Goal: Task Accomplishment & Management: Manage account settings

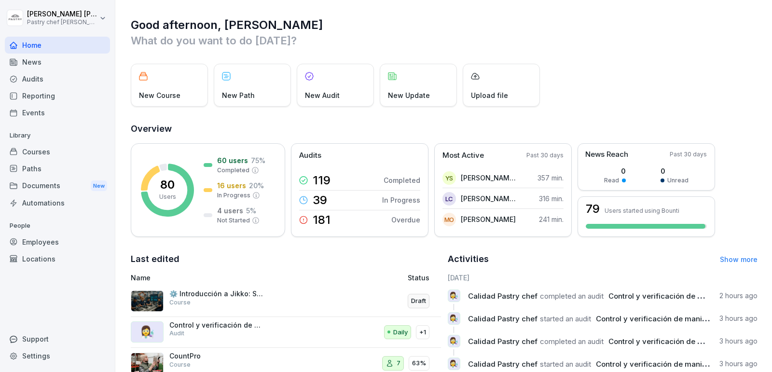
click at [57, 75] on div "Audits" at bounding box center [57, 78] width 105 height 17
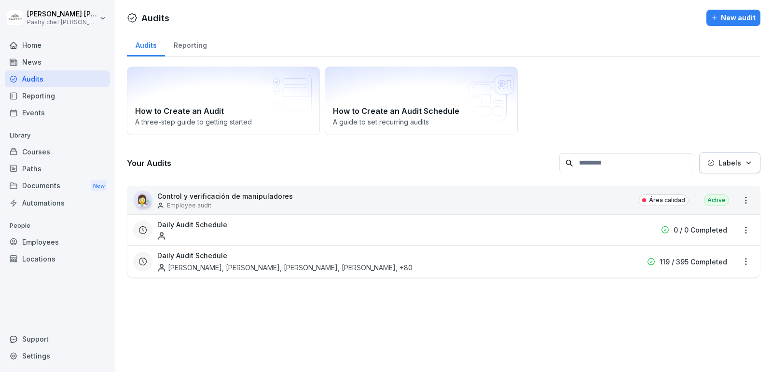
click at [218, 203] on div "Employee audit" at bounding box center [225, 205] width 136 height 9
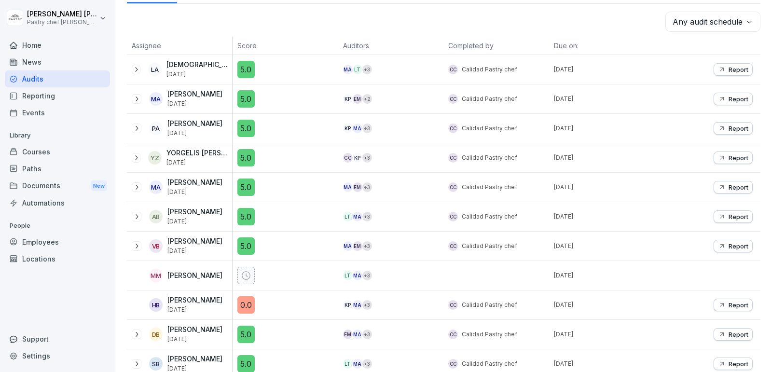
scroll to position [139, 0]
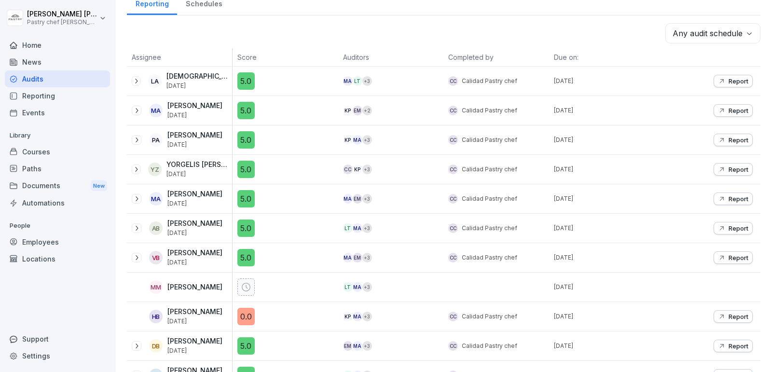
click at [138, 81] on icon at bounding box center [136, 81] width 8 height 8
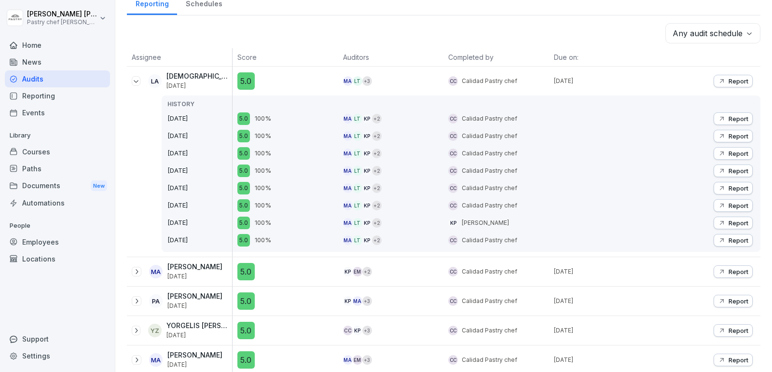
click at [136, 78] on icon at bounding box center [136, 81] width 8 height 8
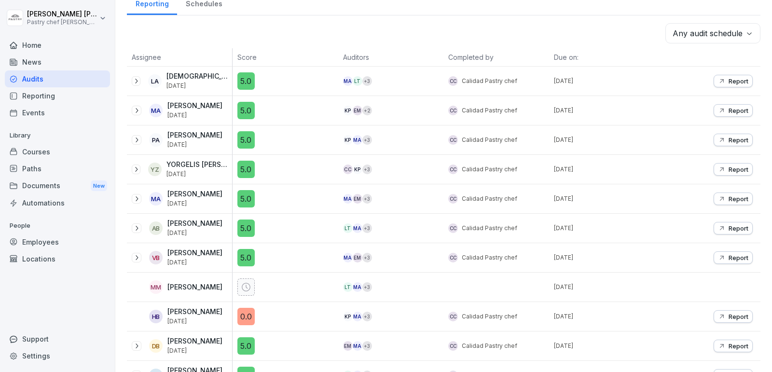
scroll to position [0, 0]
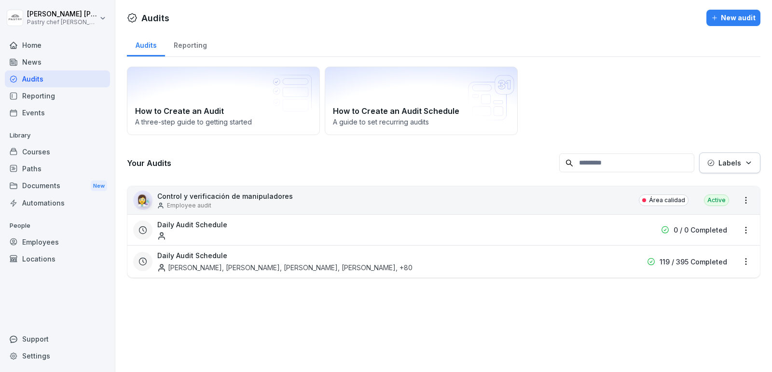
click at [735, 22] on div "New audit" at bounding box center [733, 18] width 44 height 11
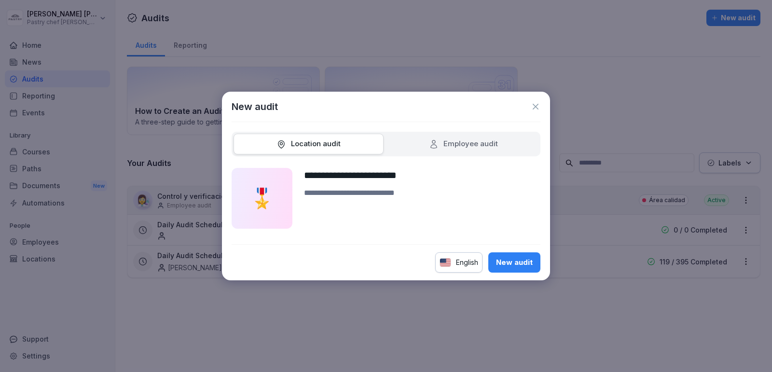
type input "**********"
click at [459, 137] on div "Employee audit" at bounding box center [463, 144] width 150 height 21
click at [451, 263] on div "English" at bounding box center [458, 262] width 47 height 20
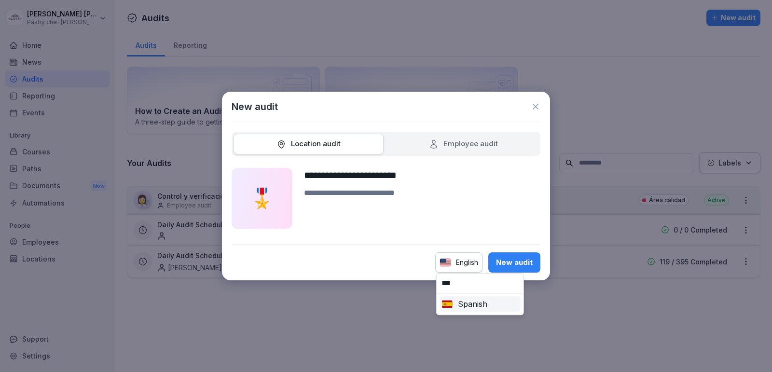
type input "***"
click at [468, 307] on div "Spanish" at bounding box center [479, 304] width 77 height 12
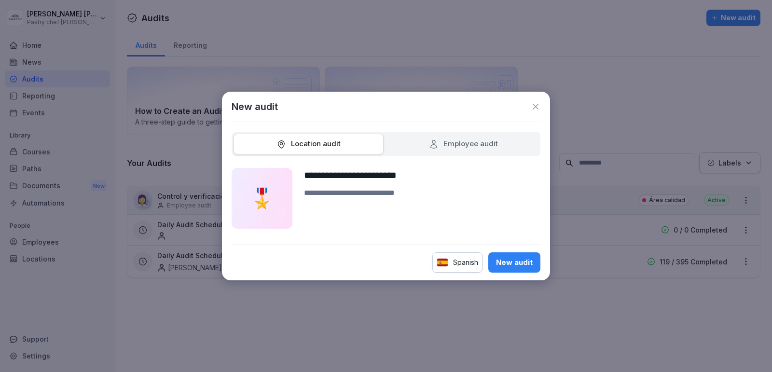
click at [503, 270] on button "New audit" at bounding box center [514, 262] width 52 height 20
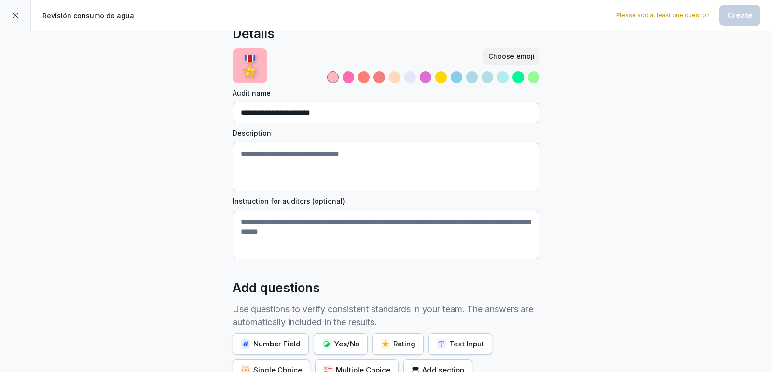
scroll to position [25, 0]
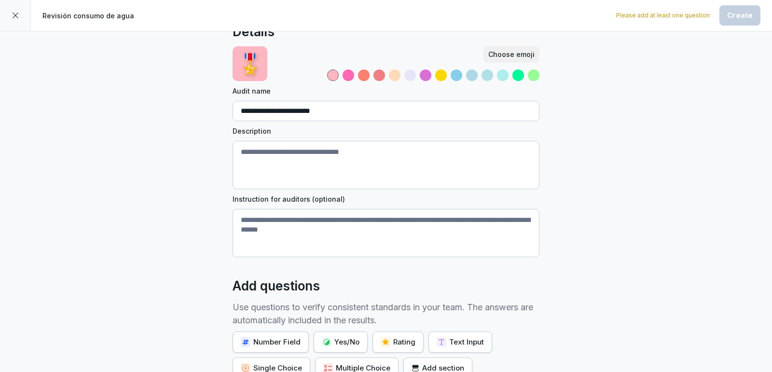
click at [317, 165] on textarea "Description" at bounding box center [385, 165] width 307 height 48
type textarea "*"
paste textarea "**********"
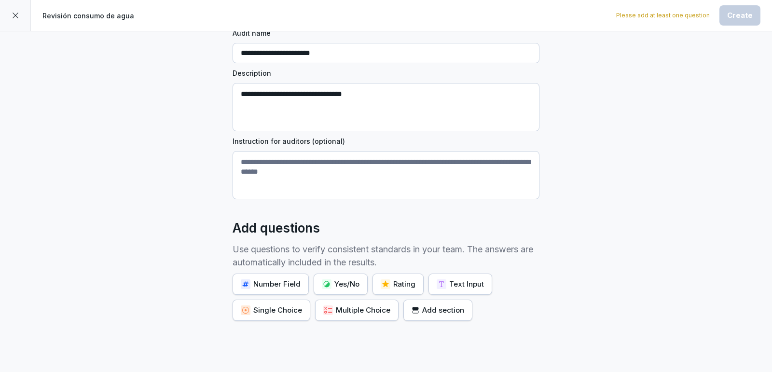
scroll to position [95, 0]
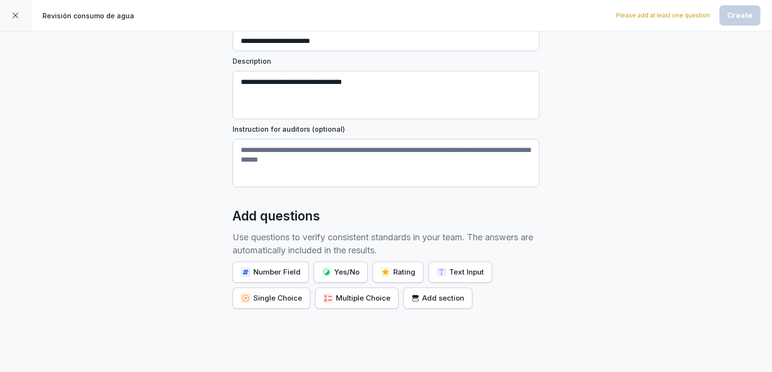
type textarea "**********"
click at [344, 163] on textarea "Instruction for auditors (optional)" at bounding box center [385, 163] width 307 height 48
paste textarea "**********"
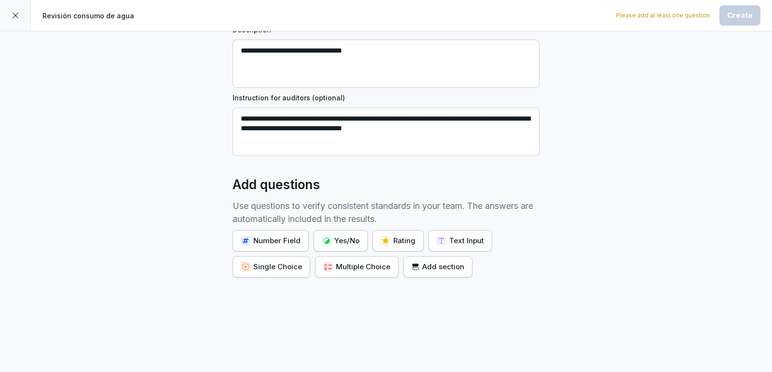
type textarea "**********"
click at [278, 239] on div "Number Field" at bounding box center [271, 240] width 60 height 11
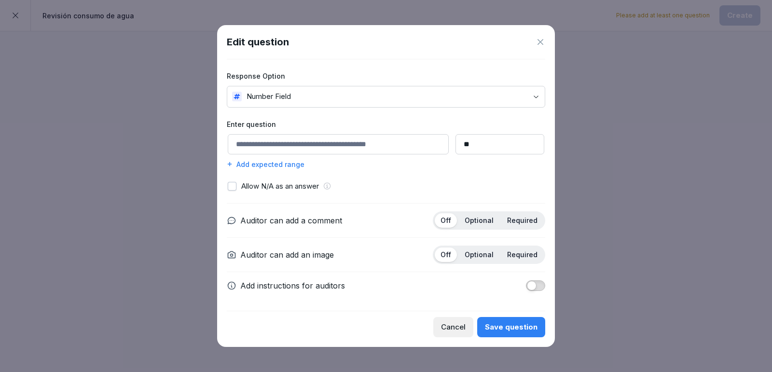
click at [344, 147] on input at bounding box center [338, 144] width 221 height 20
type input "**********"
click at [471, 149] on input "**" at bounding box center [499, 144] width 89 height 20
type input "*"
type input "**"
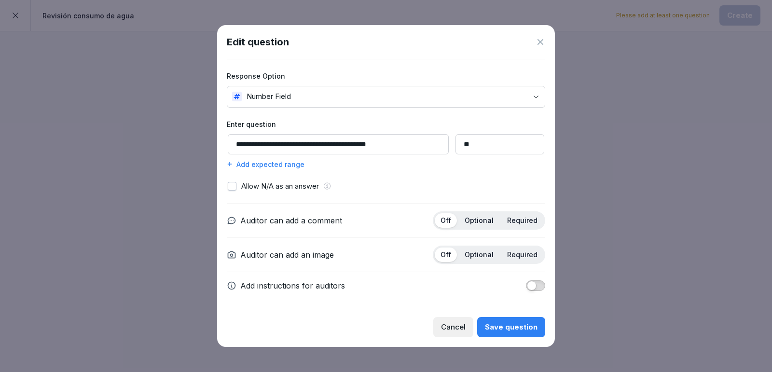
click at [370, 171] on div "**********" at bounding box center [386, 184] width 318 height 251
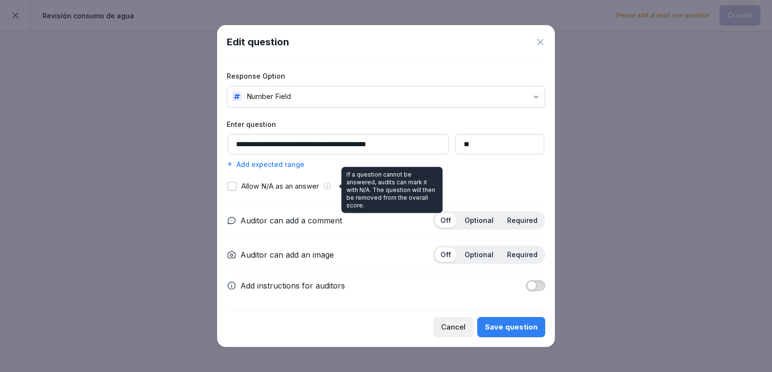
click at [328, 187] on icon at bounding box center [327, 185] width 7 height 7
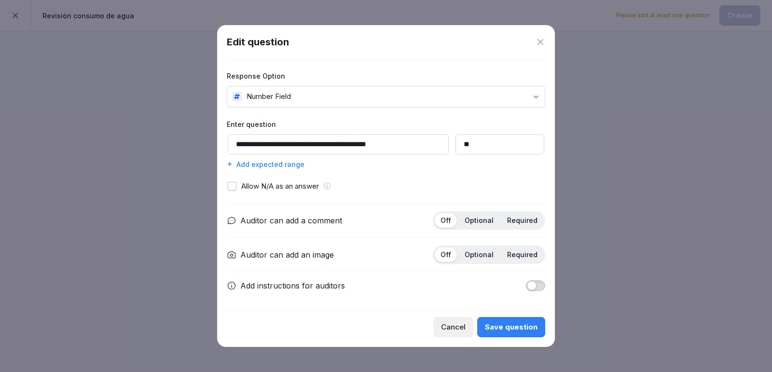
click at [270, 163] on div "Add expected range" at bounding box center [386, 164] width 318 height 10
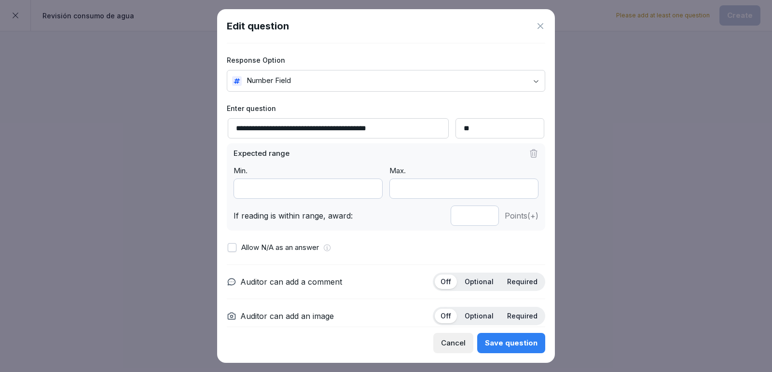
drag, startPoint x: 275, startPoint y: 193, endPoint x: 180, endPoint y: 169, distance: 97.9
click at [180, 169] on body "**********" at bounding box center [386, 186] width 772 height 372
drag, startPoint x: 264, startPoint y: 184, endPoint x: 227, endPoint y: 182, distance: 37.2
click at [227, 182] on div "Expected range Min. * Max. *** If reading is within range, award: * Points (+)" at bounding box center [386, 186] width 318 height 87
type input "*"
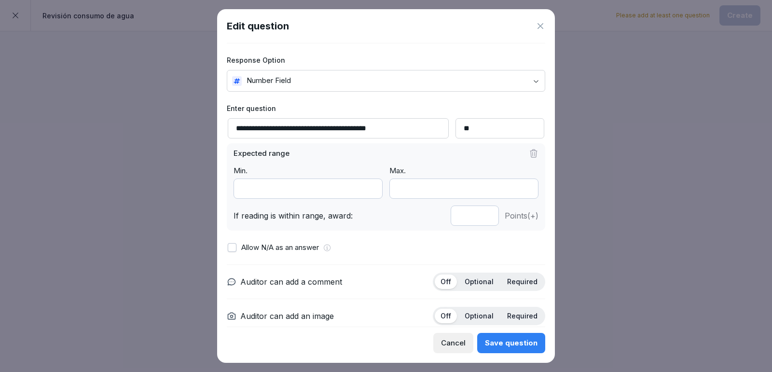
drag, startPoint x: 455, startPoint y: 187, endPoint x: 372, endPoint y: 170, distance: 85.2
click at [372, 170] on div "Min. * Max. ***" at bounding box center [385, 181] width 305 height 33
type input "*"
click at [375, 225] on div "Expected range Min. * Max. * If reading is within range, award: * Points (+)" at bounding box center [386, 186] width 318 height 87
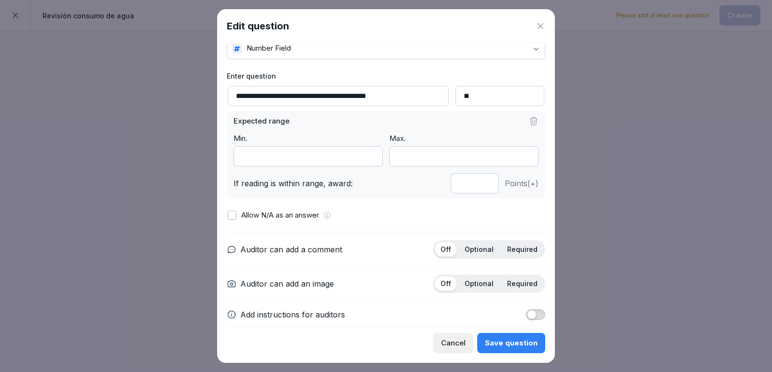
scroll to position [43, 0]
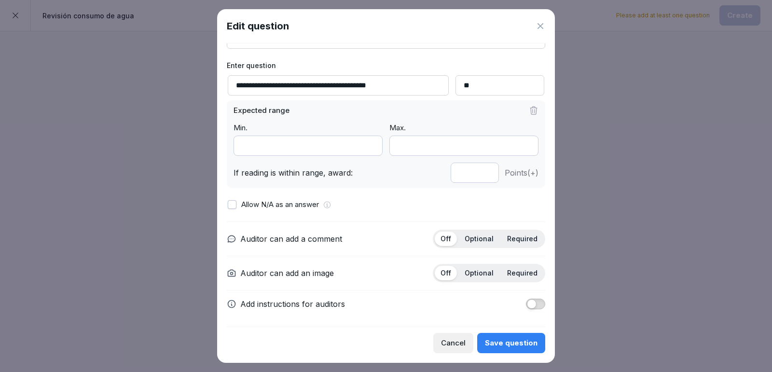
click at [478, 237] on p "Optional" at bounding box center [478, 238] width 29 height 9
click at [483, 269] on p "Optional" at bounding box center [478, 273] width 29 height 9
click at [534, 301] on span "button" at bounding box center [532, 304] width 10 height 10
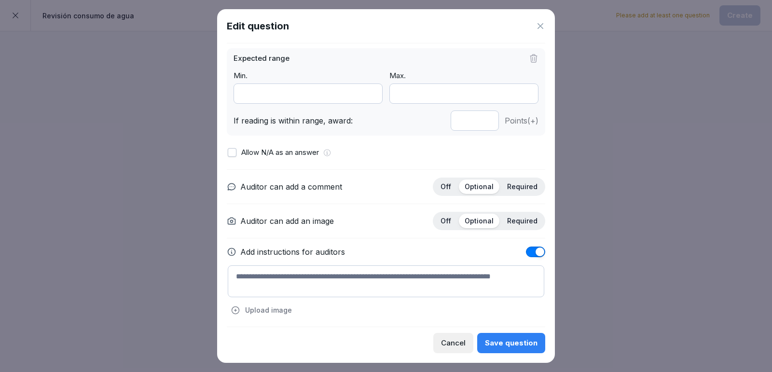
click at [533, 255] on div "Auditor can add a comment Off Optional Required Auditor can add an image Off Op…" at bounding box center [386, 243] width 318 height 149
click at [540, 250] on span "button" at bounding box center [540, 252] width 10 height 10
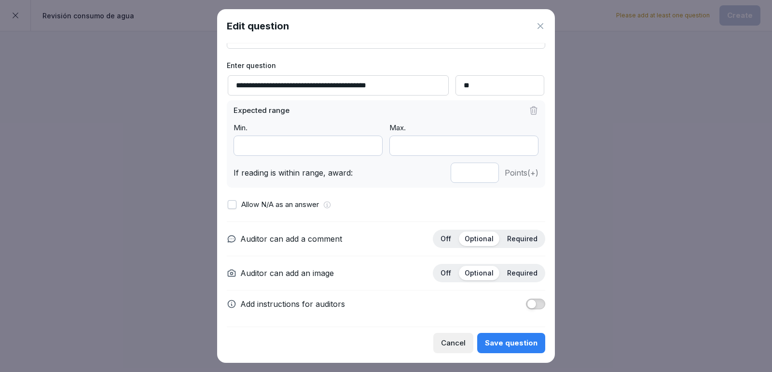
scroll to position [0, 0]
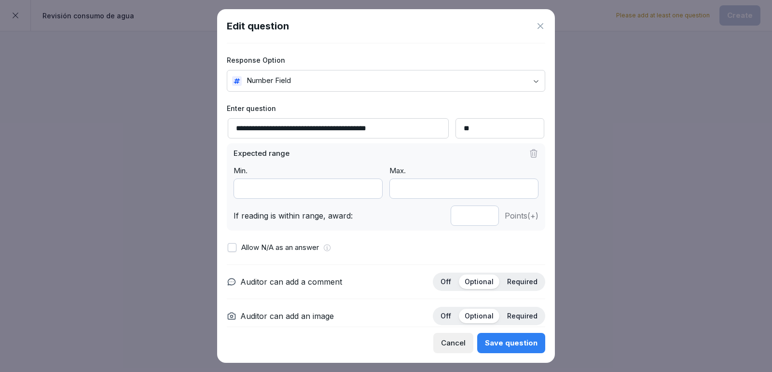
click at [519, 344] on div "Save question" at bounding box center [511, 343] width 53 height 11
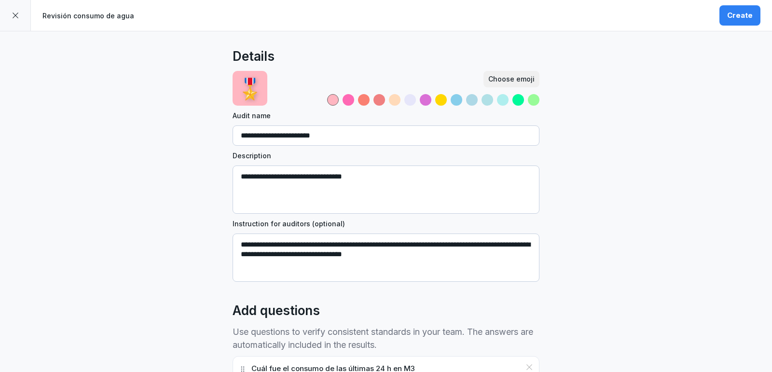
click at [740, 18] on div "Create" at bounding box center [740, 15] width 26 height 11
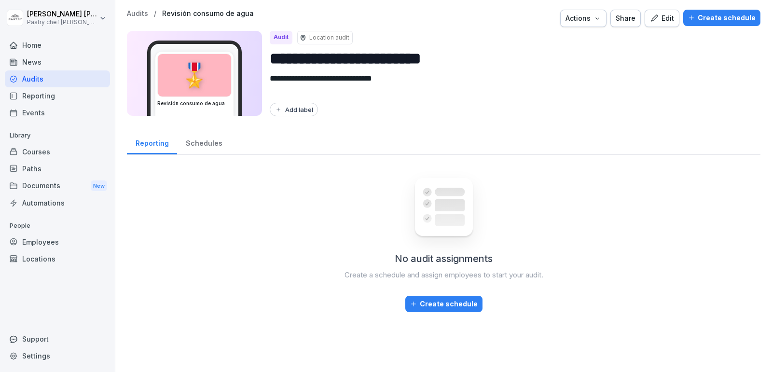
click at [197, 145] on div "Schedules" at bounding box center [204, 142] width 54 height 25
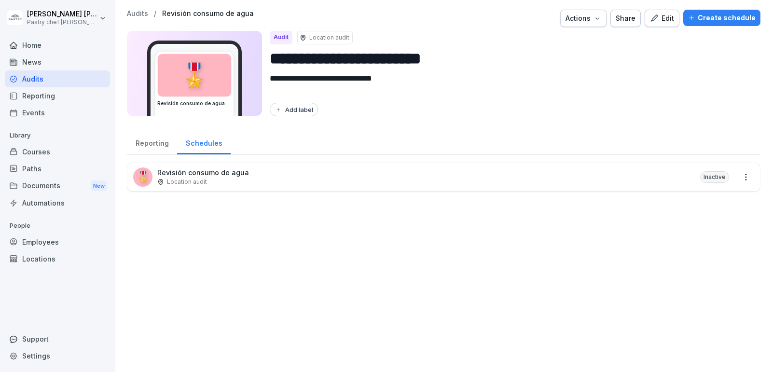
click at [149, 145] on div "Reporting" at bounding box center [152, 142] width 50 height 25
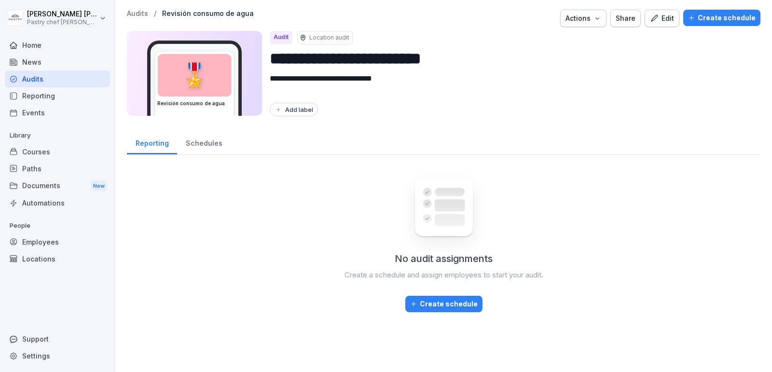
click at [438, 306] on div "Create schedule" at bounding box center [444, 304] width 68 height 11
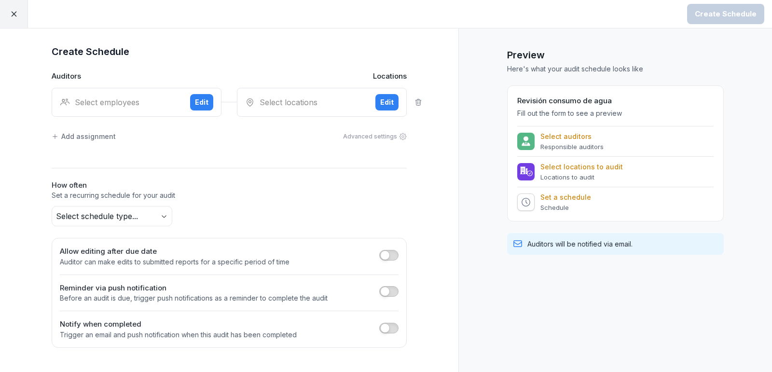
click at [149, 94] on div "Select employees Edit" at bounding box center [137, 102] width 170 height 29
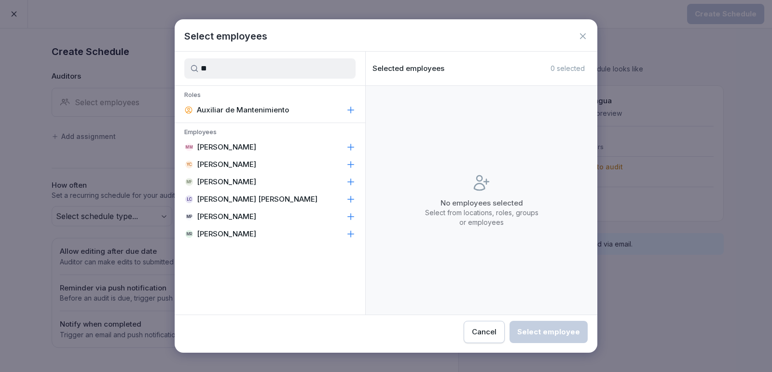
type input "*"
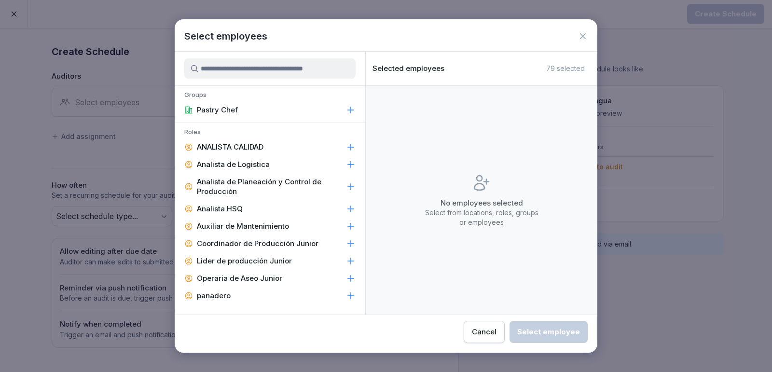
click at [585, 35] on icon at bounding box center [583, 36] width 10 height 10
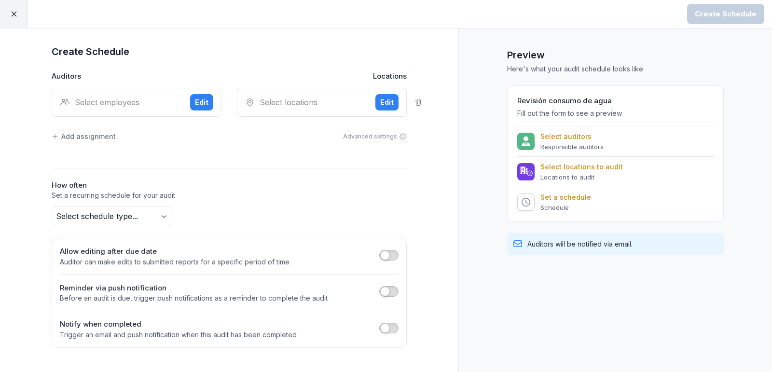
click at [115, 100] on div "Select employees" at bounding box center [121, 102] width 122 height 12
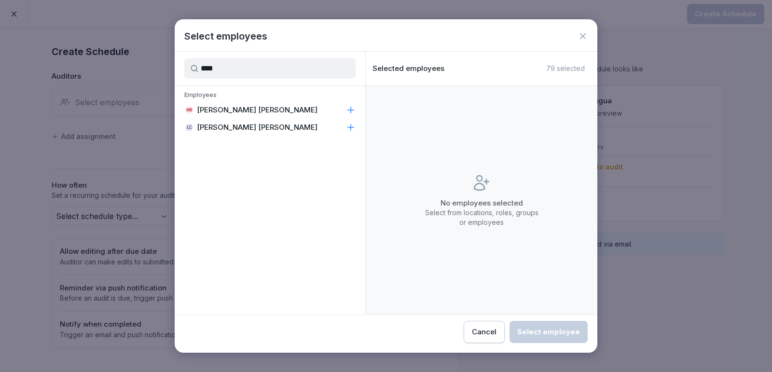
type input "****"
click at [260, 108] on p "[PERSON_NAME] [PERSON_NAME]" at bounding box center [257, 110] width 121 height 10
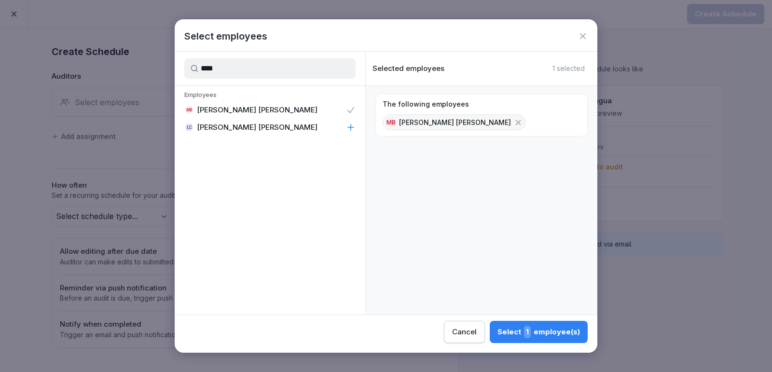
click at [584, 33] on icon at bounding box center [583, 36] width 10 height 10
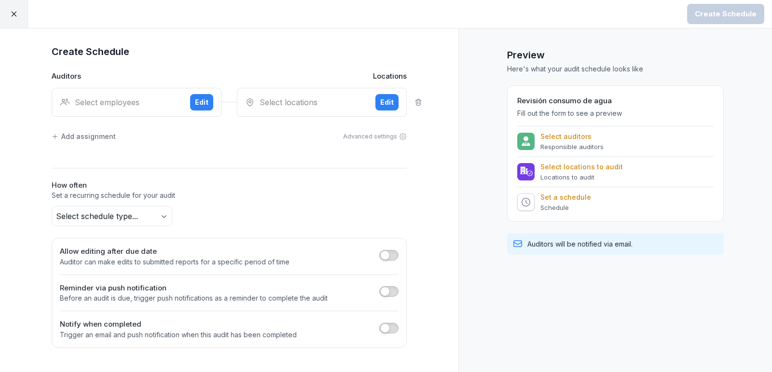
click at [154, 103] on div "Select employees" at bounding box center [121, 102] width 122 height 12
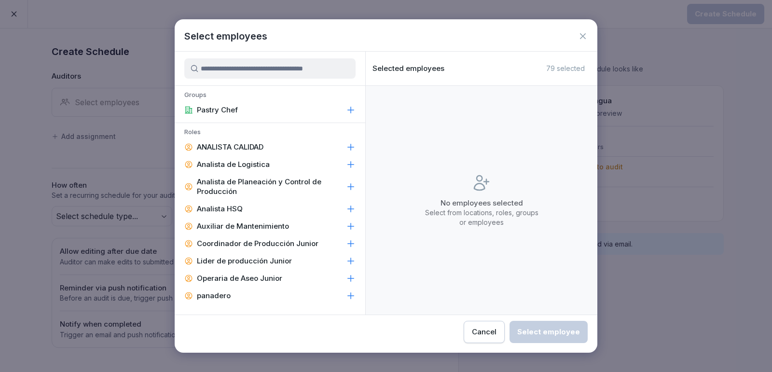
click at [283, 72] on input at bounding box center [269, 68] width 171 height 20
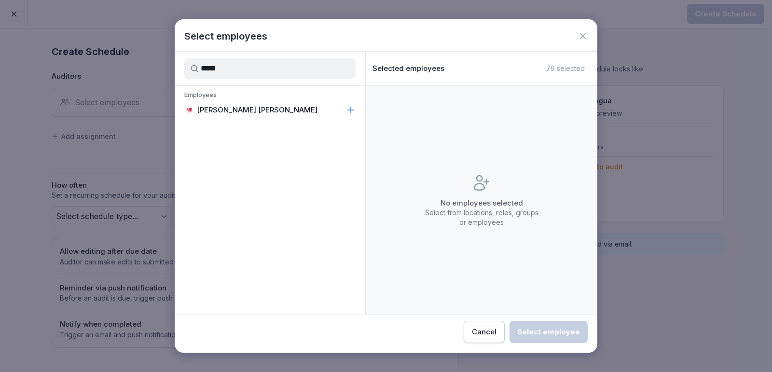
type input "*****"
click at [241, 114] on p "[PERSON_NAME] [PERSON_NAME]" at bounding box center [257, 110] width 121 height 10
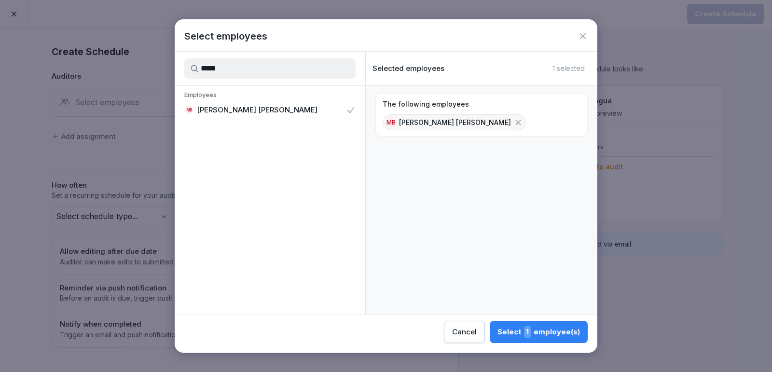
click at [546, 332] on div "Select 1 employee(s)" at bounding box center [538, 332] width 82 height 13
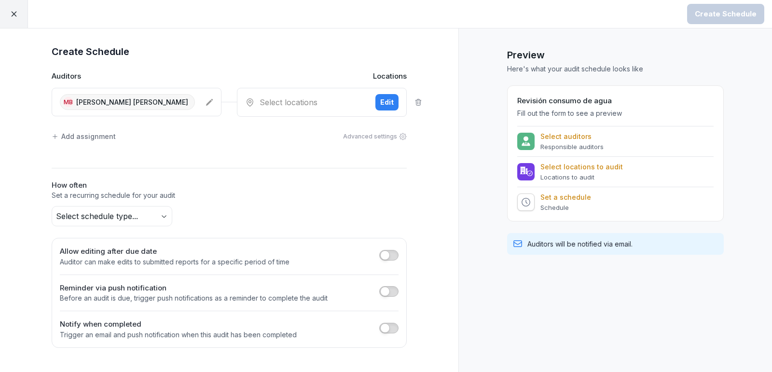
click at [295, 101] on div "Select locations" at bounding box center [306, 102] width 122 height 12
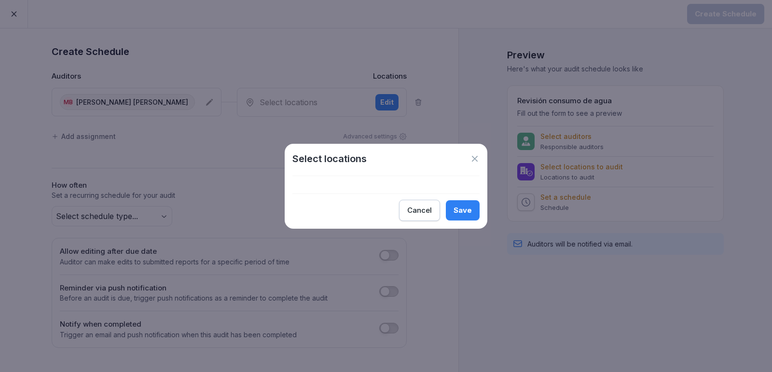
click at [472, 157] on icon at bounding box center [475, 159] width 6 height 6
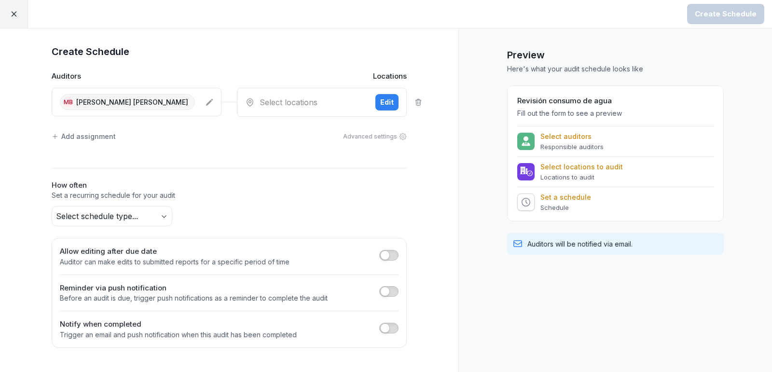
click at [310, 104] on div "Select locations" at bounding box center [306, 102] width 122 height 12
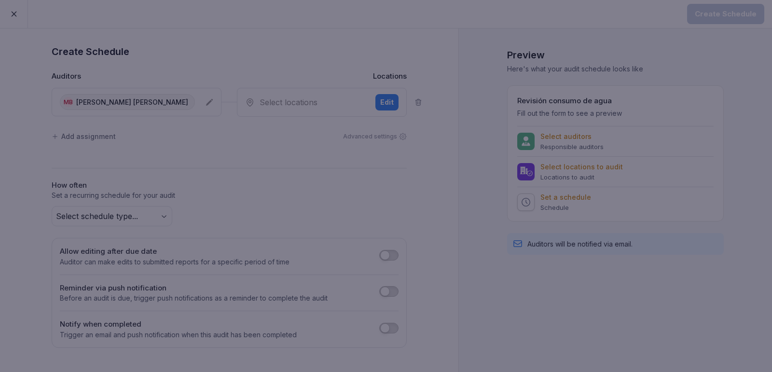
click at [297, 133] on div at bounding box center [386, 186] width 772 height 372
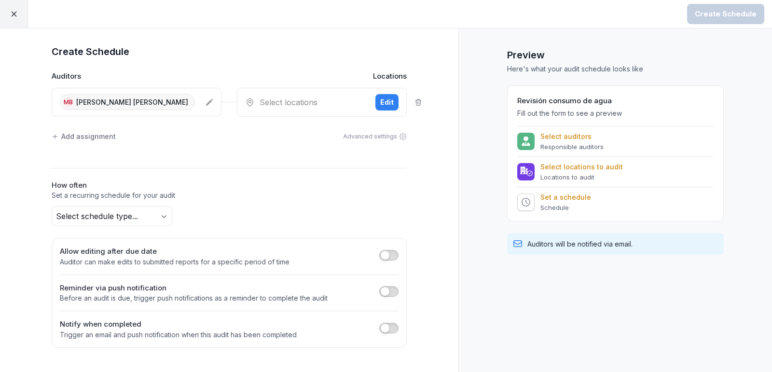
click at [386, 99] on div "Edit" at bounding box center [387, 102] width 14 height 11
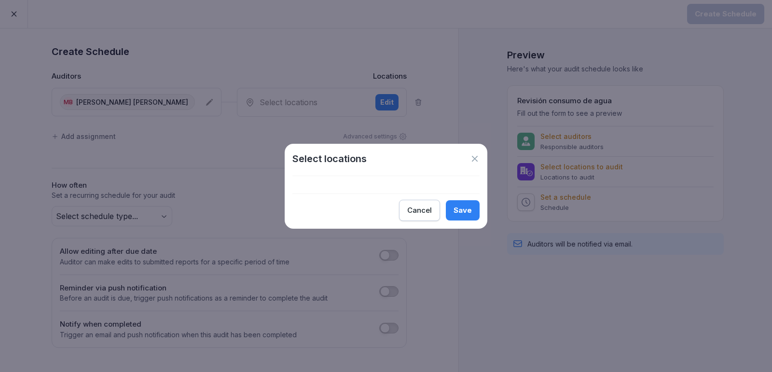
click at [467, 160] on div "Select locations" at bounding box center [385, 158] width 187 height 14
click at [476, 162] on icon at bounding box center [475, 159] width 10 height 10
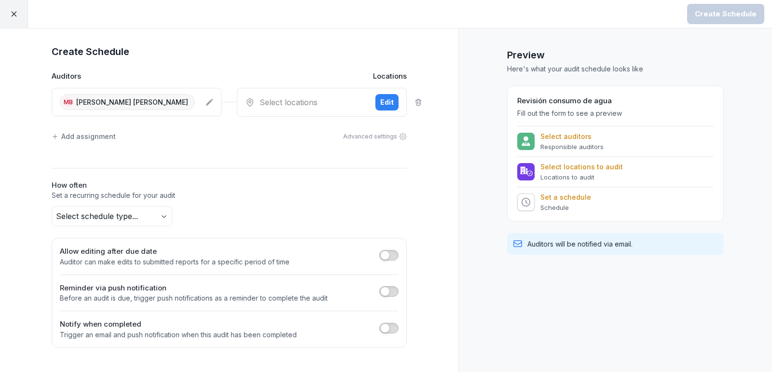
click at [388, 133] on div "Advanced settings" at bounding box center [375, 136] width 64 height 9
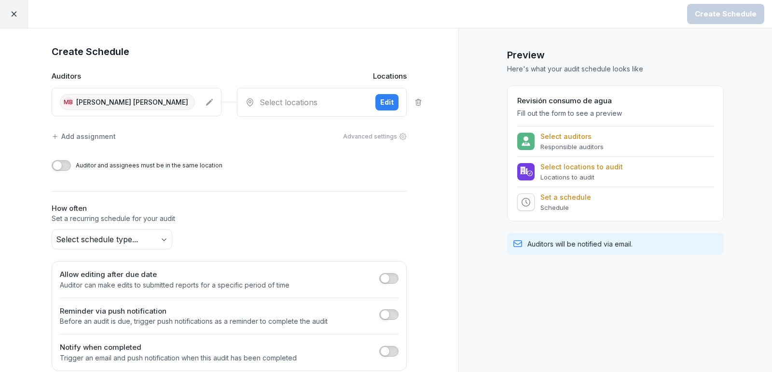
scroll to position [12, 0]
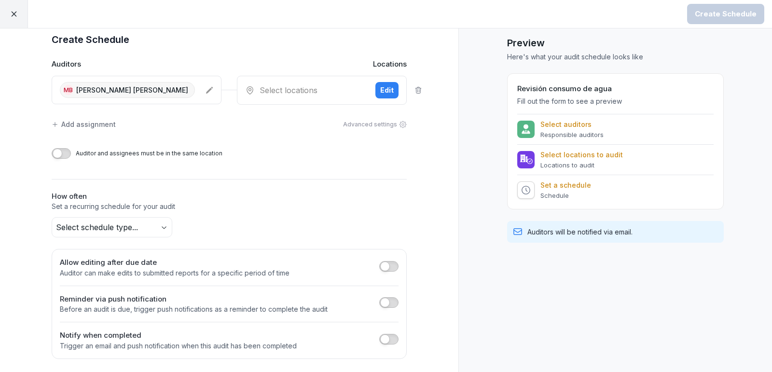
click at [127, 226] on body "Create Schedule Create Schedule Auditors Locations MB [PERSON_NAME] [PERSON_NAM…" at bounding box center [386, 186] width 772 height 372
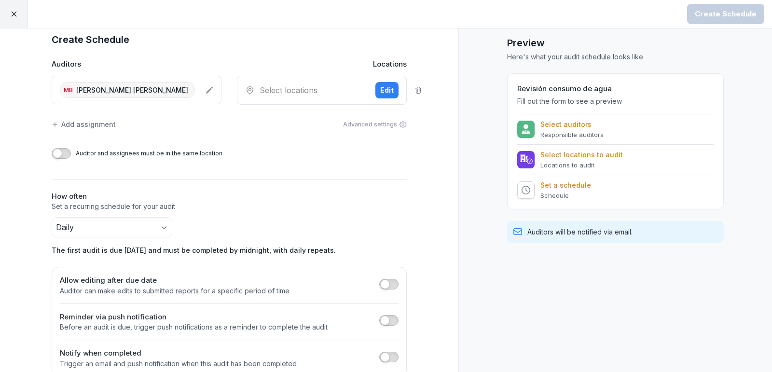
scroll to position [30, 0]
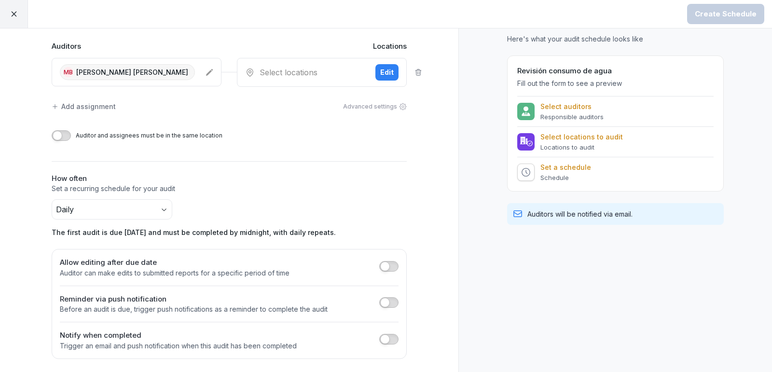
click at [390, 265] on button "button" at bounding box center [388, 266] width 19 height 11
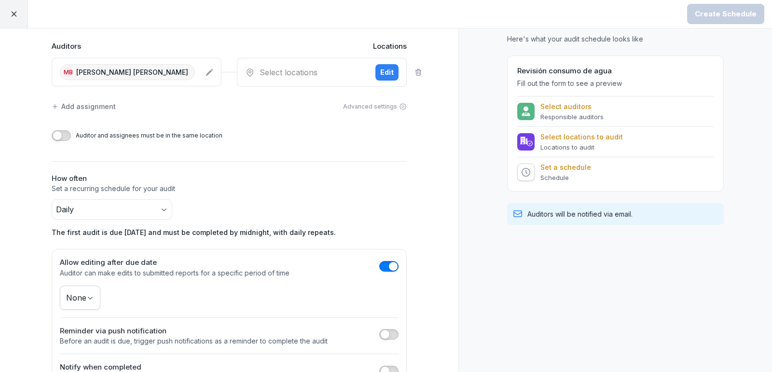
scroll to position [61, 0]
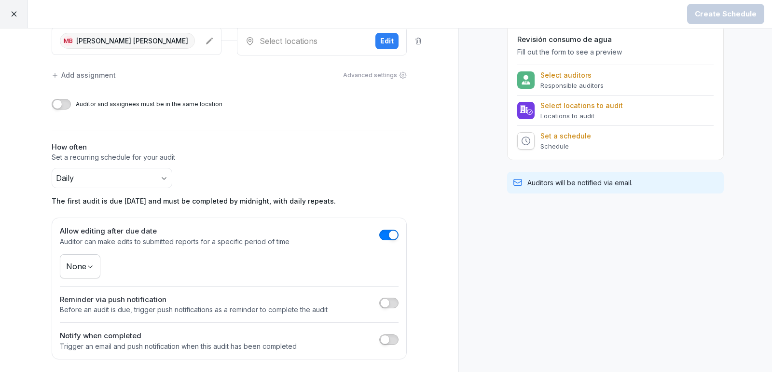
click at [387, 301] on span "button" at bounding box center [385, 303] width 10 height 10
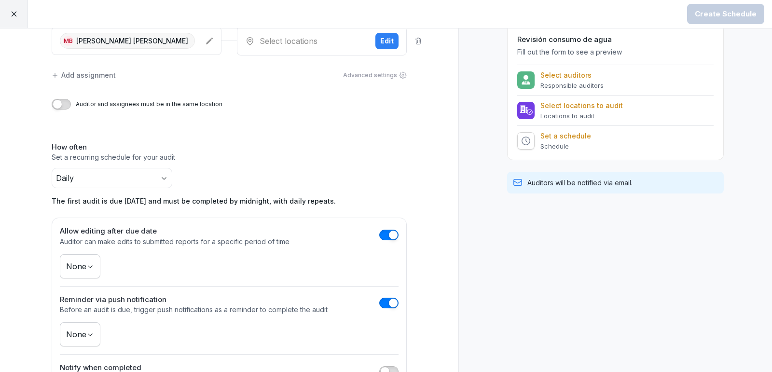
scroll to position [93, 0]
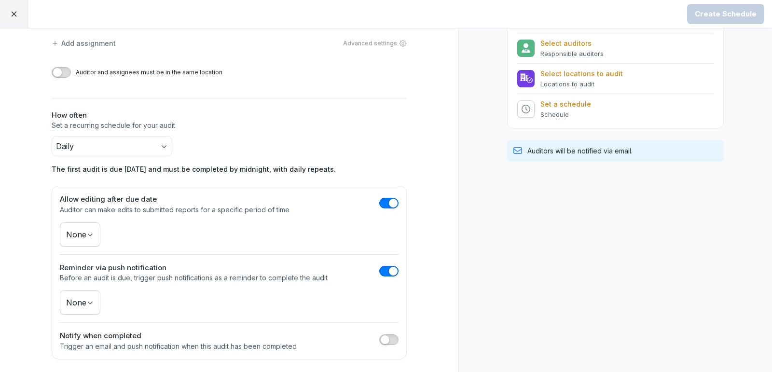
click at [91, 300] on body "Create Schedule Create Schedule Auditors Locations MB [PERSON_NAME] [PERSON_NAM…" at bounding box center [386, 186] width 772 height 372
click at [166, 310] on html "Create Schedule Create Schedule Auditors Locations MB [PERSON_NAME] [PERSON_NAM…" at bounding box center [386, 186] width 772 height 372
click at [100, 290] on div "None" at bounding box center [229, 302] width 339 height 24
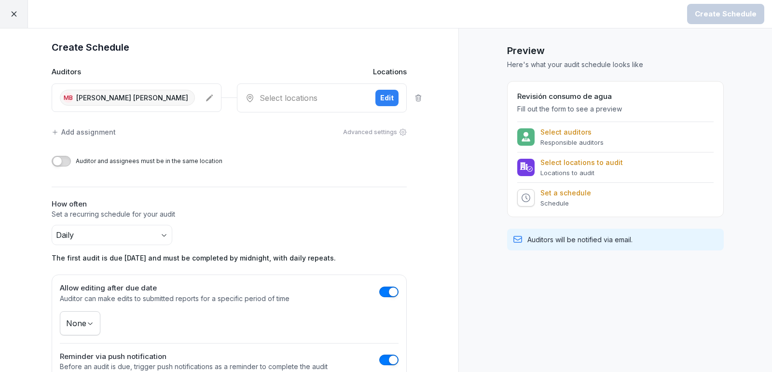
scroll to position [0, 0]
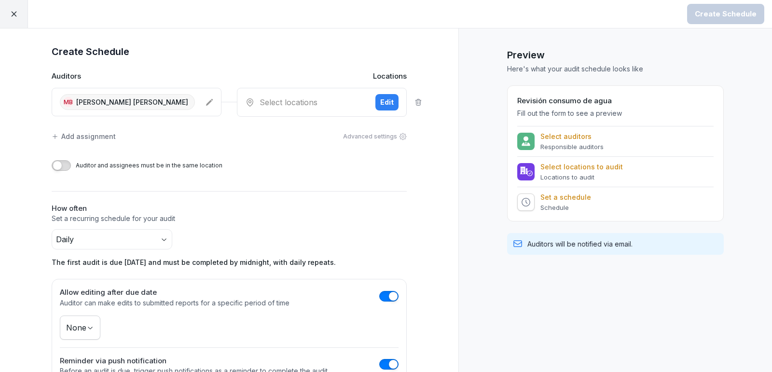
click at [383, 101] on div "Edit" at bounding box center [387, 102] width 14 height 11
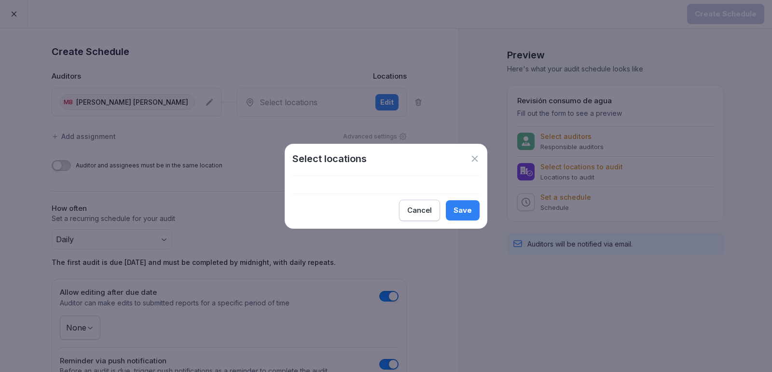
click at [358, 185] on div at bounding box center [385, 184] width 187 height 17
click at [478, 158] on icon at bounding box center [475, 159] width 10 height 10
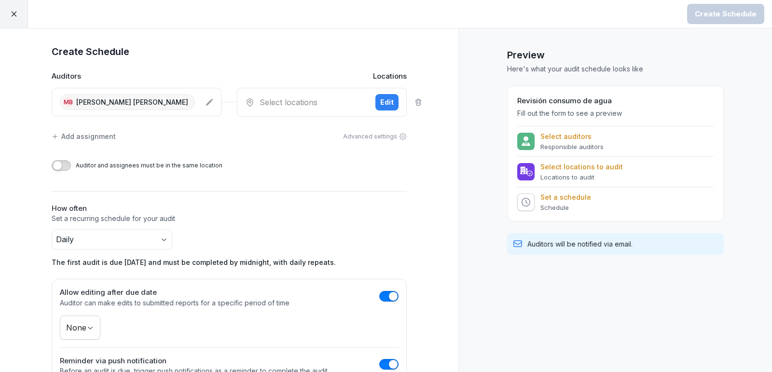
click at [251, 102] on icon at bounding box center [250, 102] width 10 height 10
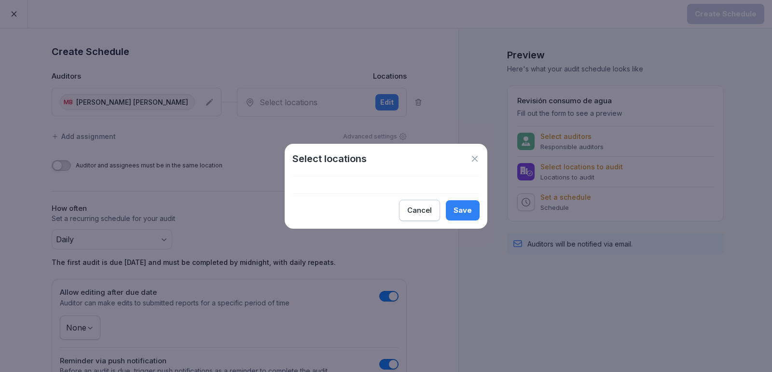
click at [368, 189] on div at bounding box center [385, 184] width 187 height 17
click at [394, 181] on div at bounding box center [385, 184] width 187 height 17
click at [473, 158] on icon at bounding box center [475, 159] width 6 height 6
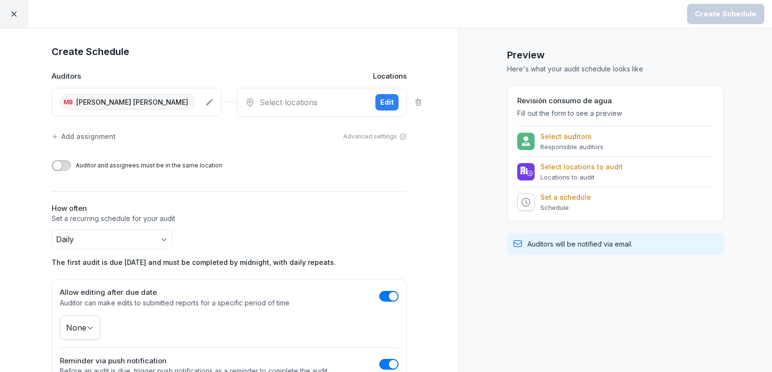
click at [59, 165] on span "button" at bounding box center [58, 166] width 10 height 10
click at [59, 165] on button "button" at bounding box center [61, 165] width 19 height 11
click at [59, 165] on span "button" at bounding box center [58, 166] width 10 height 10
click at [59, 165] on button "button" at bounding box center [61, 165] width 19 height 11
click at [524, 197] on icon at bounding box center [526, 202] width 10 height 10
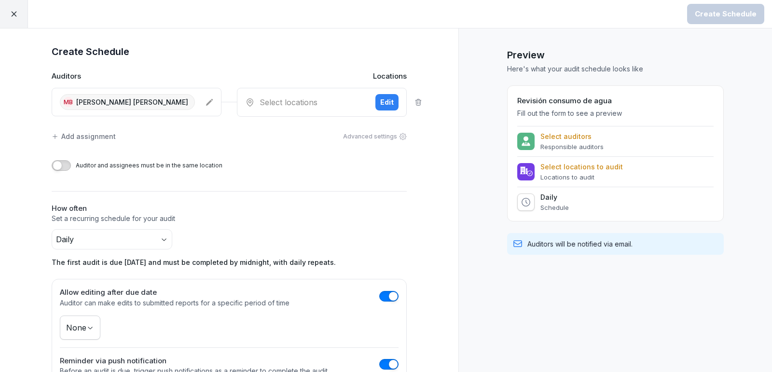
scroll to position [93, 0]
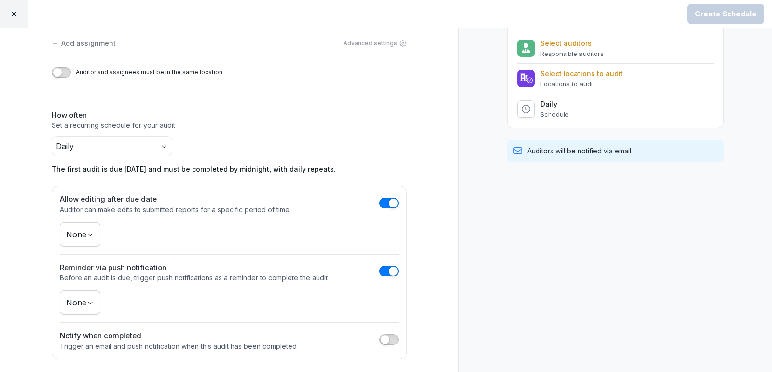
click at [383, 340] on span "button" at bounding box center [385, 340] width 10 height 10
click at [383, 340] on button "button" at bounding box center [388, 339] width 19 height 11
click at [77, 231] on body "Create Schedule Create Schedule Auditors Locations MB [PERSON_NAME] [PERSON_NAM…" at bounding box center [386, 186] width 772 height 372
click at [42, 246] on html "Create Schedule Create Schedule Auditors Locations MB [PERSON_NAME] [PERSON_NAM…" at bounding box center [386, 186] width 772 height 372
click at [76, 241] on body "Create Schedule Create Schedule Auditors Locations MB [PERSON_NAME] [PERSON_NAM…" at bounding box center [386, 186] width 772 height 372
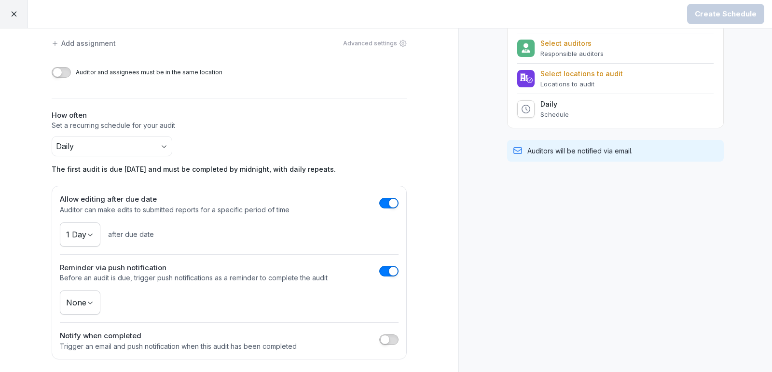
click at [77, 305] on body "Create Schedule Create Schedule Auditors Locations MB [PERSON_NAME] [PERSON_NAM…" at bounding box center [386, 186] width 772 height 372
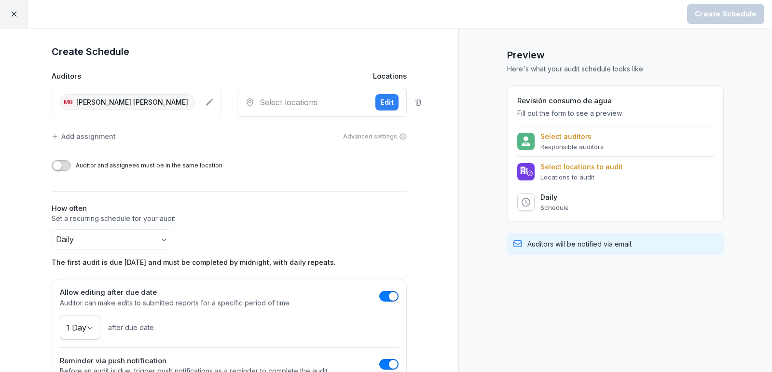
click at [283, 106] on div "Select locations" at bounding box center [306, 102] width 122 height 12
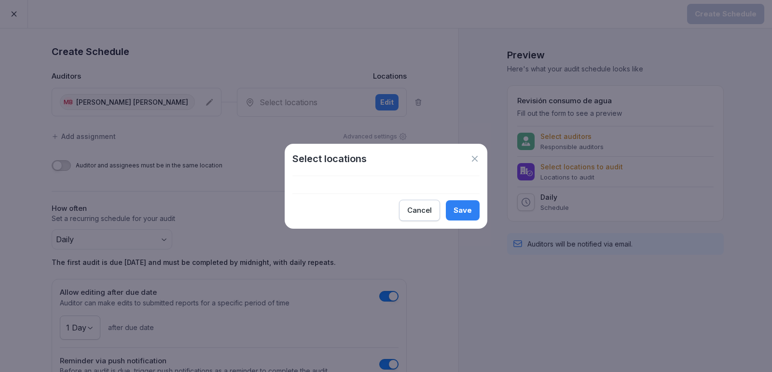
click at [479, 159] on icon at bounding box center [475, 159] width 10 height 10
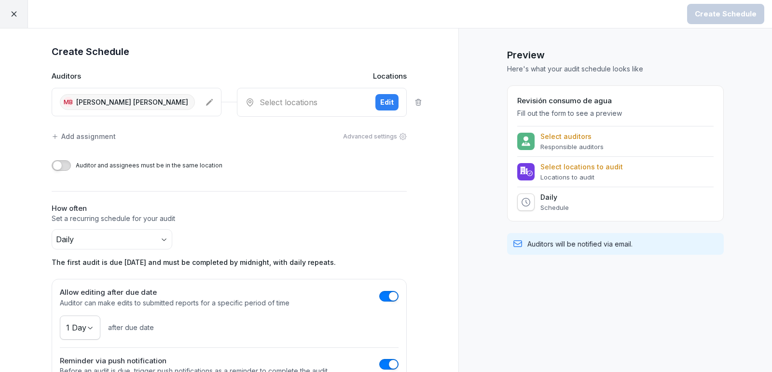
click at [382, 100] on div "Edit" at bounding box center [387, 102] width 14 height 11
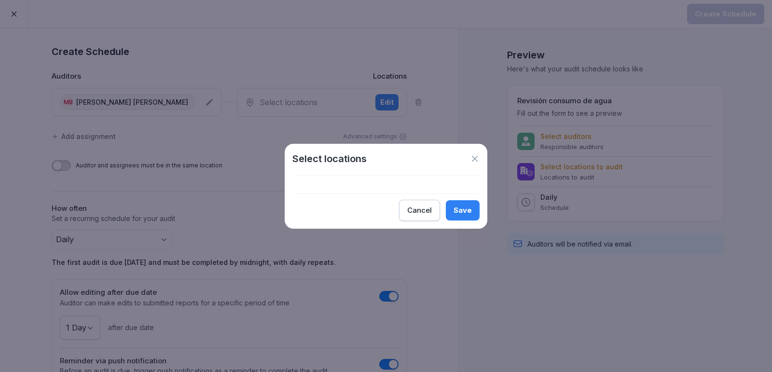
click at [476, 160] on icon at bounding box center [475, 159] width 6 height 6
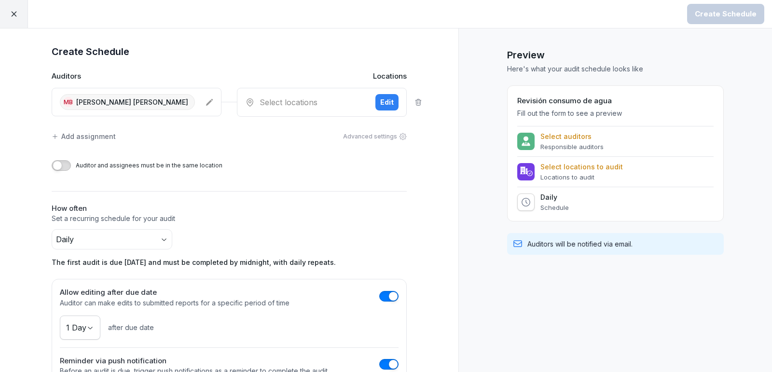
click at [388, 101] on div "Edit" at bounding box center [387, 102] width 14 height 11
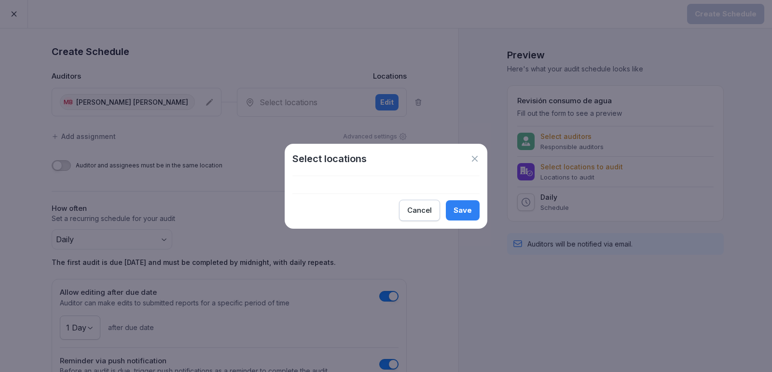
click at [473, 155] on icon at bounding box center [475, 159] width 10 height 10
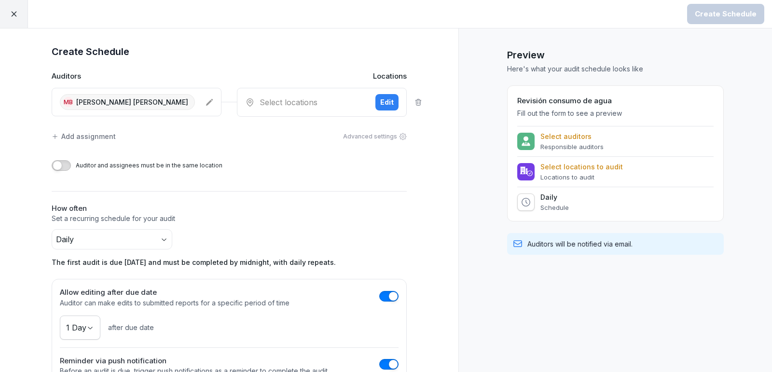
click at [209, 101] on icon at bounding box center [209, 102] width 7 height 7
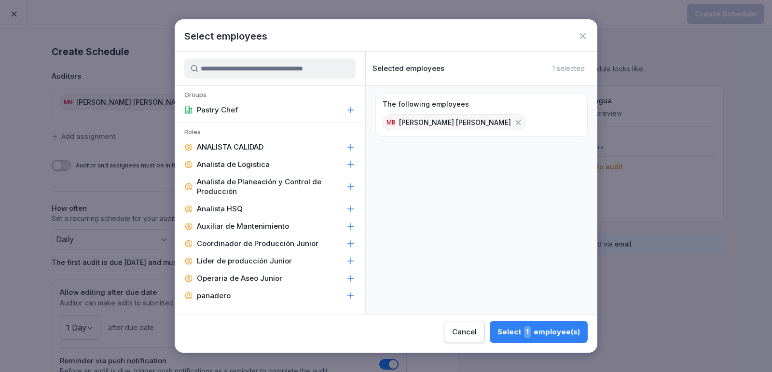
click at [587, 36] on icon at bounding box center [583, 36] width 10 height 10
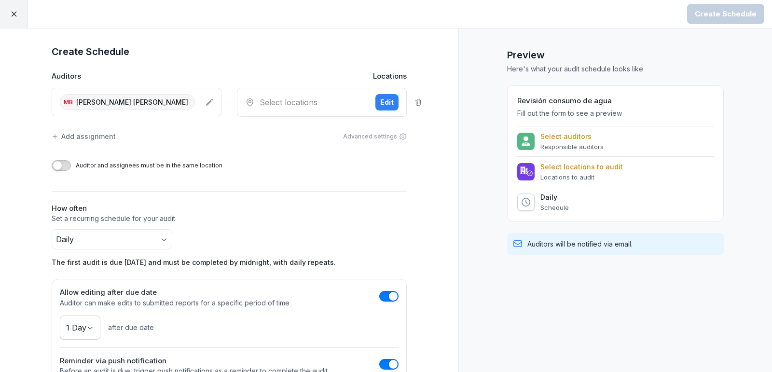
click at [325, 100] on div "Select locations" at bounding box center [306, 102] width 122 height 12
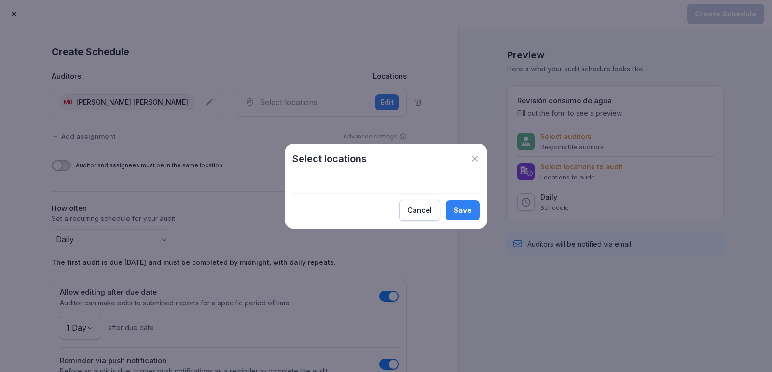
click at [470, 217] on button "Save" at bounding box center [463, 210] width 34 height 20
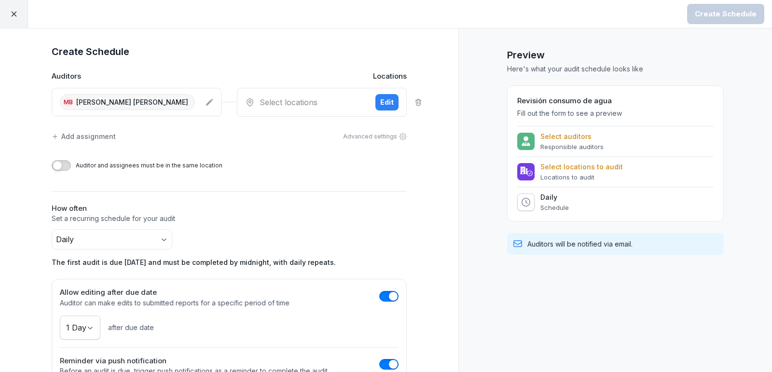
click at [384, 104] on div "Edit" at bounding box center [387, 102] width 14 height 11
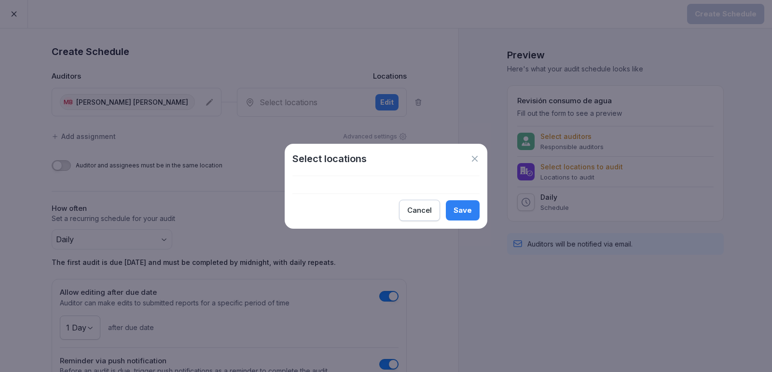
click at [475, 160] on icon at bounding box center [475, 159] width 10 height 10
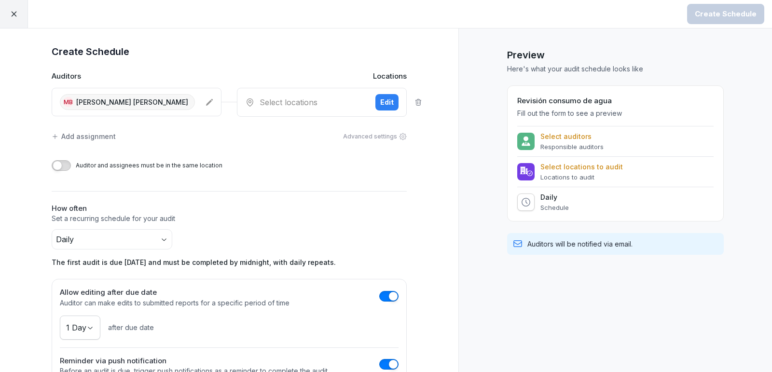
click at [392, 106] on div "Edit" at bounding box center [387, 102] width 14 height 11
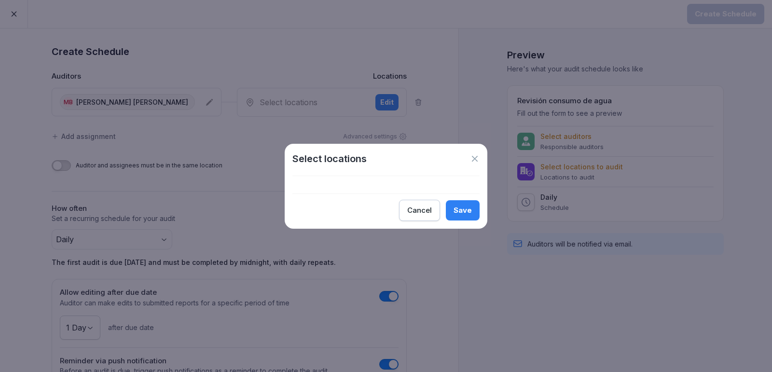
click at [475, 159] on icon at bounding box center [475, 159] width 6 height 6
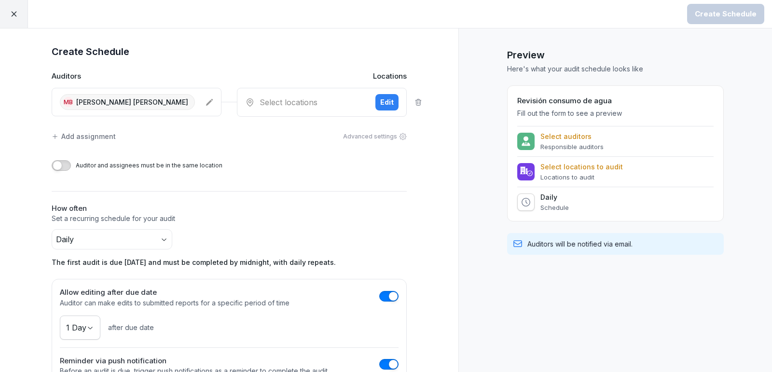
click at [419, 101] on icon at bounding box center [418, 102] width 8 height 8
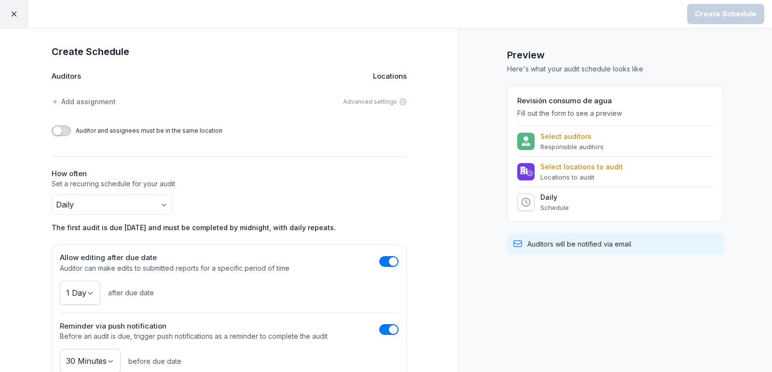
click at [101, 101] on div "Add assignment" at bounding box center [84, 101] width 64 height 10
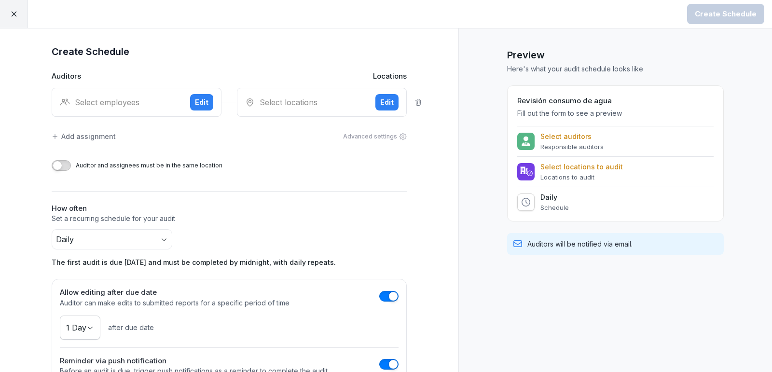
click at [149, 97] on div "Select employees" at bounding box center [121, 102] width 122 height 12
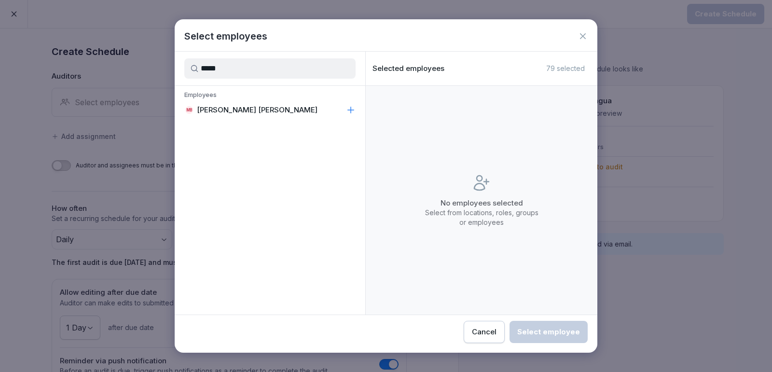
type input "*****"
click at [276, 108] on div "MB [PERSON_NAME] [PERSON_NAME]" at bounding box center [270, 109] width 190 height 17
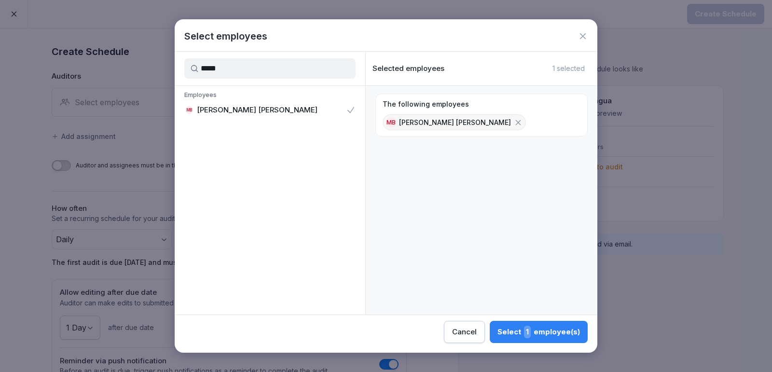
click at [528, 340] on button "Select 1 employee(s)" at bounding box center [538, 332] width 98 height 22
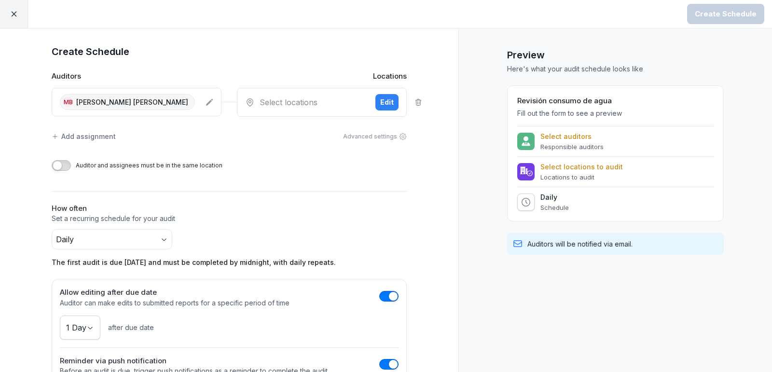
click at [313, 107] on div "Select locations" at bounding box center [306, 102] width 122 height 12
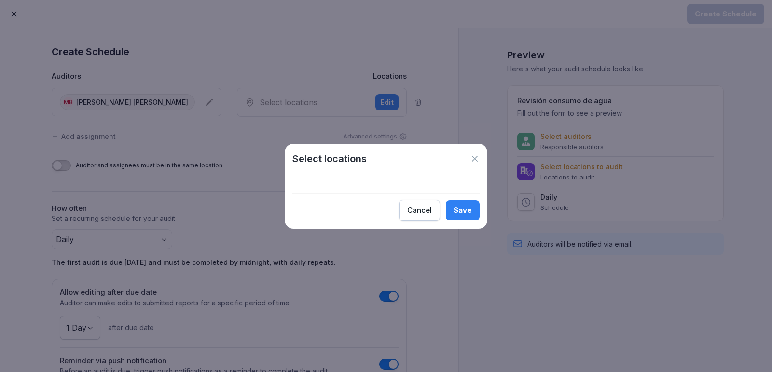
click at [474, 158] on icon at bounding box center [475, 159] width 6 height 6
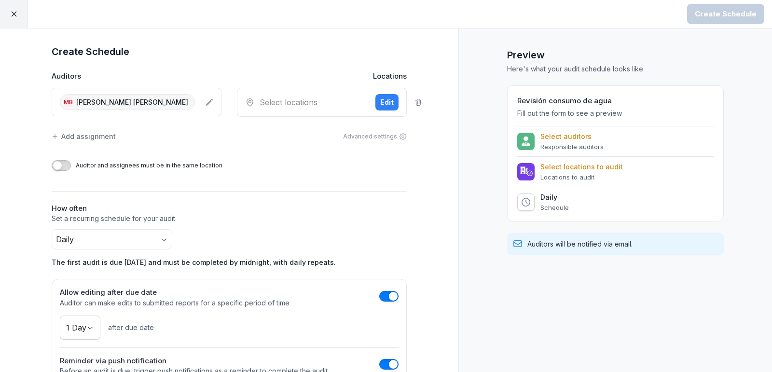
click at [533, 168] on div at bounding box center [525, 171] width 17 height 17
click at [567, 239] on p "Auditors will be notified via email." at bounding box center [579, 244] width 105 height 10
click at [384, 100] on div "Edit" at bounding box center [387, 102] width 14 height 11
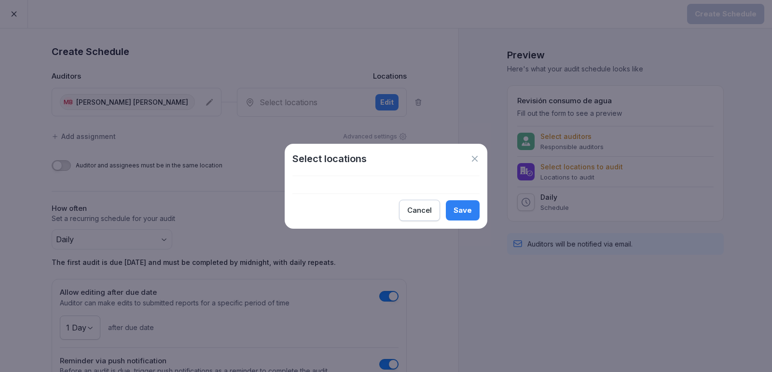
click at [472, 157] on icon at bounding box center [475, 159] width 10 height 10
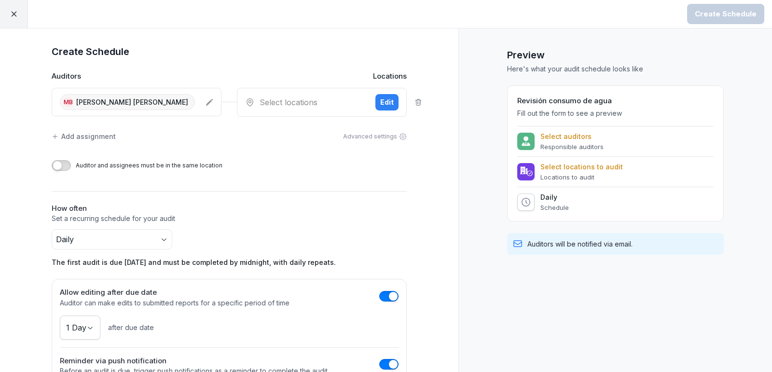
click at [12, 12] on icon at bounding box center [14, 14] width 9 height 9
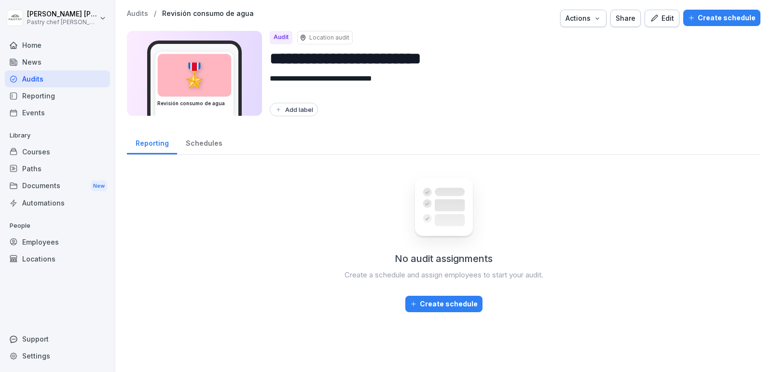
click at [646, 16] on div "Audits / Revisión consumo de agua Actions Share Edit Create schedule" at bounding box center [443, 18] width 633 height 17
click at [664, 20] on div "Edit" at bounding box center [662, 18] width 24 height 11
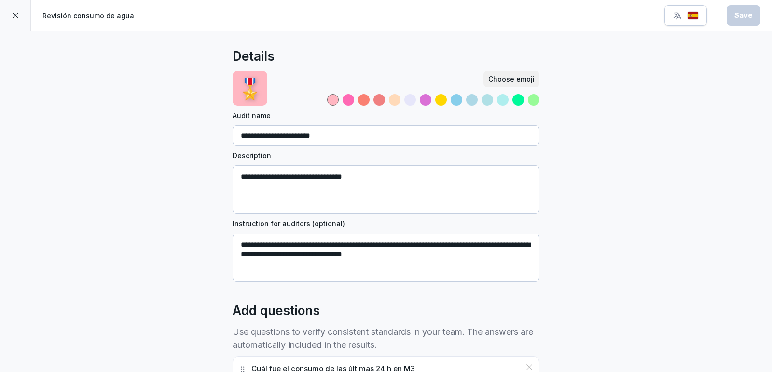
click at [8, 14] on div at bounding box center [15, 15] width 31 height 31
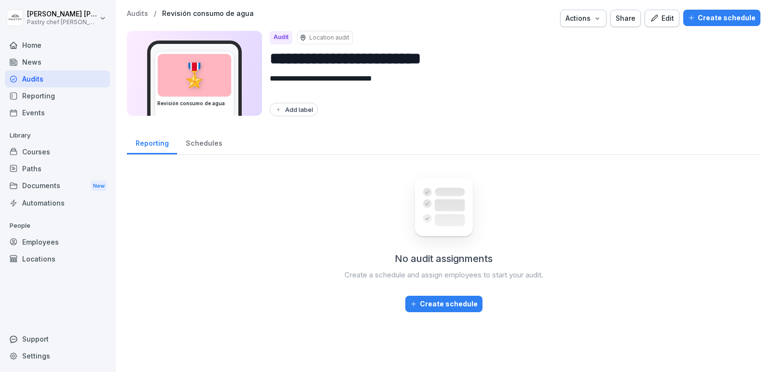
click at [324, 37] on p "Location audit" at bounding box center [329, 37] width 40 height 9
click at [668, 18] on div "Edit" at bounding box center [662, 18] width 24 height 11
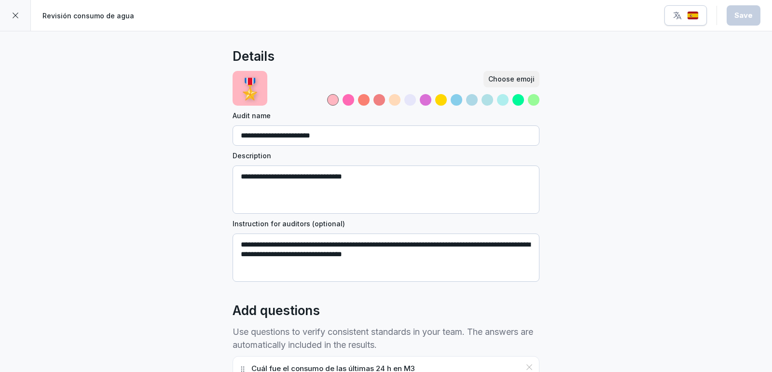
click at [28, 23] on div at bounding box center [15, 15] width 31 height 31
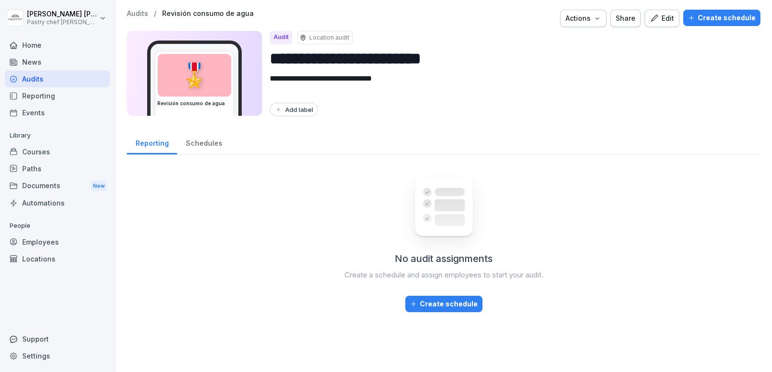
click at [55, 80] on div "Audits" at bounding box center [57, 78] width 105 height 17
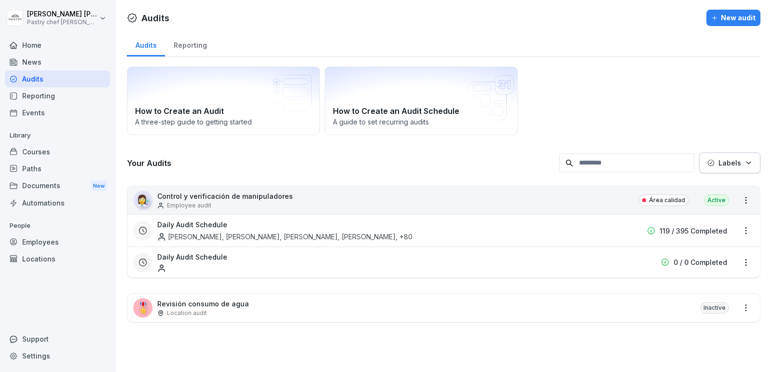
click at [185, 203] on p "Employee audit" at bounding box center [189, 205] width 44 height 9
click at [224, 306] on p "Revisión consumo de agua" at bounding box center [203, 304] width 92 height 10
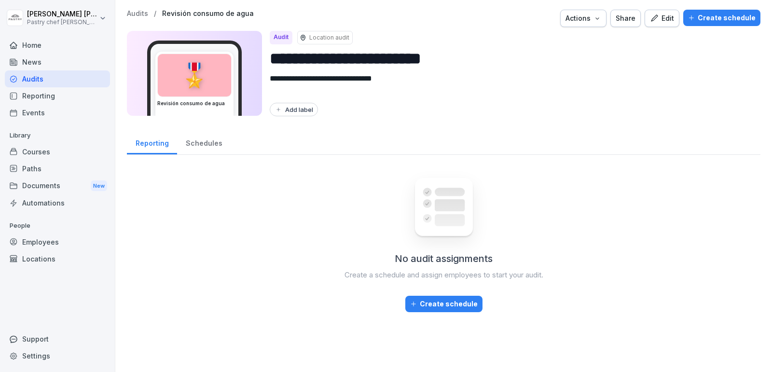
click at [329, 39] on p "Location audit" at bounding box center [329, 37] width 40 height 9
click at [655, 16] on icon "button" at bounding box center [654, 18] width 9 height 9
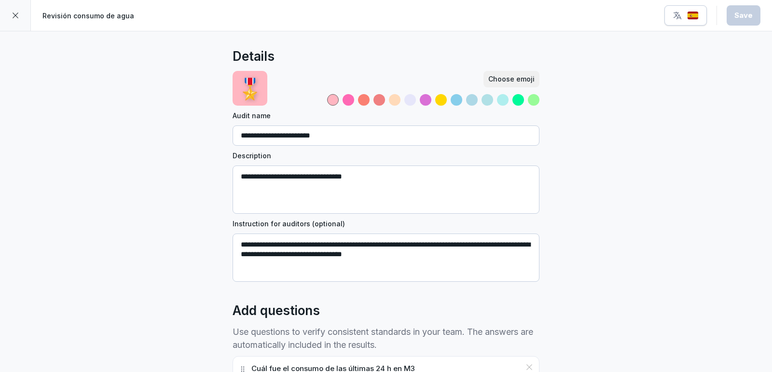
click at [18, 17] on icon at bounding box center [16, 16] width 8 height 8
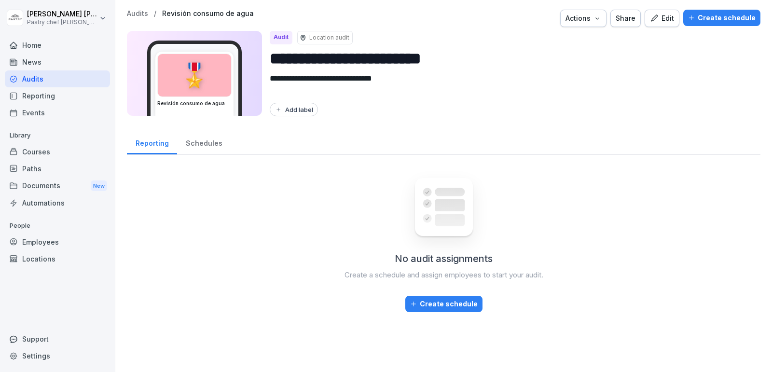
click at [658, 20] on icon "button" at bounding box center [654, 18] width 9 height 9
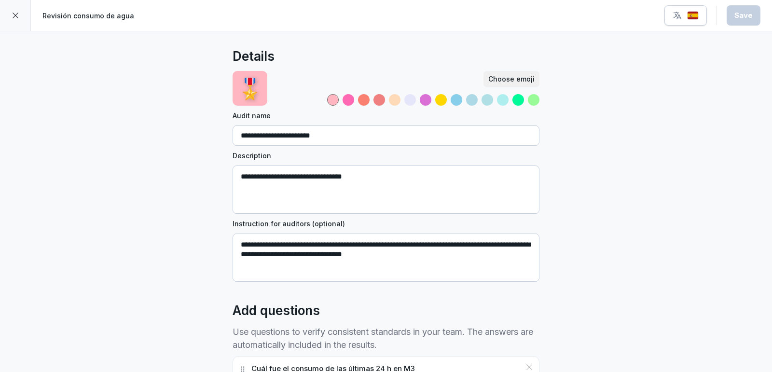
click at [15, 14] on icon at bounding box center [16, 16] width 8 height 8
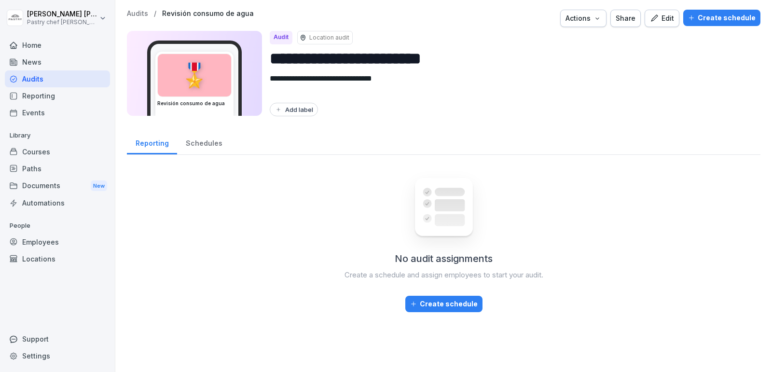
click at [209, 143] on div "Schedules" at bounding box center [204, 142] width 54 height 25
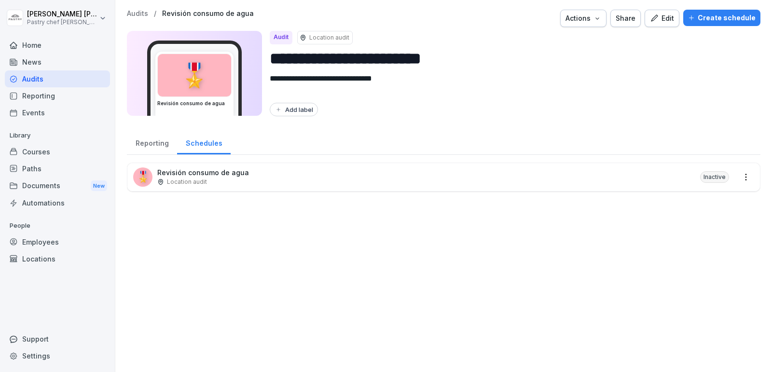
click at [252, 177] on div "🎖️ Revisión consumo de agua Location audit Inactive" at bounding box center [443, 177] width 632 height 28
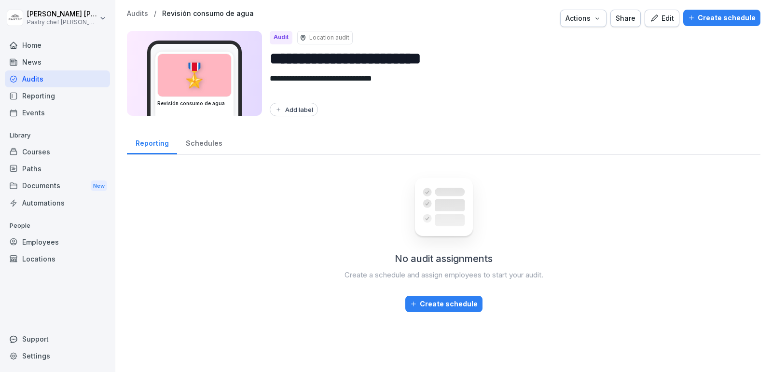
click at [212, 146] on div "Schedules" at bounding box center [204, 142] width 54 height 25
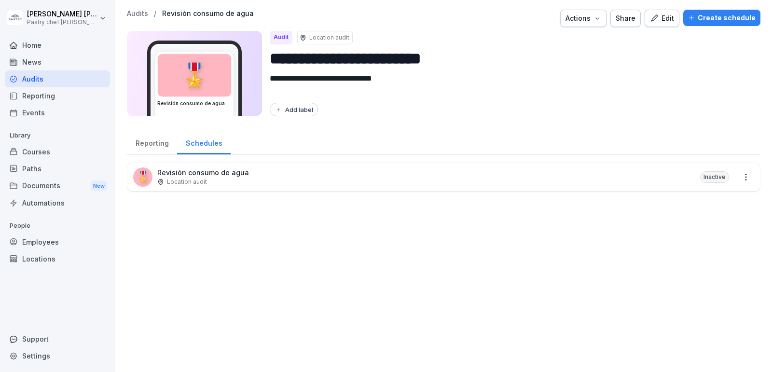
click at [745, 174] on html "**********" at bounding box center [386, 186] width 772 height 372
click at [0, 0] on link "Create schedule" at bounding box center [0, 0] width 0 height 0
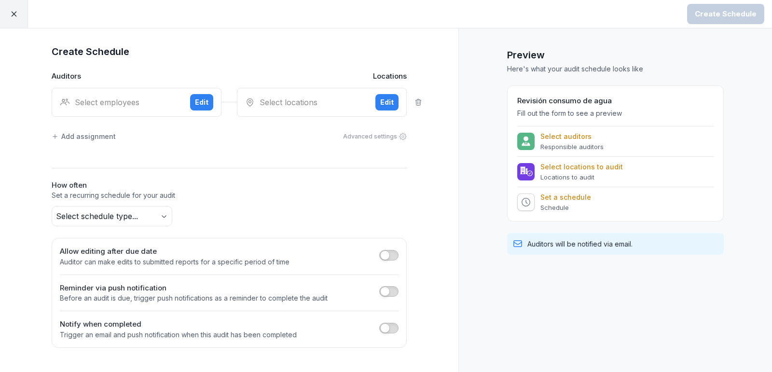
click at [390, 102] on div "Edit" at bounding box center [387, 102] width 14 height 11
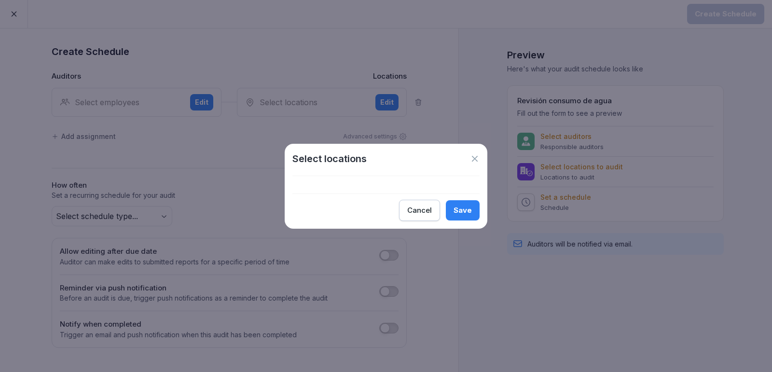
click at [475, 162] on icon at bounding box center [475, 159] width 10 height 10
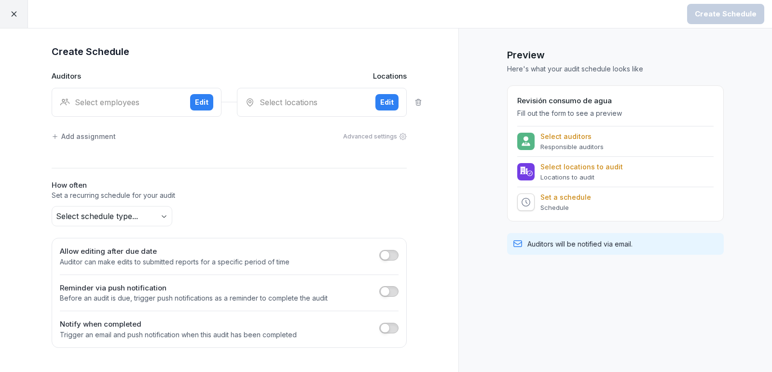
click at [213, 109] on div "Select employees Edit" at bounding box center [137, 102] width 170 height 29
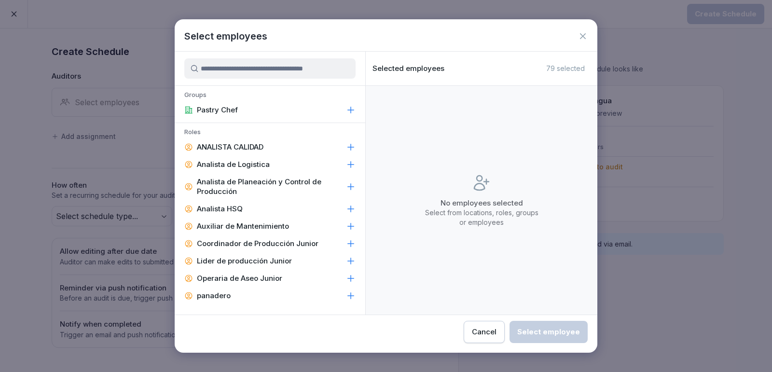
click at [258, 114] on div "Pastry Chef" at bounding box center [270, 109] width 190 height 17
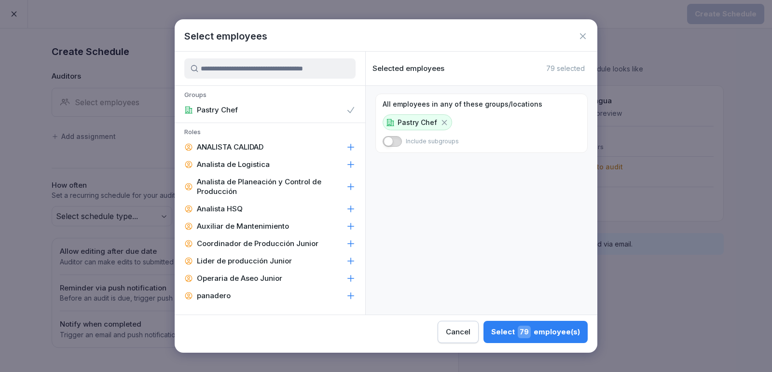
click at [584, 34] on icon at bounding box center [583, 36] width 10 height 10
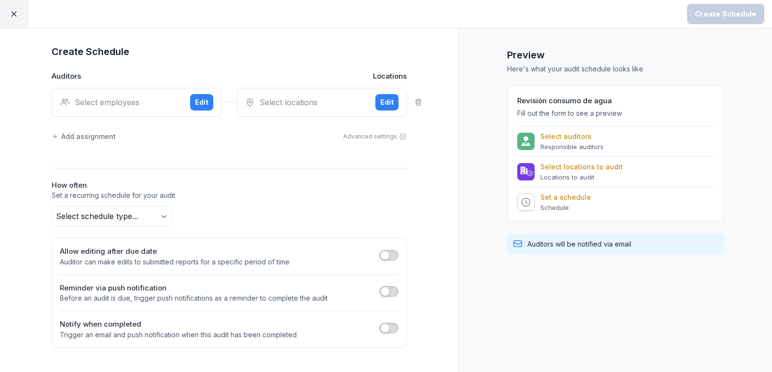
click at [217, 135] on div "Add assignment Advanced settings" at bounding box center [229, 136] width 355 height 20
click at [193, 99] on button "Edit" at bounding box center [201, 102] width 23 height 16
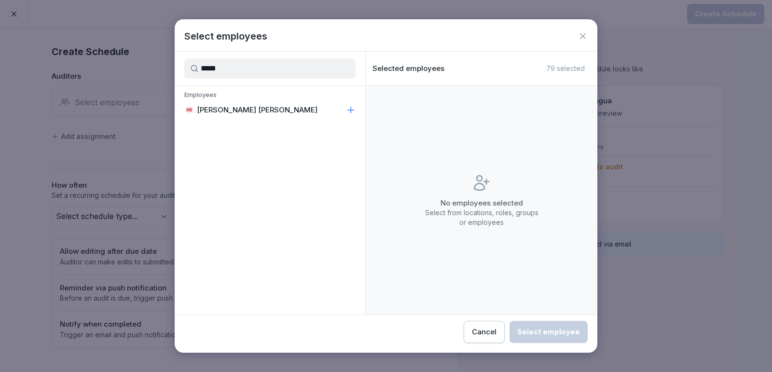
type input "*****"
click at [227, 115] on div "MB [PERSON_NAME] [PERSON_NAME]" at bounding box center [270, 109] width 190 height 17
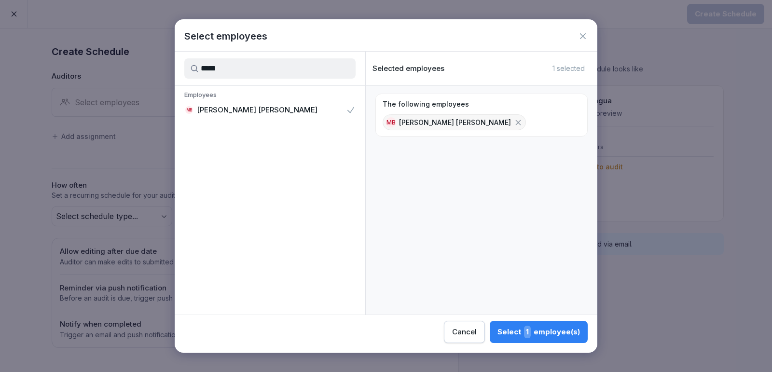
click at [521, 330] on div "Select 1 employee(s)" at bounding box center [538, 332] width 82 height 13
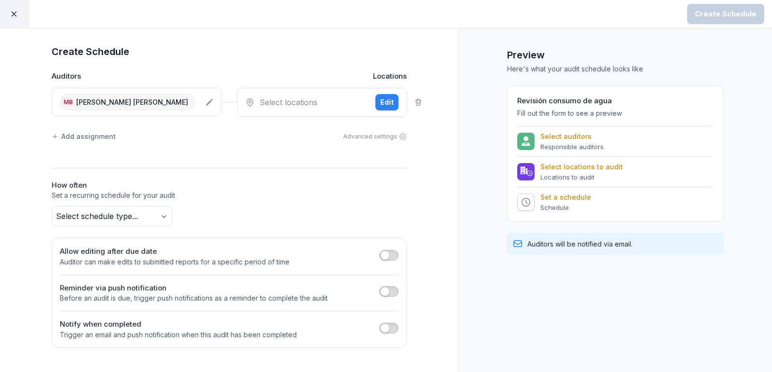
click at [319, 105] on div "Select locations" at bounding box center [306, 102] width 122 height 12
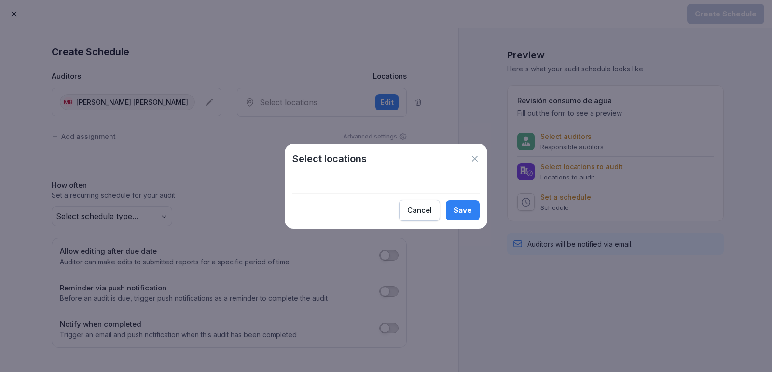
click at [479, 158] on icon at bounding box center [475, 159] width 10 height 10
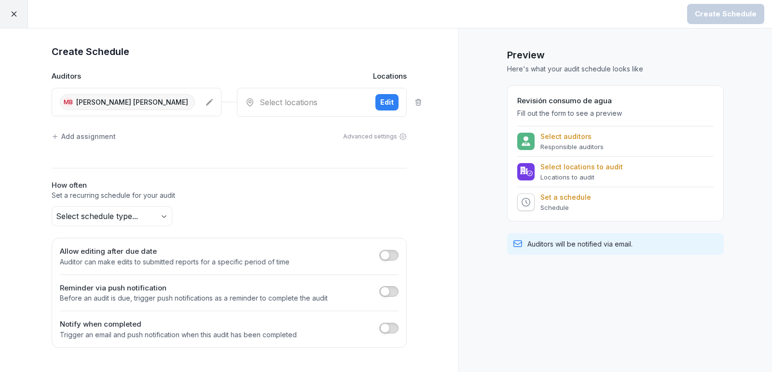
click at [387, 139] on div "Advanced settings" at bounding box center [375, 136] width 64 height 9
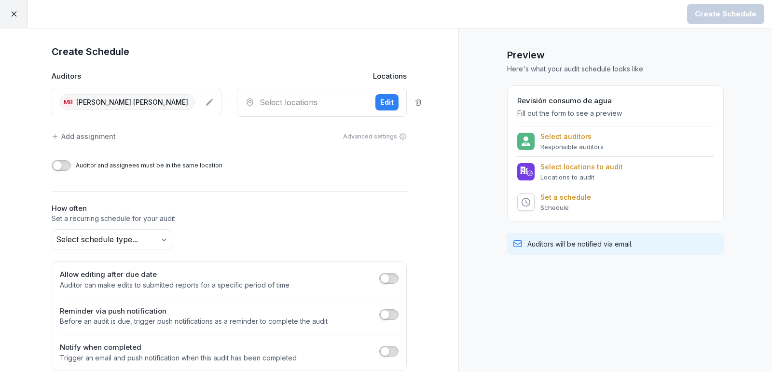
click at [388, 103] on div "Edit" at bounding box center [387, 102] width 14 height 11
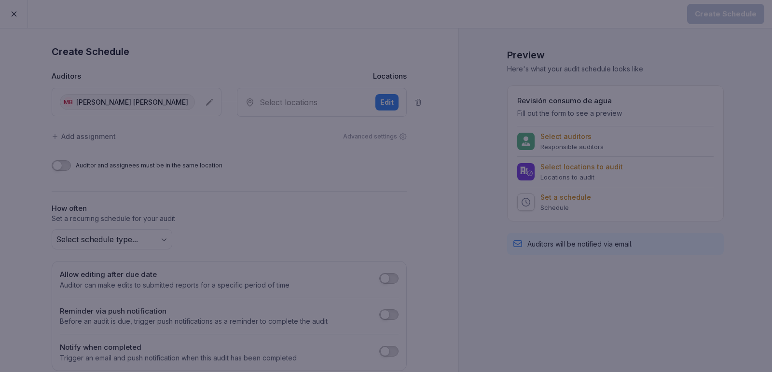
click at [420, 125] on div at bounding box center [386, 186] width 772 height 372
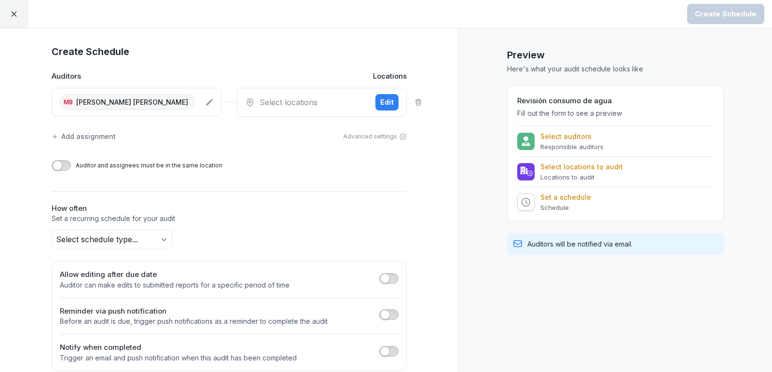
click at [156, 236] on body "Create Schedule Create Schedule Auditors Locations MB [PERSON_NAME] [PERSON_NAM…" at bounding box center [386, 186] width 772 height 372
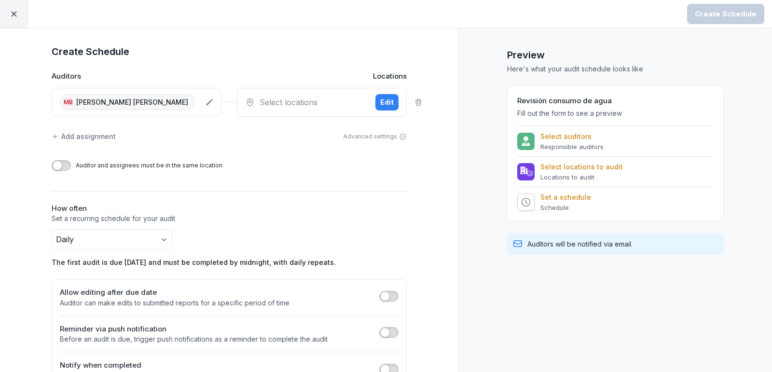
click at [208, 97] on div "MB [PERSON_NAME] [PERSON_NAME]" at bounding box center [137, 102] width 170 height 28
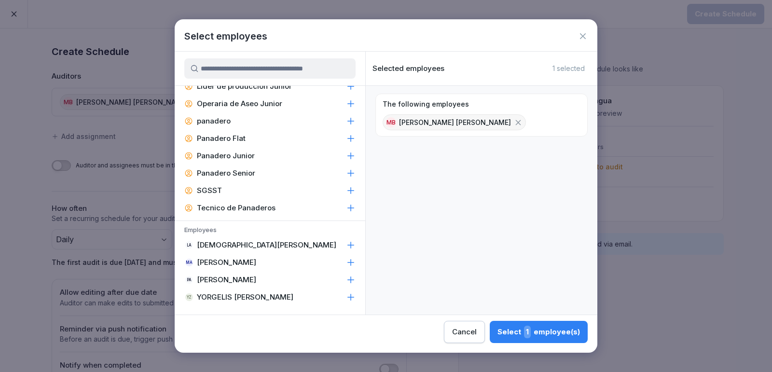
scroll to position [408, 0]
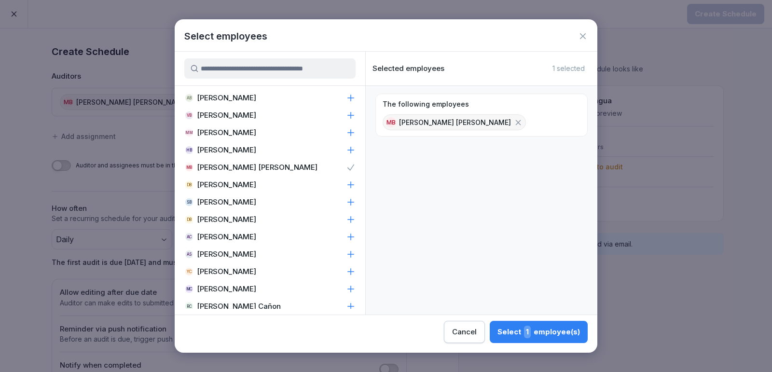
click at [514, 122] on icon at bounding box center [518, 122] width 9 height 9
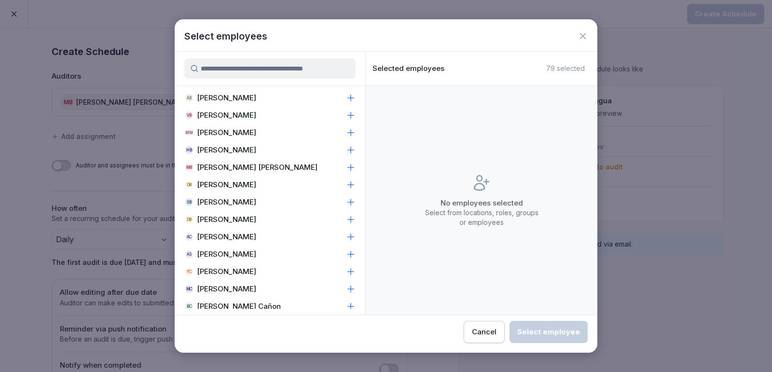
scroll to position [0, 0]
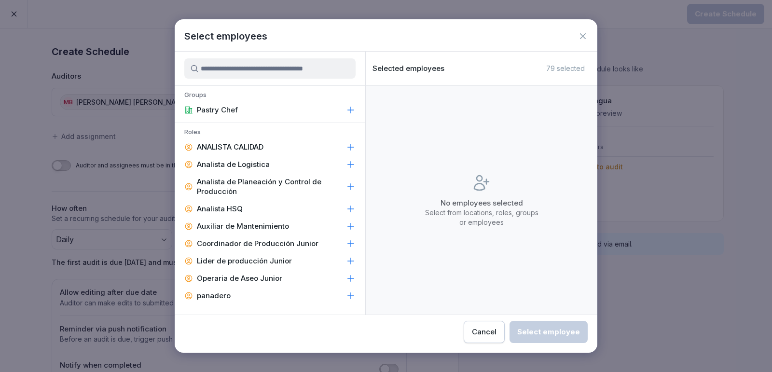
click at [251, 156] on div "Analista de Logistica" at bounding box center [270, 164] width 190 height 17
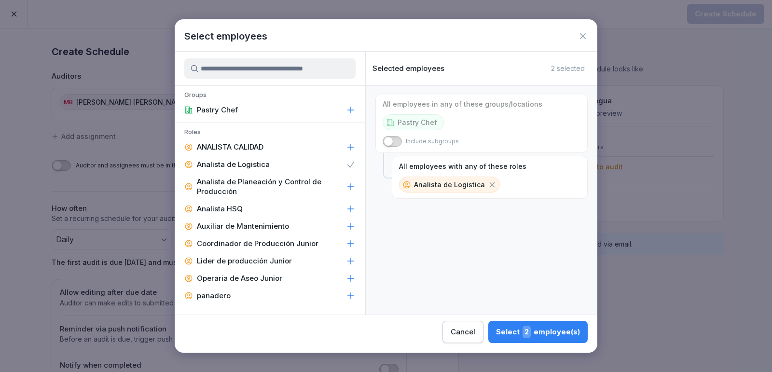
click at [521, 331] on div "Select 2 employee(s)" at bounding box center [538, 332] width 84 height 13
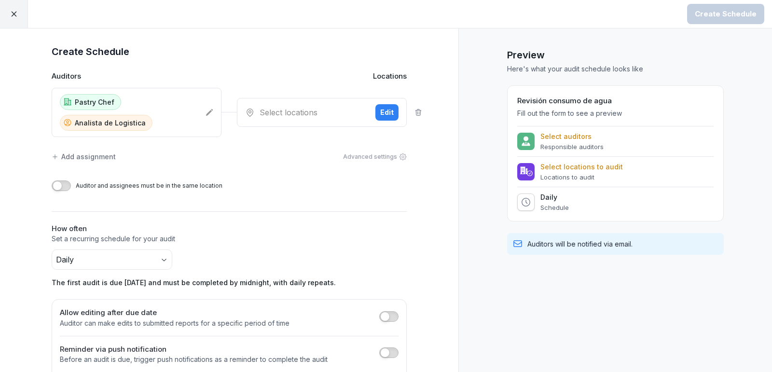
click at [385, 108] on div "Edit" at bounding box center [387, 112] width 14 height 11
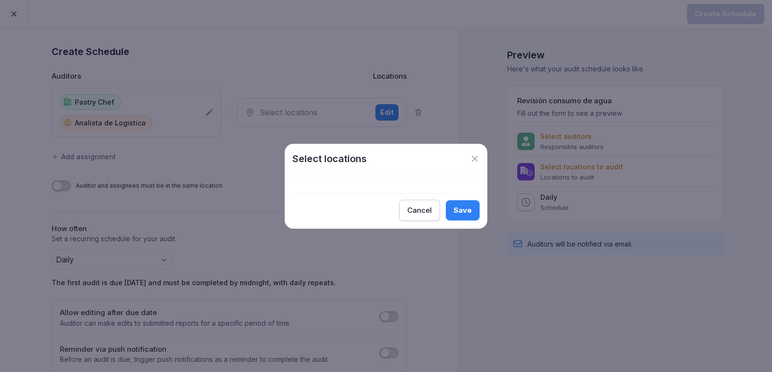
click at [388, 194] on div "Select locations Cancel Save" at bounding box center [386, 186] width 203 height 85
click at [475, 163] on icon at bounding box center [475, 159] width 10 height 10
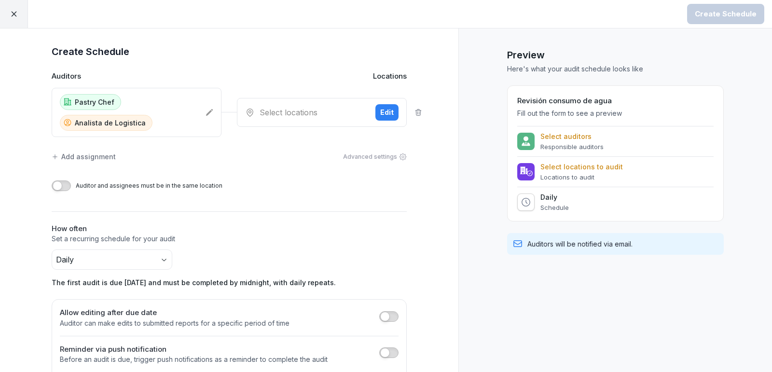
click at [217, 113] on div "Pastry Chef Analista de Logistica" at bounding box center [137, 112] width 170 height 49
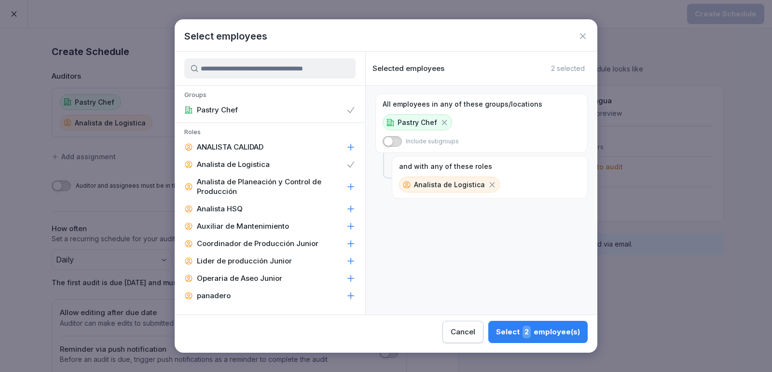
click at [581, 34] on icon at bounding box center [583, 36] width 6 height 6
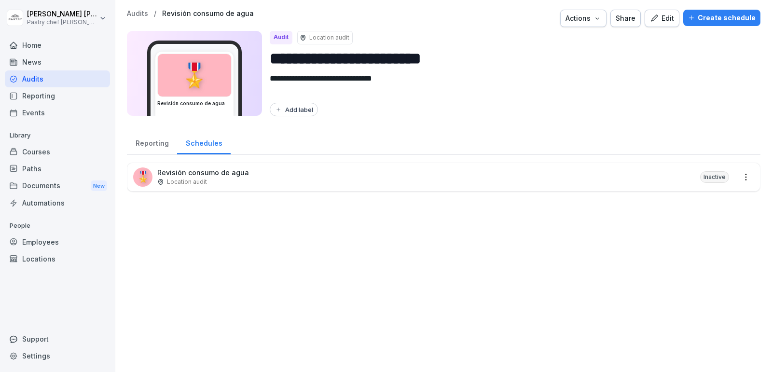
click at [195, 175] on p "Revisión consumo de agua" at bounding box center [203, 172] width 92 height 10
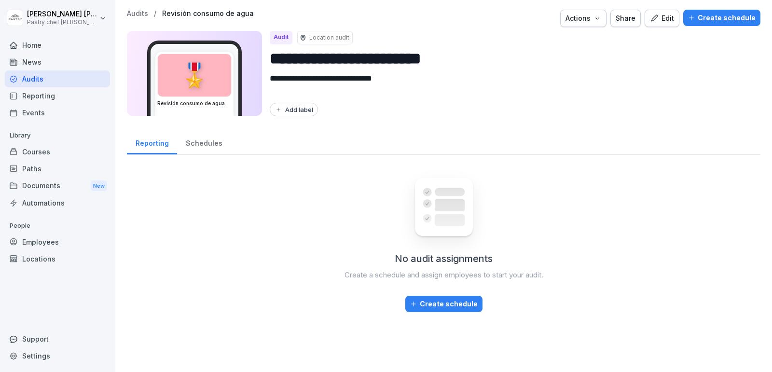
click at [449, 307] on div "Create schedule" at bounding box center [444, 304] width 68 height 11
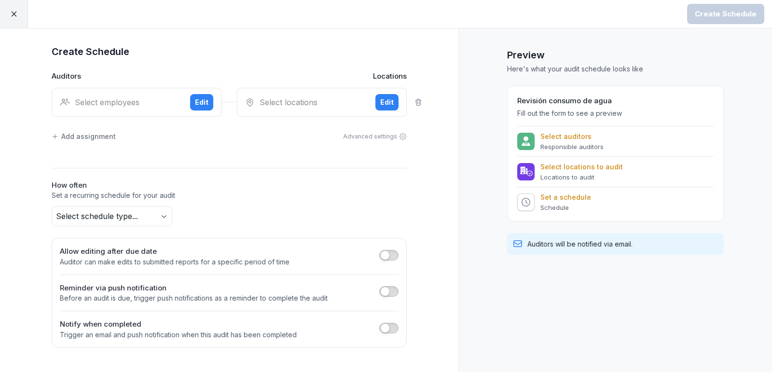
click at [194, 100] on button "Edit" at bounding box center [201, 102] width 23 height 16
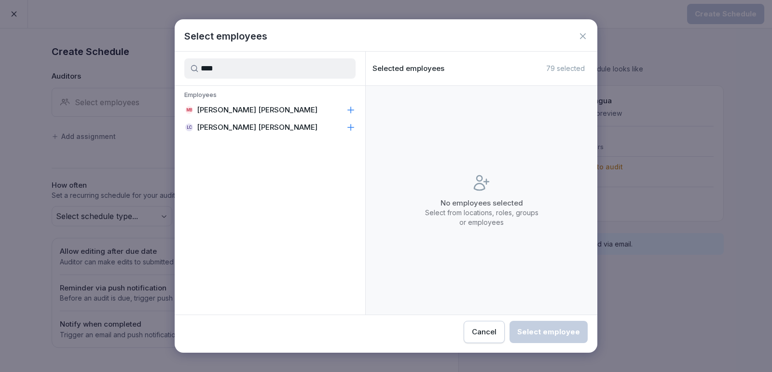
type input "****"
click at [238, 105] on p "[PERSON_NAME] [PERSON_NAME]" at bounding box center [257, 110] width 121 height 10
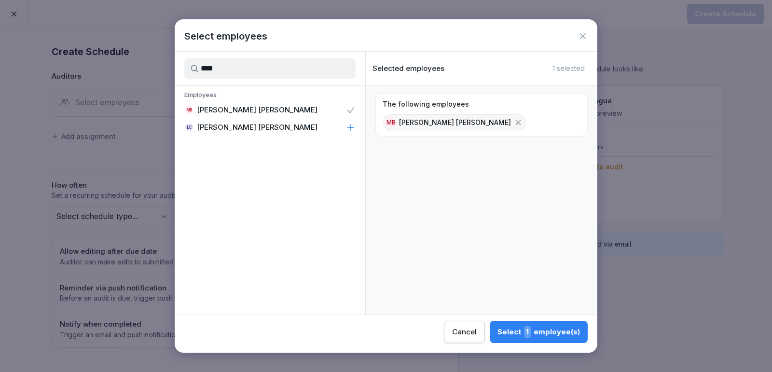
click at [528, 329] on span "1" at bounding box center [527, 332] width 7 height 13
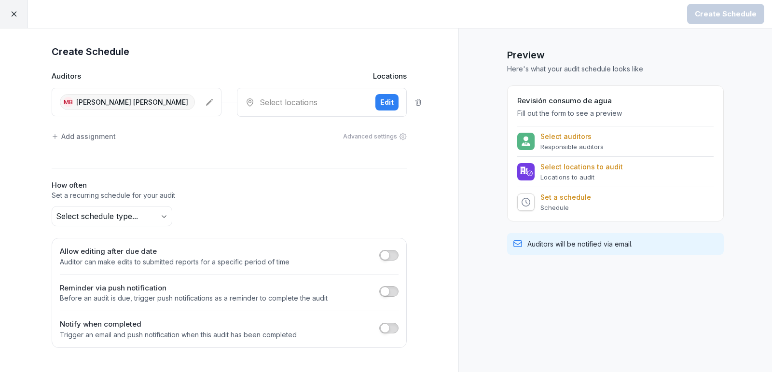
click at [382, 104] on div "Edit" at bounding box center [387, 102] width 14 height 11
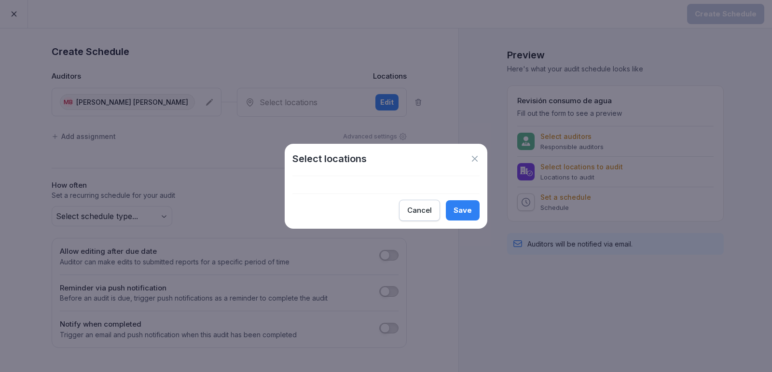
click at [473, 157] on icon at bounding box center [475, 159] width 6 height 6
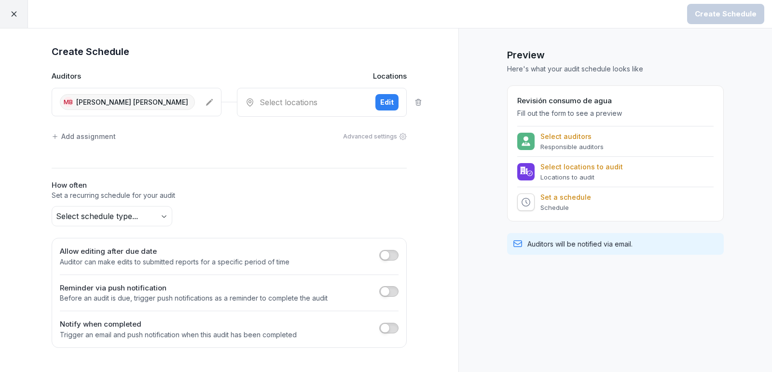
click at [404, 136] on icon at bounding box center [403, 137] width 8 height 8
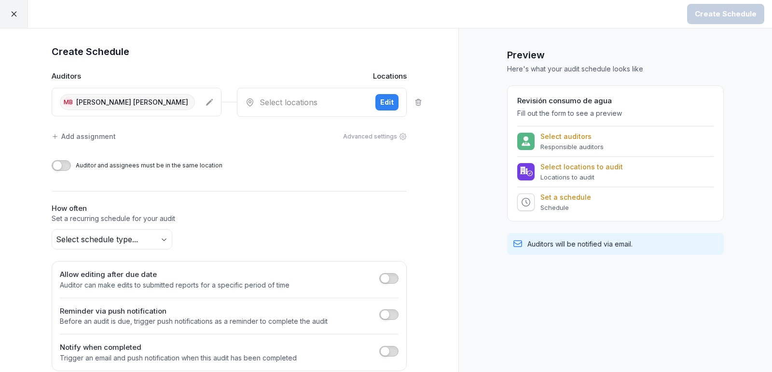
click at [16, 17] on icon at bounding box center [14, 14] width 9 height 9
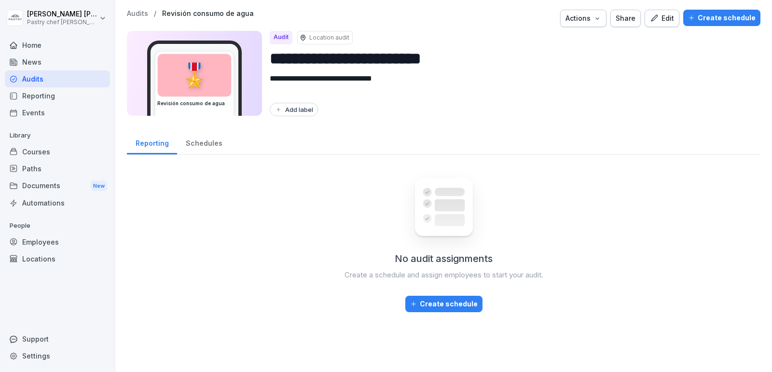
click at [601, 21] on icon "button" at bounding box center [597, 18] width 8 height 8
click at [618, 101] on html "**********" at bounding box center [386, 186] width 772 height 372
click at [674, 20] on div "Edit" at bounding box center [662, 18] width 24 height 11
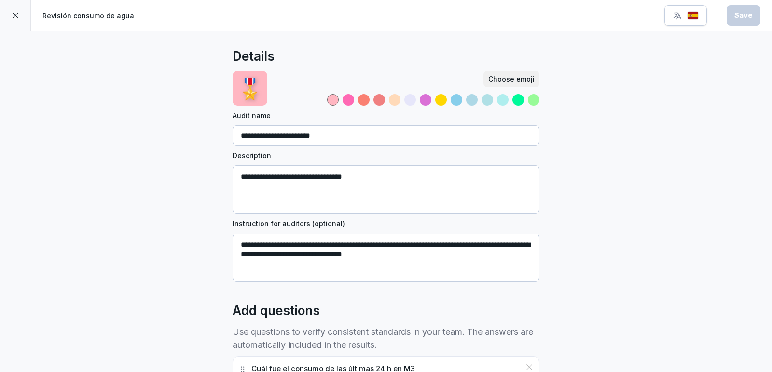
click at [13, 22] on div at bounding box center [15, 15] width 31 height 31
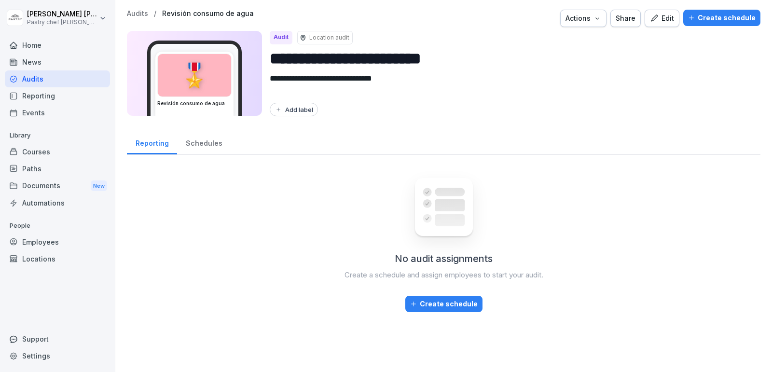
click at [192, 138] on div "Schedules" at bounding box center [204, 142] width 54 height 25
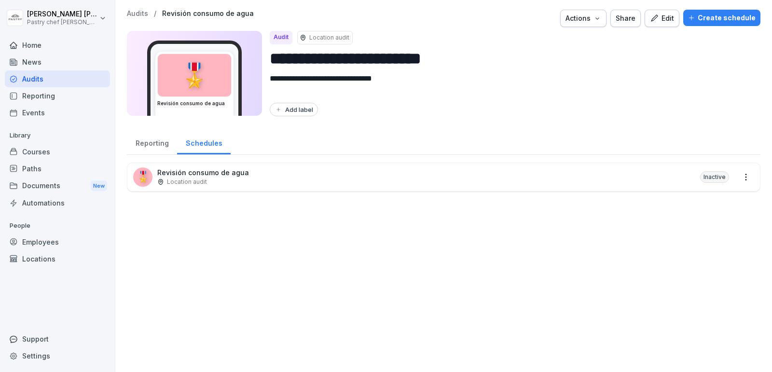
click at [204, 177] on p "Location audit" at bounding box center [187, 181] width 40 height 9
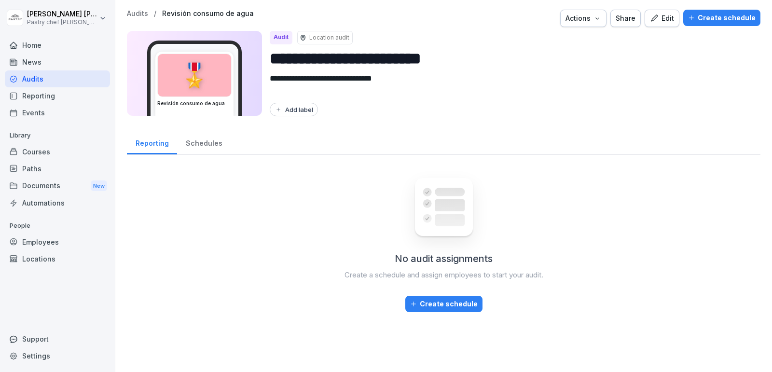
click at [443, 296] on button "Create schedule" at bounding box center [443, 304] width 77 height 16
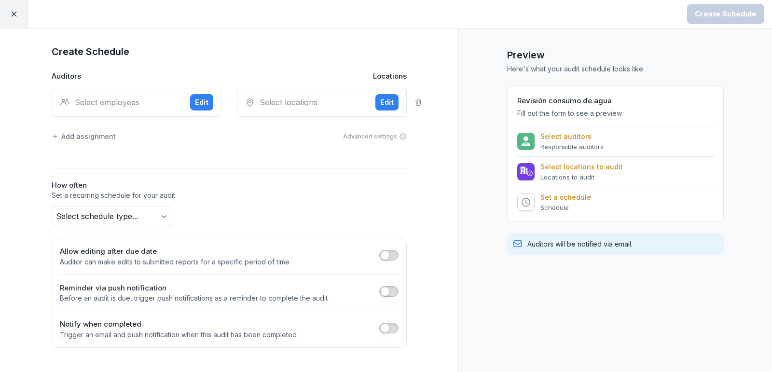
click at [380, 107] on button "Edit" at bounding box center [386, 102] width 23 height 16
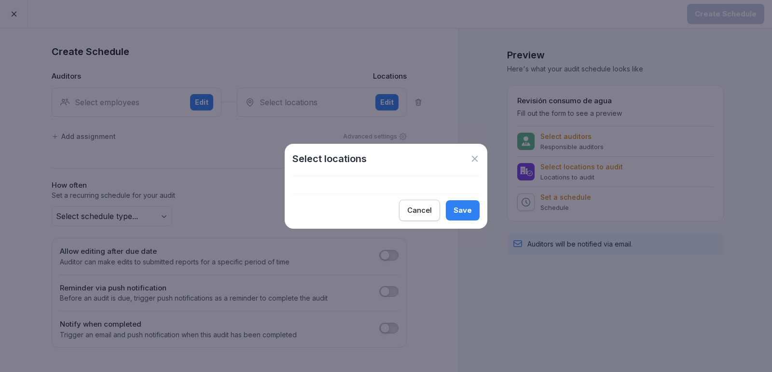
click at [475, 164] on div "Select locations" at bounding box center [385, 158] width 187 height 14
click at [475, 159] on icon at bounding box center [475, 159] width 10 height 10
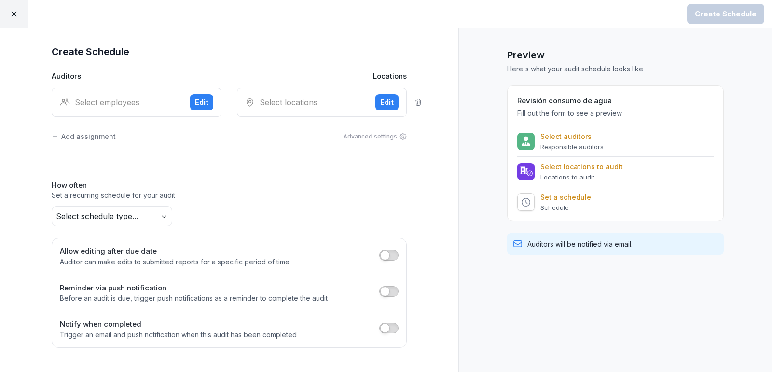
click at [201, 95] on button "Edit" at bounding box center [201, 102] width 23 height 16
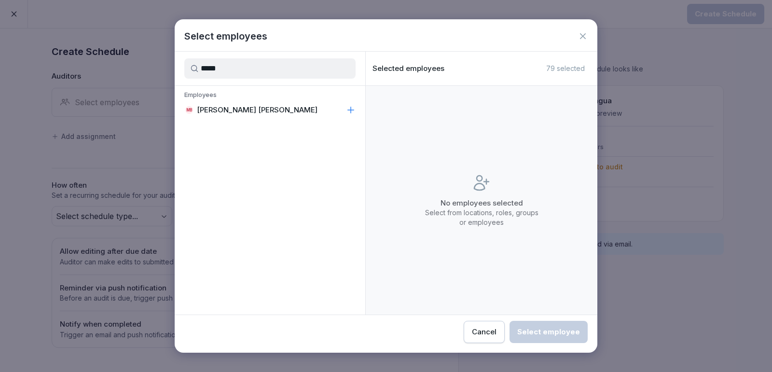
type input "*****"
click at [264, 107] on p "[PERSON_NAME] [PERSON_NAME]" at bounding box center [257, 110] width 121 height 10
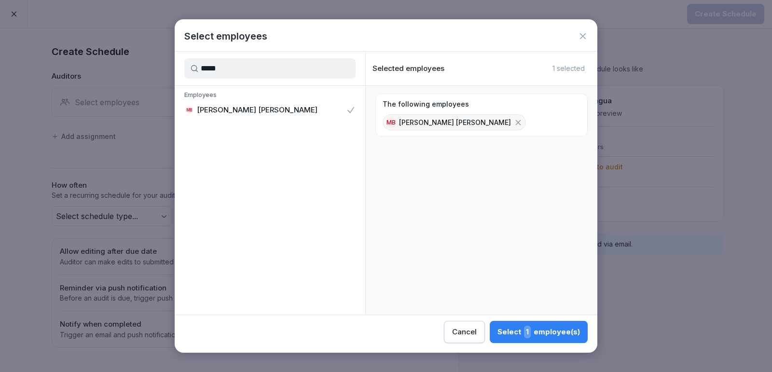
click at [547, 330] on div "Select 1 employee(s)" at bounding box center [538, 332] width 82 height 13
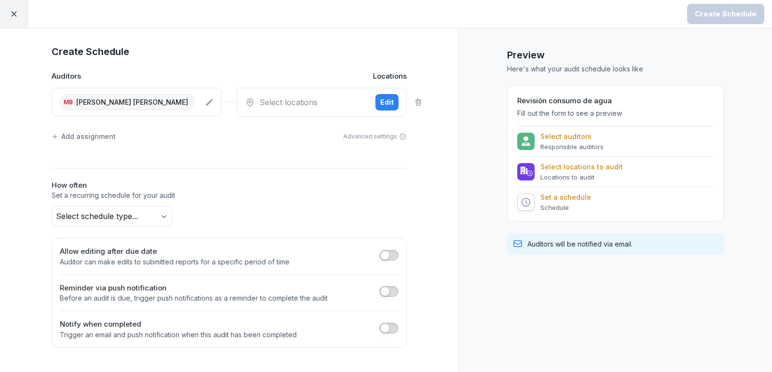
click at [390, 99] on div "Edit" at bounding box center [387, 102] width 14 height 11
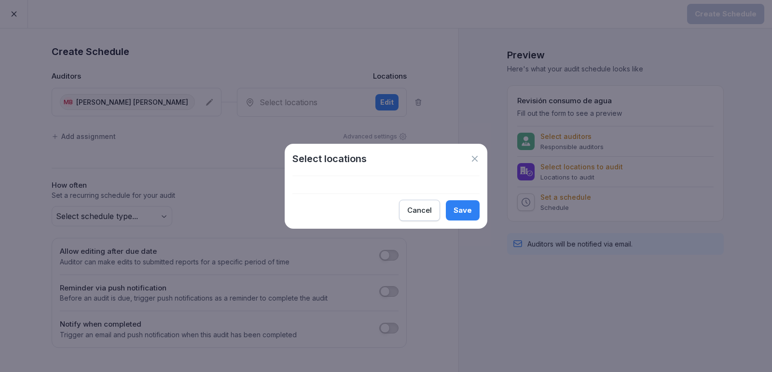
click at [462, 208] on div "Save" at bounding box center [462, 210] width 18 height 11
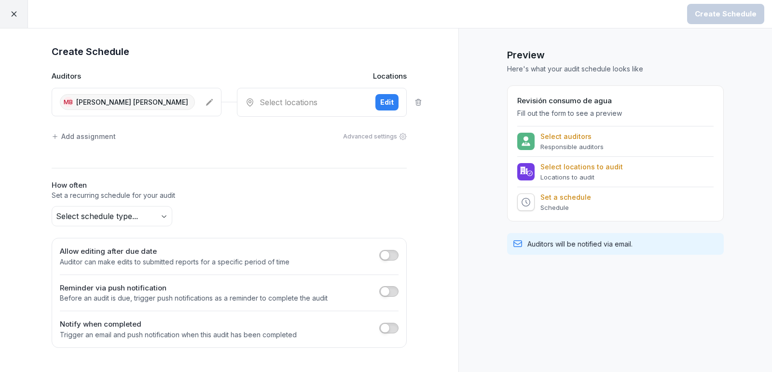
click at [142, 210] on body "Create Schedule Create Schedule Auditors Locations MB [PERSON_NAME] [PERSON_NAM…" at bounding box center [386, 186] width 772 height 372
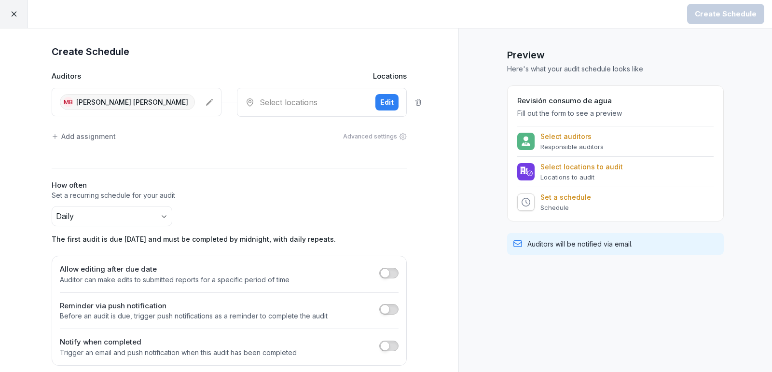
scroll to position [7, 0]
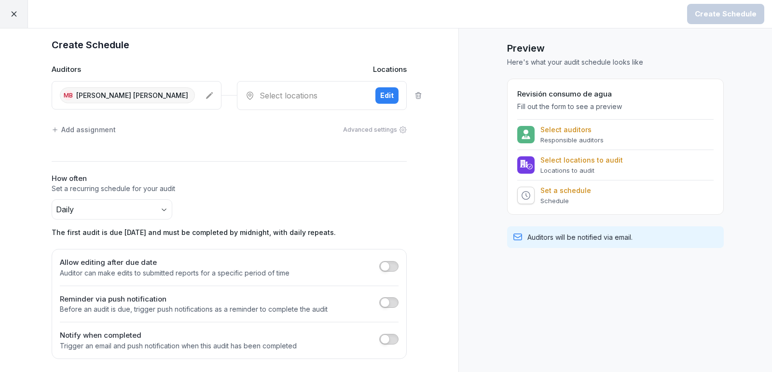
click at [390, 265] on button "button" at bounding box center [388, 266] width 19 height 11
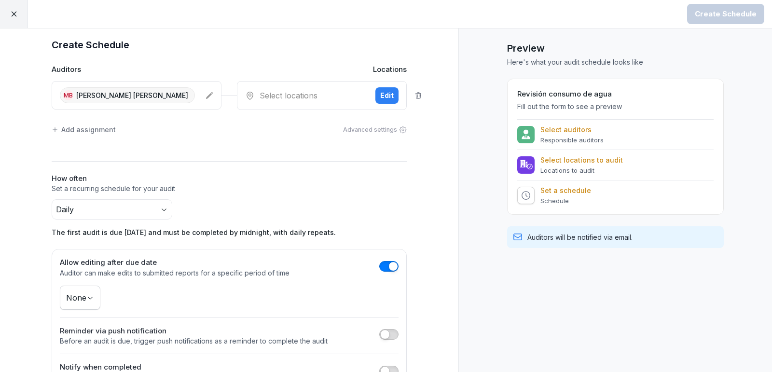
click at [389, 334] on span "button" at bounding box center [385, 334] width 10 height 10
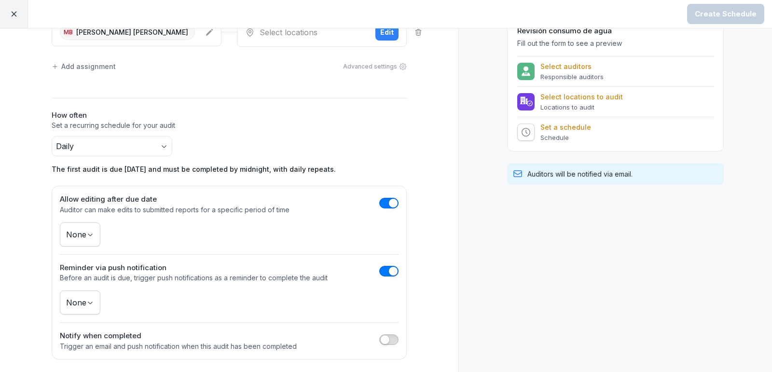
click at [389, 341] on button "button" at bounding box center [388, 339] width 19 height 11
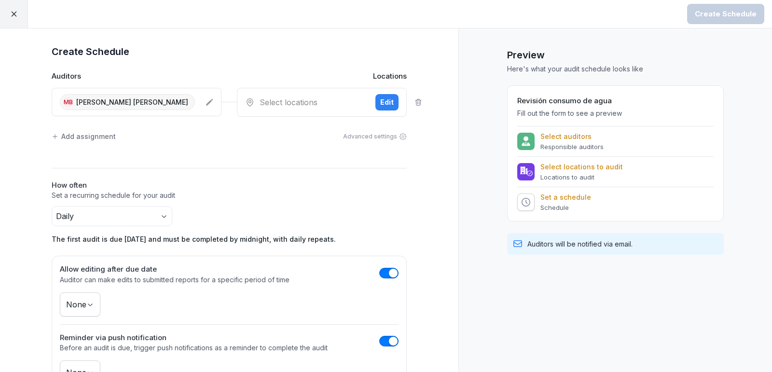
click at [385, 104] on div "Edit" at bounding box center [387, 102] width 14 height 11
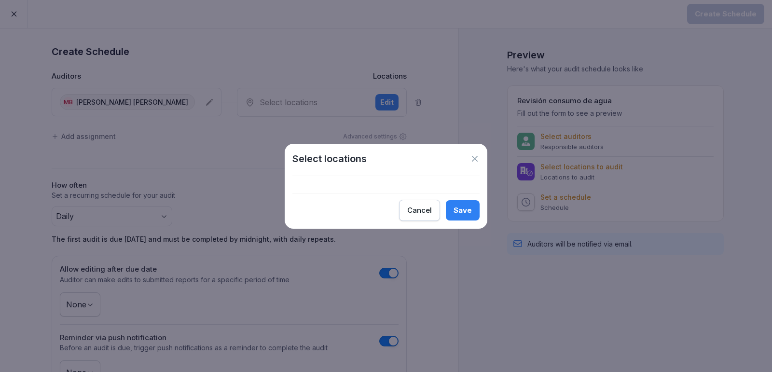
click at [472, 157] on icon at bounding box center [475, 159] width 6 height 6
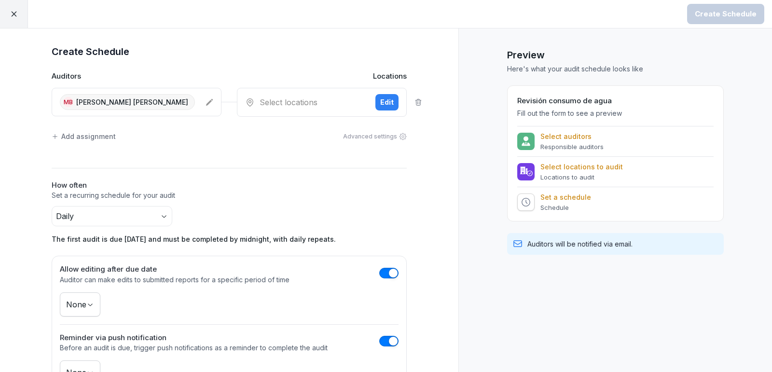
click at [5, 13] on div at bounding box center [14, 14] width 28 height 28
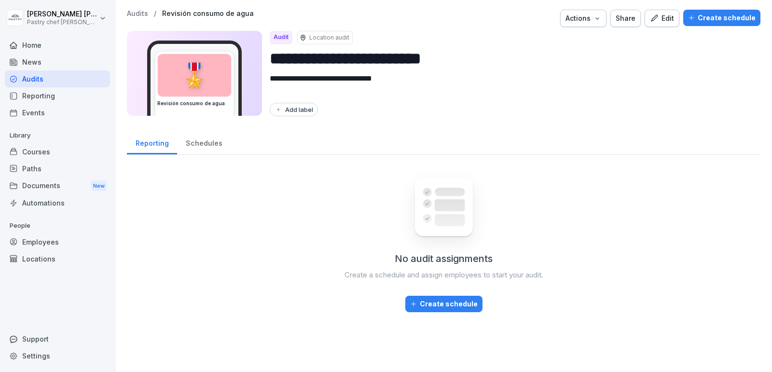
click at [57, 255] on div "Locations" at bounding box center [57, 258] width 105 height 17
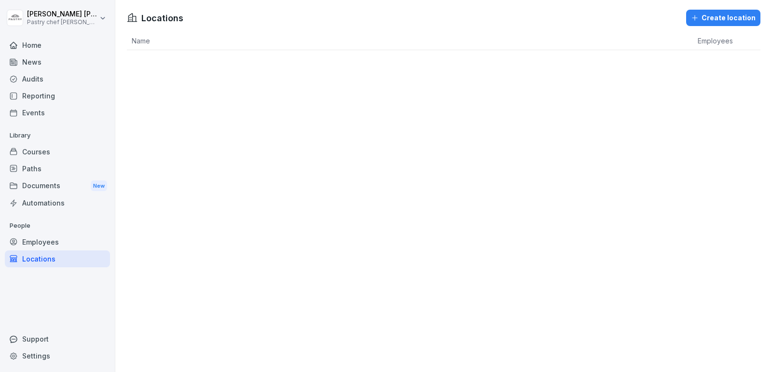
click at [737, 18] on div "Create location" at bounding box center [723, 18] width 65 height 11
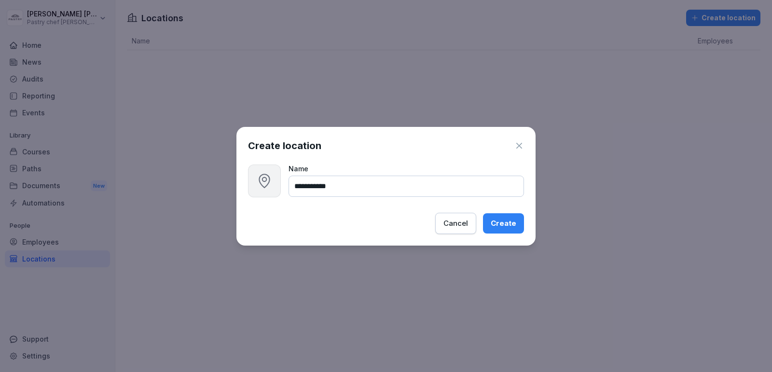
type input "**********"
click at [510, 223] on div "Create" at bounding box center [503, 223] width 26 height 11
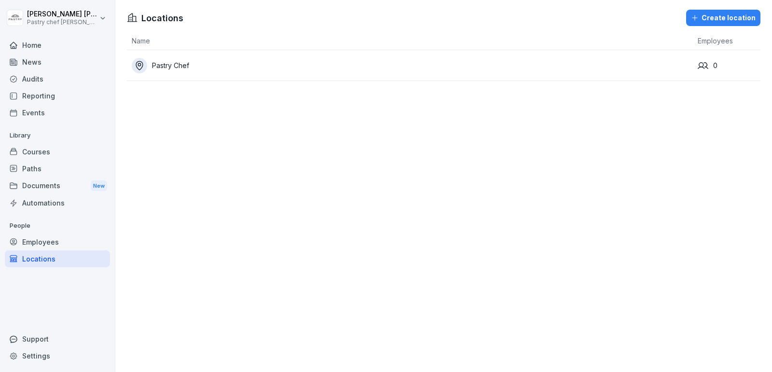
click at [55, 74] on div "Audits" at bounding box center [57, 78] width 105 height 17
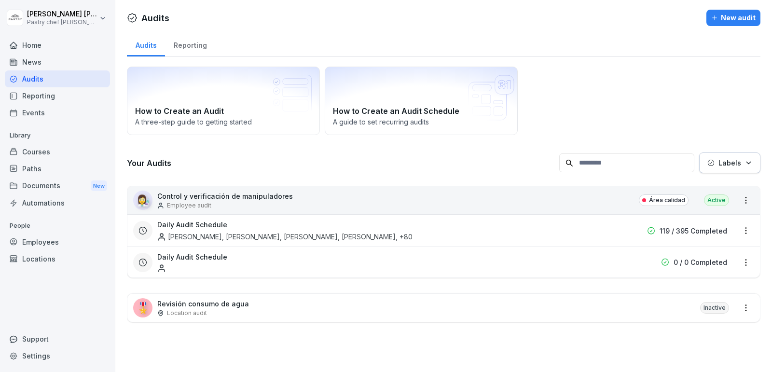
click at [232, 299] on p "Revisión consumo de agua" at bounding box center [203, 304] width 92 height 10
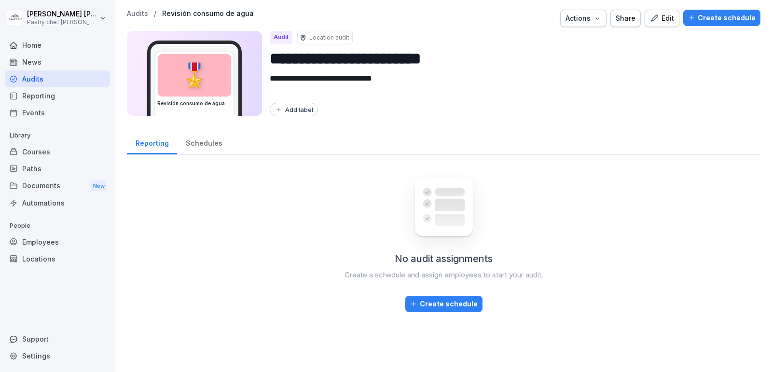
click at [472, 294] on div "No audit assignments Create a schedule and assign employees to start your audit…" at bounding box center [443, 238] width 633 height 150
click at [458, 299] on div "Create schedule" at bounding box center [444, 304] width 68 height 11
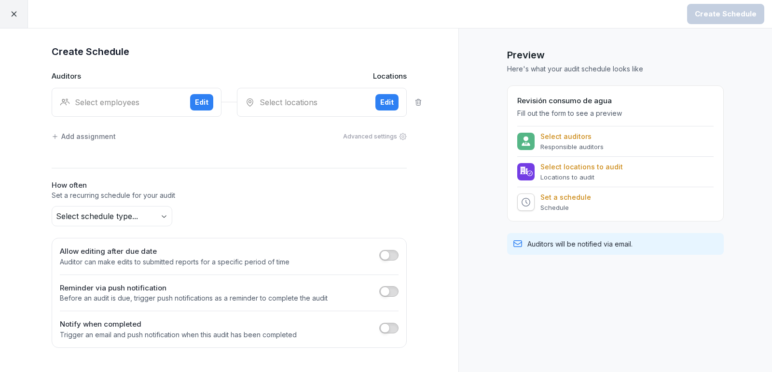
click at [192, 96] on button "Edit" at bounding box center [201, 102] width 23 height 16
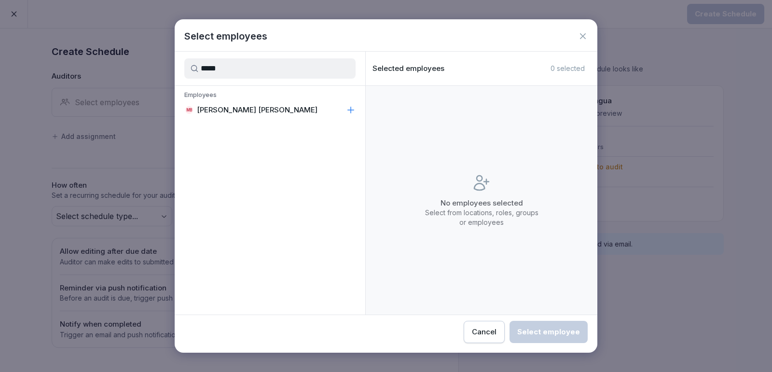
type input "*****"
click at [286, 112] on div "MB [PERSON_NAME] [PERSON_NAME]" at bounding box center [270, 109] width 190 height 17
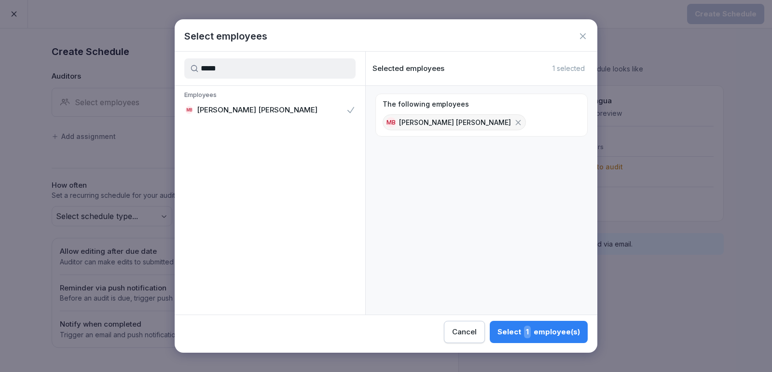
click at [528, 332] on span "1" at bounding box center [527, 332] width 7 height 13
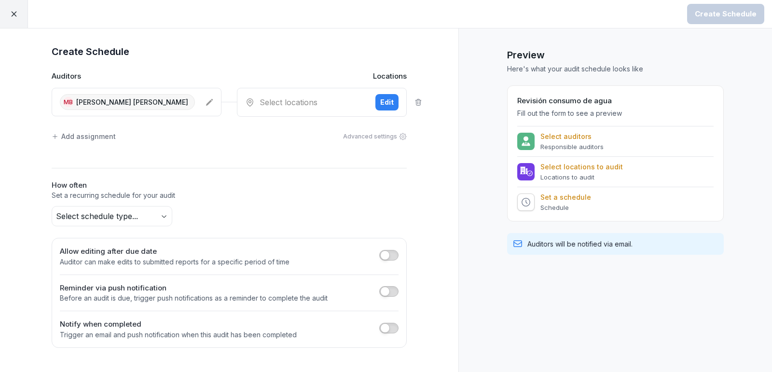
click at [301, 99] on div "Select locations" at bounding box center [306, 102] width 122 height 12
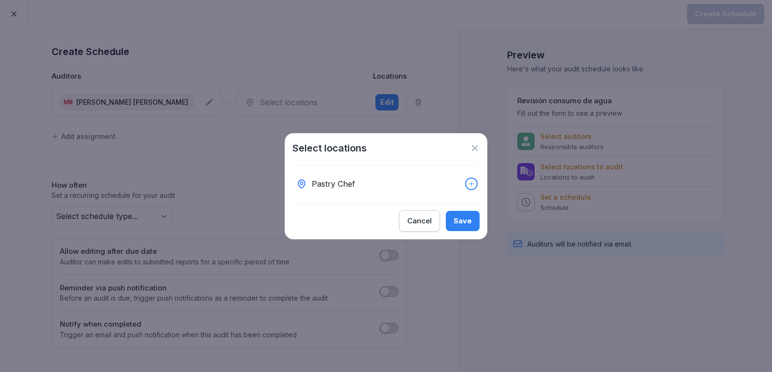
click at [422, 194] on div "Pastry Chef" at bounding box center [385, 183] width 187 height 21
click at [467, 226] on button "Save" at bounding box center [463, 221] width 34 height 20
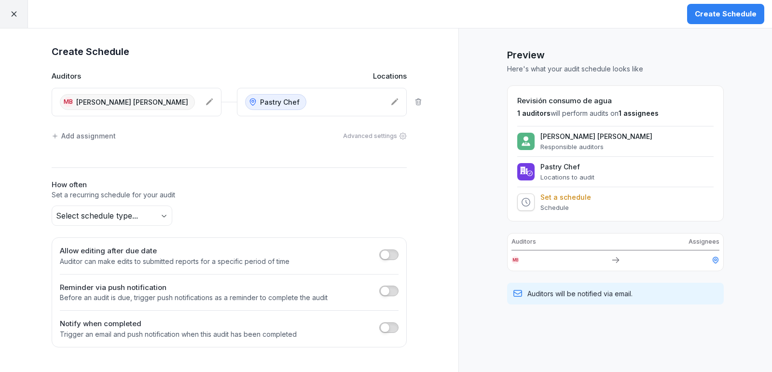
click at [149, 215] on body "Create Schedule Create Schedule Auditors Locations MB [PERSON_NAME] [PERSON_NAM…" at bounding box center [386, 186] width 772 height 372
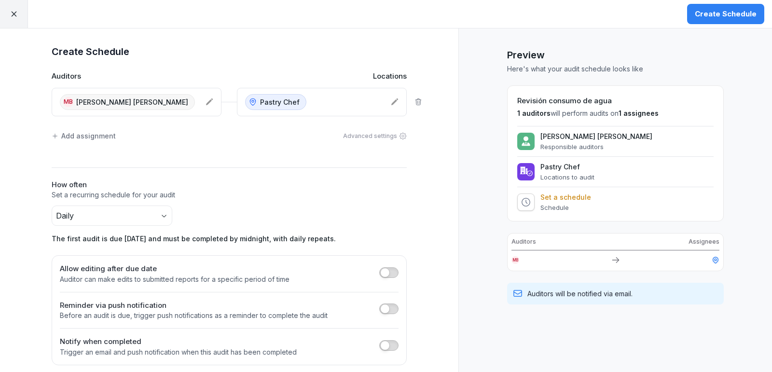
scroll to position [6, 0]
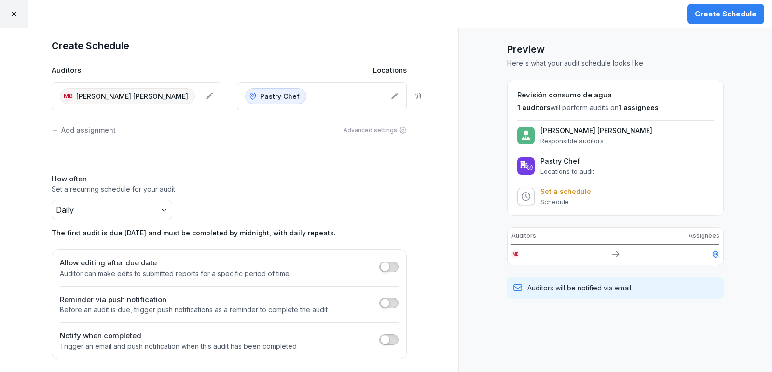
click at [385, 267] on span "button" at bounding box center [385, 267] width 10 height 10
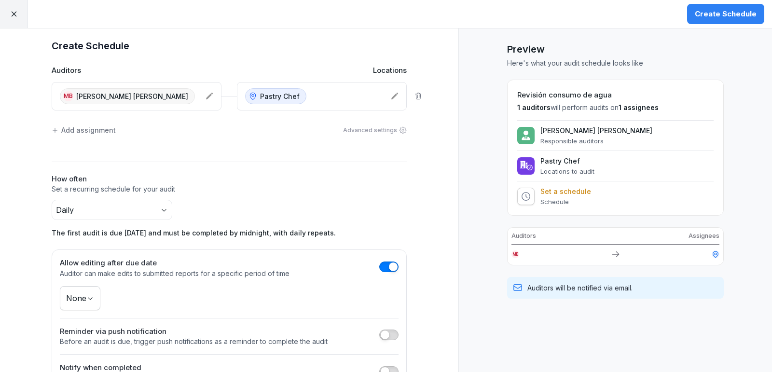
scroll to position [38, 0]
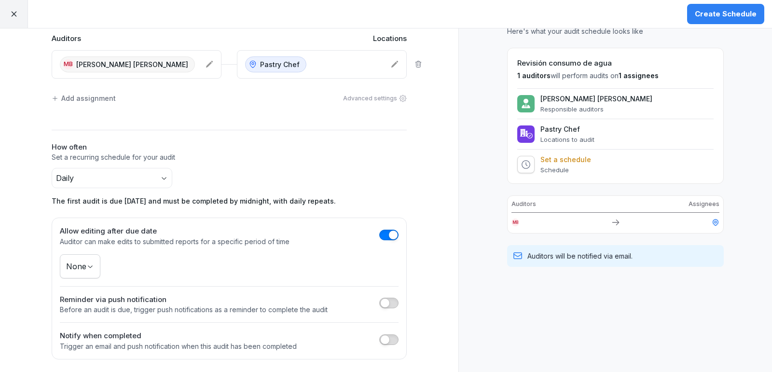
click at [386, 302] on span "button" at bounding box center [385, 303] width 10 height 10
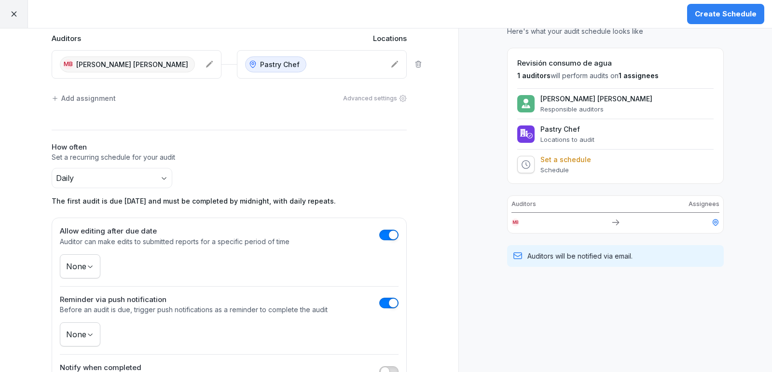
scroll to position [69, 0]
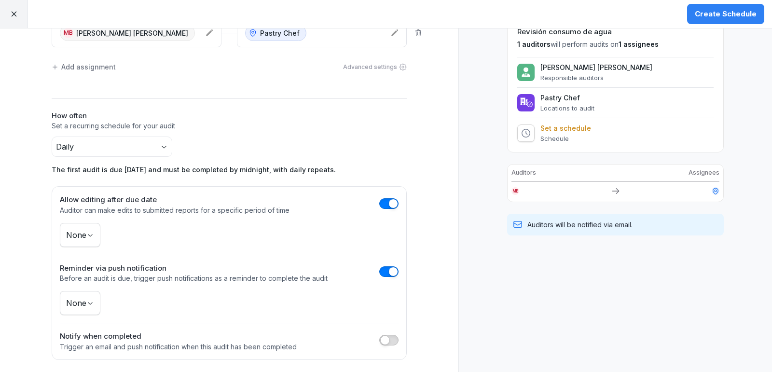
click at [78, 300] on body "Create Schedule Create Schedule Auditors Locations MB [PERSON_NAME] [PERSON_NAM…" at bounding box center [386, 186] width 772 height 372
click at [433, 273] on html "Create Schedule Create Schedule Auditors Locations MB [PERSON_NAME] [PERSON_NAM…" at bounding box center [386, 186] width 772 height 372
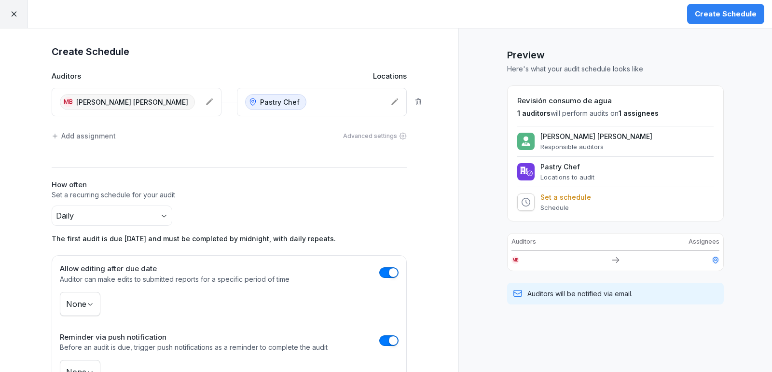
click at [530, 204] on icon at bounding box center [526, 202] width 10 height 10
click at [502, 229] on div "Preview Here's what your audit schedule looks like Revisión consumo de agua 1 a…" at bounding box center [614, 236] width 313 height 416
drag, startPoint x: 546, startPoint y: 195, endPoint x: 593, endPoint y: 198, distance: 46.9
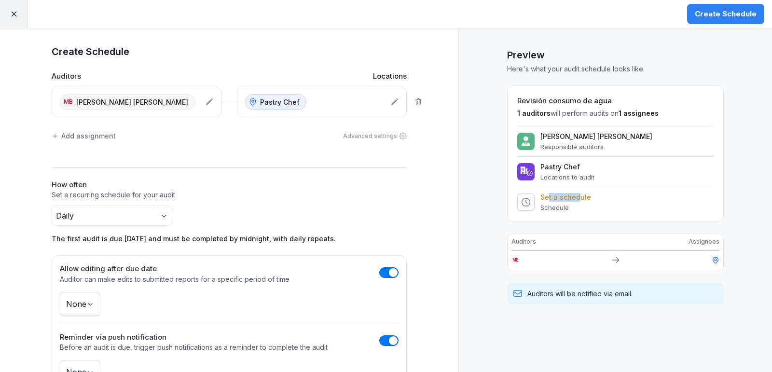
click at [593, 198] on div "Set a schedule Schedule" at bounding box center [615, 202] width 196 height 18
click at [591, 200] on div "Set a schedule Schedule" at bounding box center [615, 202] width 196 height 18
click at [731, 17] on div "Create Schedule" at bounding box center [725, 14] width 62 height 11
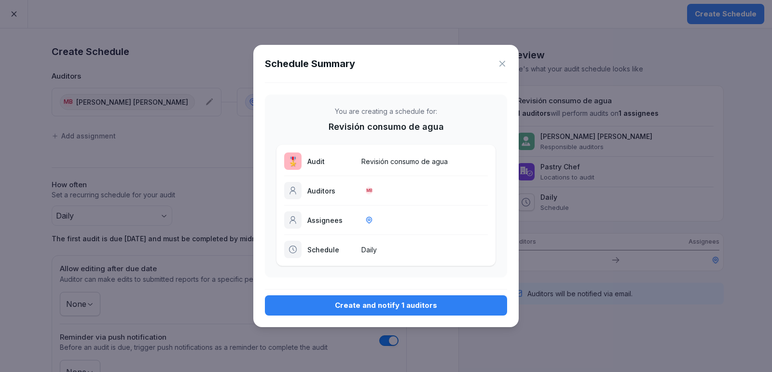
click at [393, 306] on div "Create and notify 1 auditors" at bounding box center [385, 305] width 227 height 11
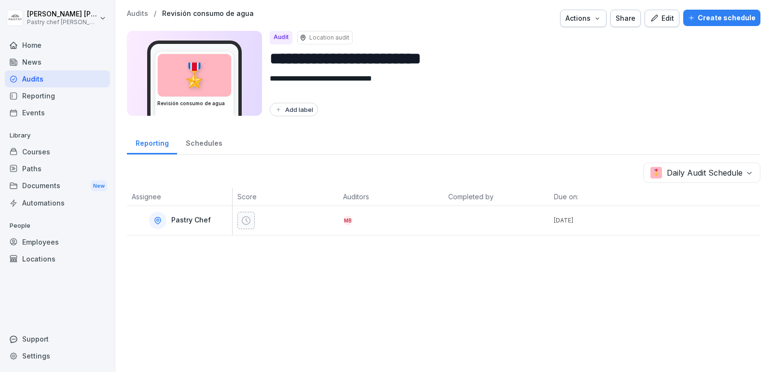
click at [445, 229] on div at bounding box center [496, 220] width 106 height 29
click at [204, 145] on div "Schedules" at bounding box center [204, 142] width 54 height 25
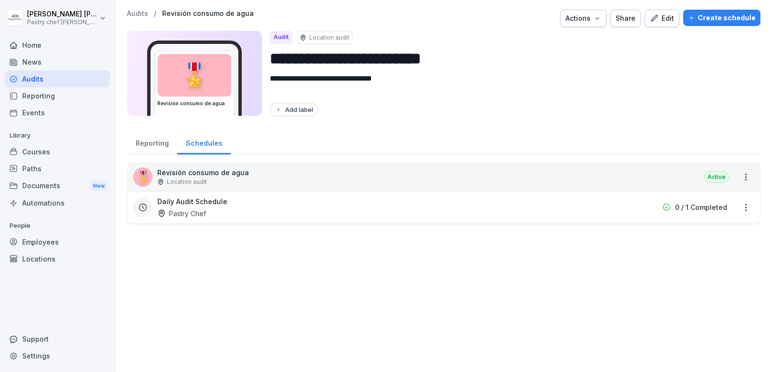
click at [159, 148] on div "Reporting" at bounding box center [152, 142] width 50 height 25
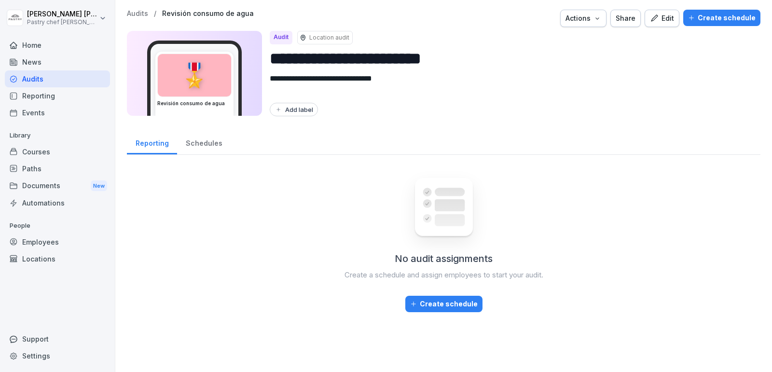
click at [215, 142] on div "Schedules" at bounding box center [204, 142] width 54 height 25
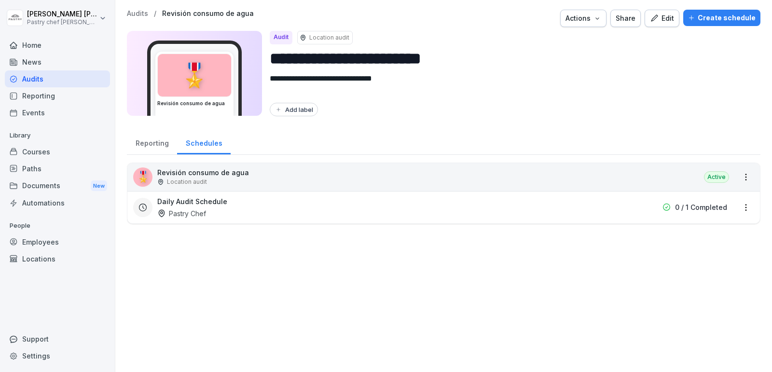
click at [204, 215] on div "Pastry Chef" at bounding box center [181, 213] width 49 height 10
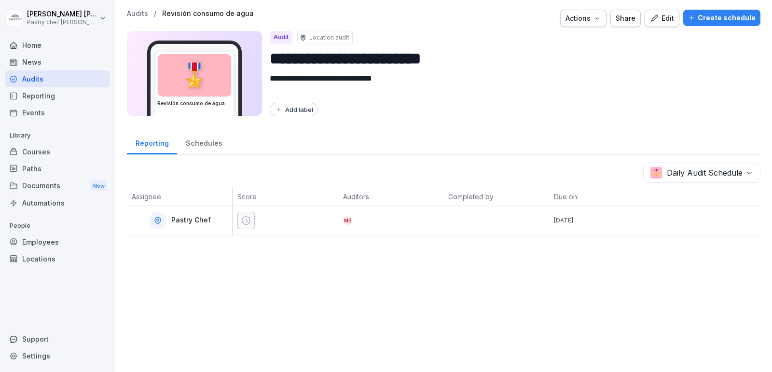
click at [243, 220] on icon at bounding box center [246, 221] width 10 height 10
click at [739, 170] on body "**********" at bounding box center [386, 186] width 772 height 372
click at [589, 10] on button "Actions" at bounding box center [583, 18] width 46 height 17
click at [560, 122] on html "**********" at bounding box center [386, 186] width 772 height 372
click at [238, 221] on html "**********" at bounding box center [386, 186] width 772 height 372
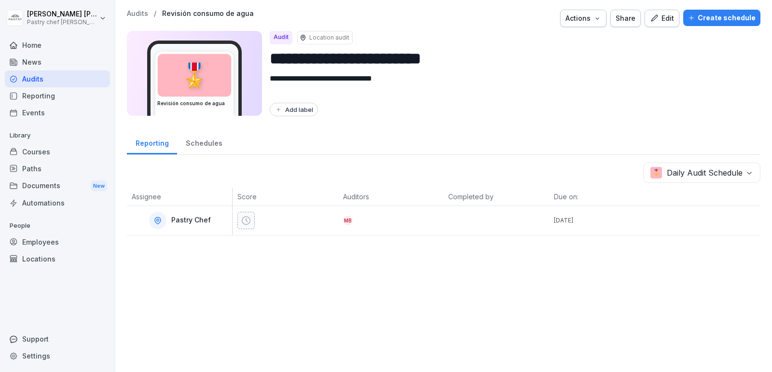
click at [201, 139] on html "**********" at bounding box center [386, 186] width 772 height 372
click at [291, 293] on html "**********" at bounding box center [386, 186] width 772 height 372
click at [52, 69] on html "**********" at bounding box center [386, 186] width 772 height 372
click at [43, 95] on html "**********" at bounding box center [386, 186] width 772 height 372
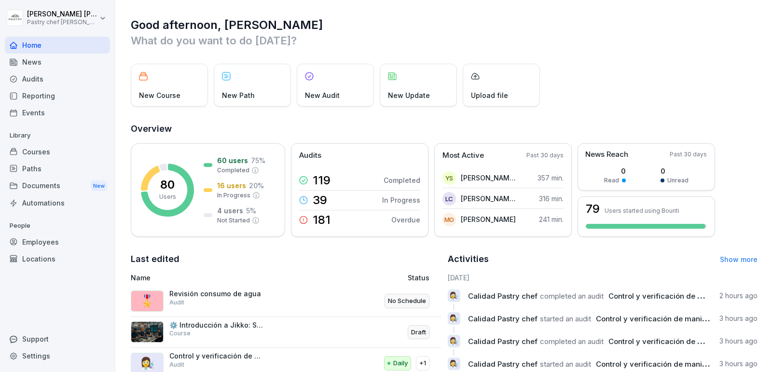
click at [59, 238] on div "Employees" at bounding box center [57, 241] width 105 height 17
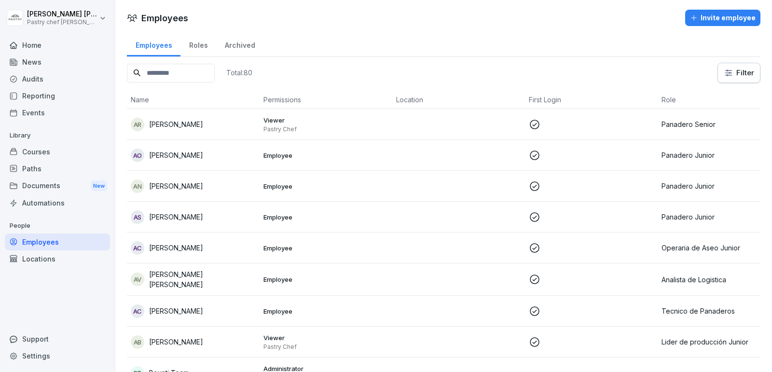
drag, startPoint x: 187, startPoint y: 72, endPoint x: 224, endPoint y: 37, distance: 51.9
click at [189, 71] on input at bounding box center [171, 73] width 88 height 19
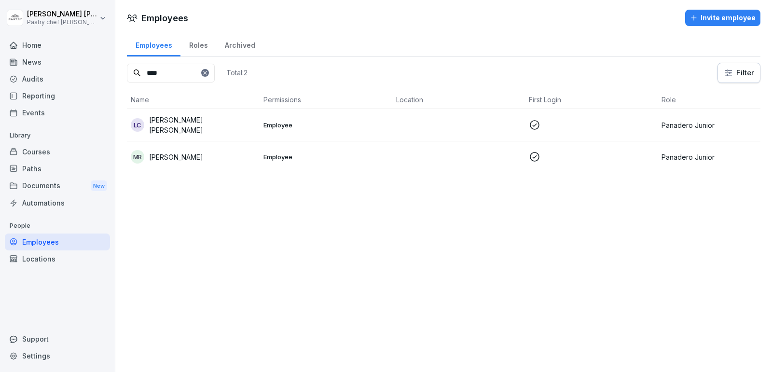
type input "****"
click at [235, 159] on div "MR MARIA REYES" at bounding box center [193, 157] width 125 height 14
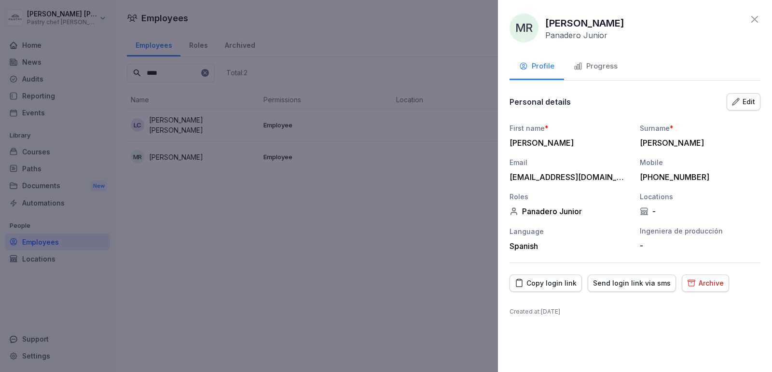
click at [697, 283] on div "Archive" at bounding box center [705, 283] width 37 height 11
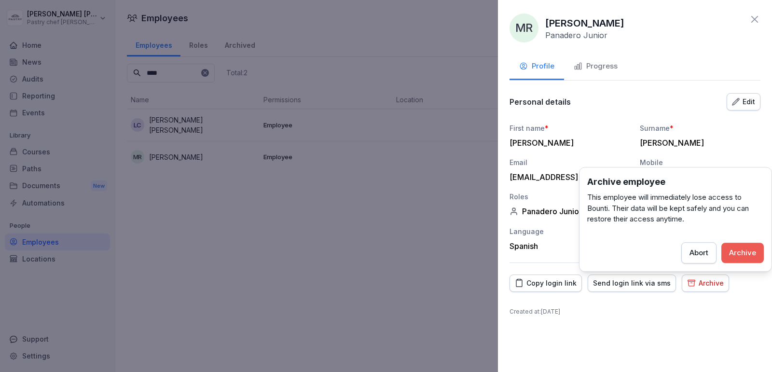
click at [745, 245] on button "Archive" at bounding box center [742, 253] width 42 height 20
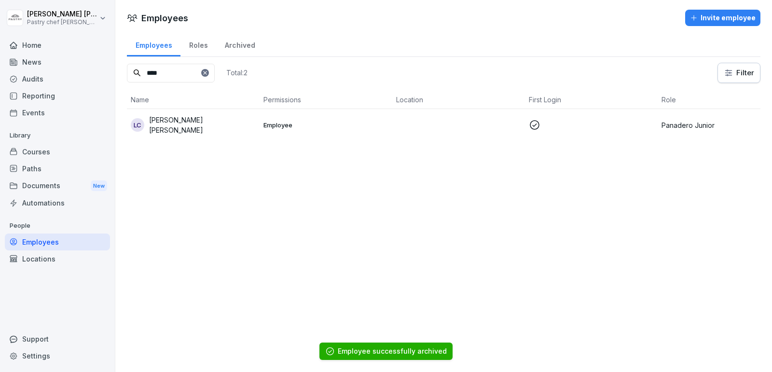
click at [208, 72] on icon at bounding box center [205, 73] width 6 height 6
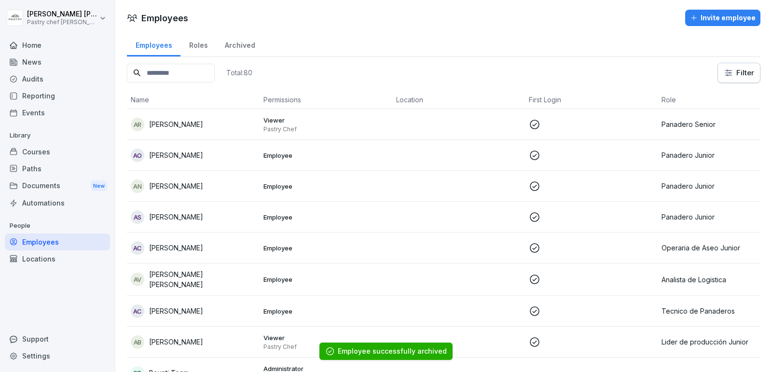
click at [182, 73] on input at bounding box center [171, 73] width 88 height 19
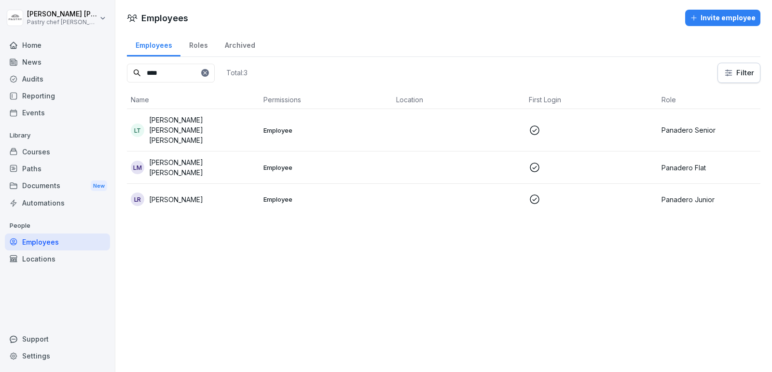
type input "****"
click at [287, 160] on td "Employee" at bounding box center [325, 167] width 133 height 32
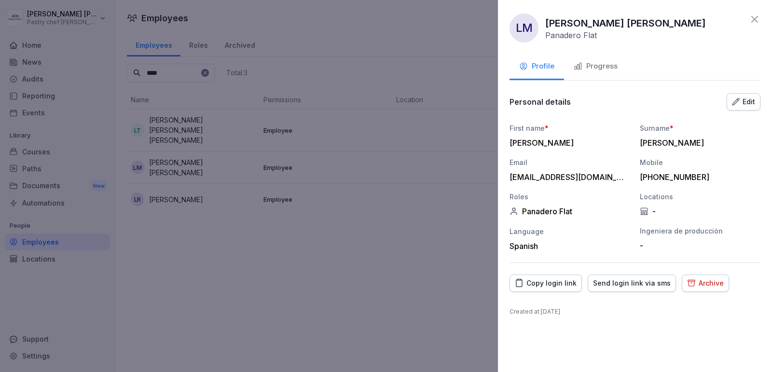
click at [694, 289] on button "Archive" at bounding box center [704, 282] width 47 height 17
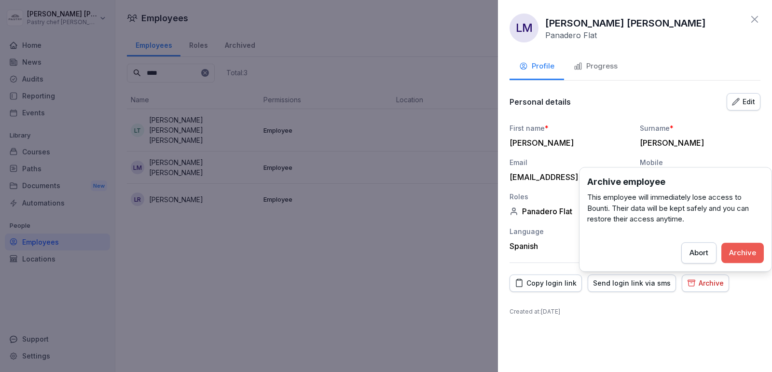
click at [749, 256] on div "Archive" at bounding box center [742, 252] width 27 height 11
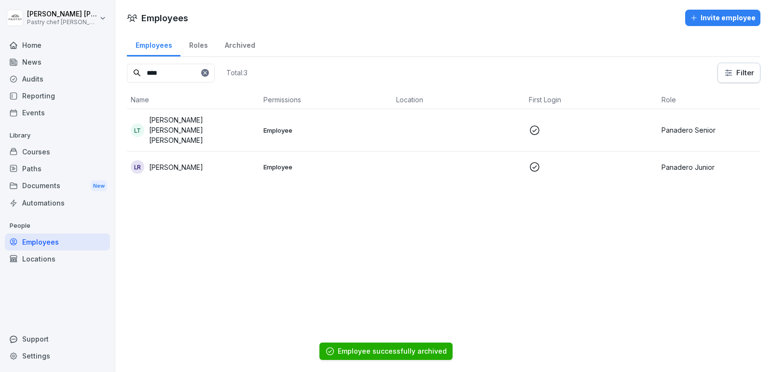
click at [208, 73] on icon at bounding box center [205, 73] width 6 height 6
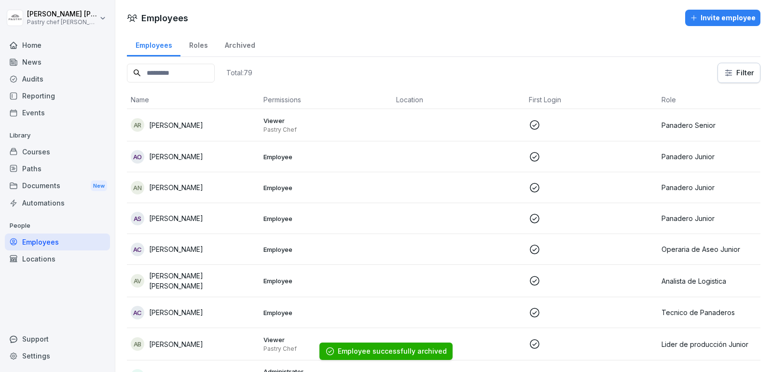
click at [169, 77] on input at bounding box center [171, 73] width 88 height 19
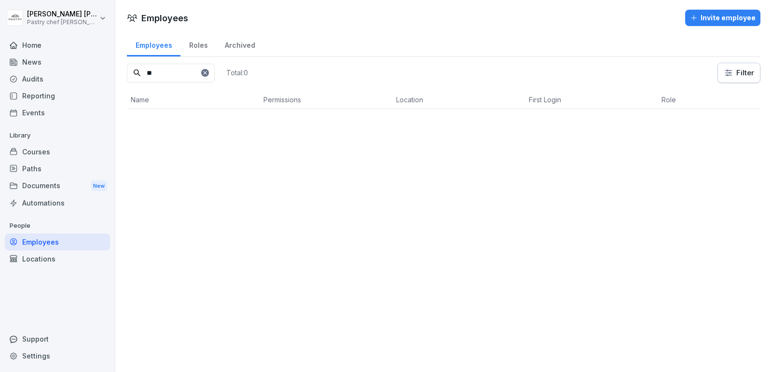
type input "*"
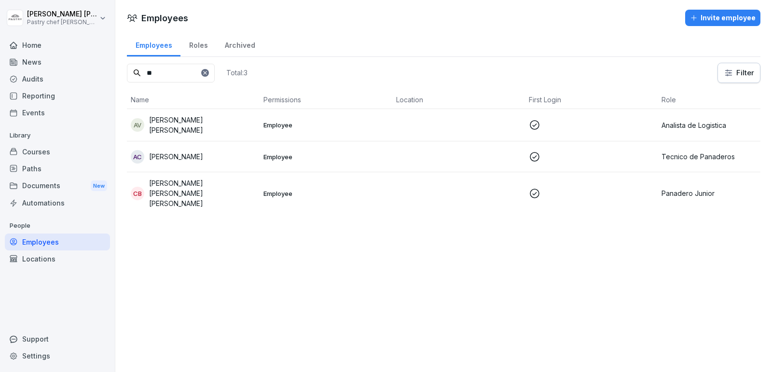
type input "*"
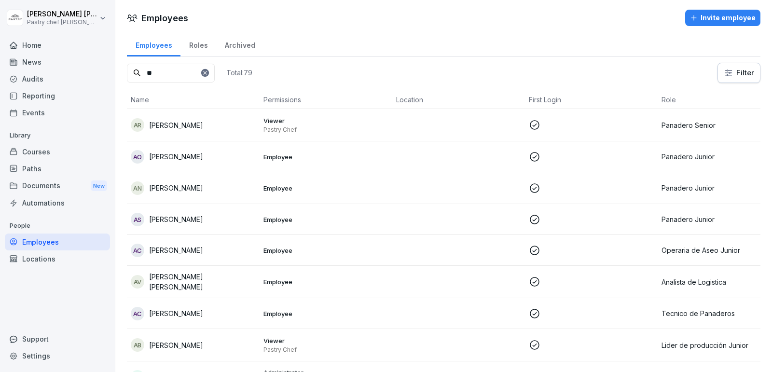
type input "*"
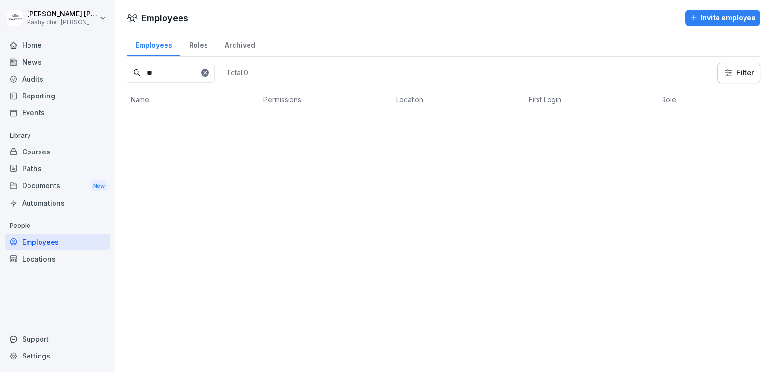
type input "*"
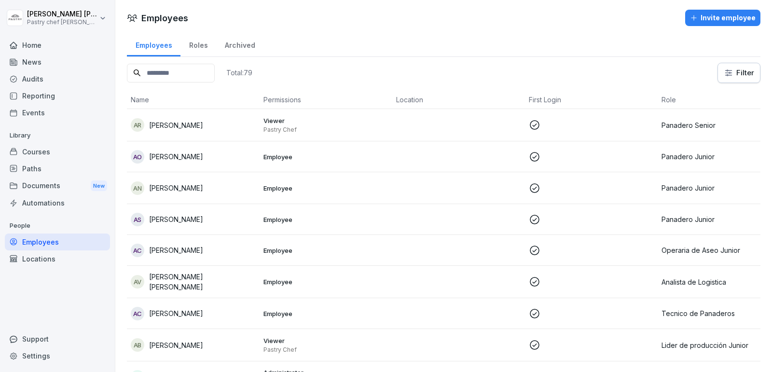
click at [711, 17] on div "Invite employee" at bounding box center [723, 18] width 66 height 11
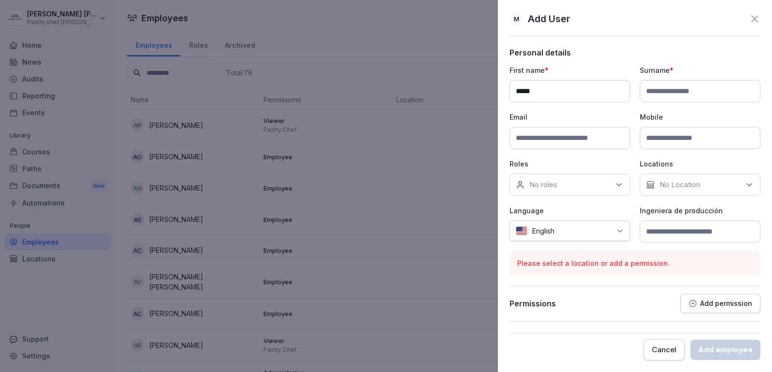
click at [548, 90] on input "*****" at bounding box center [569, 91] width 121 height 22
type input "**********"
type input "*******"
click at [546, 142] on input at bounding box center [569, 138] width 121 height 22
click at [674, 138] on input at bounding box center [699, 138] width 121 height 22
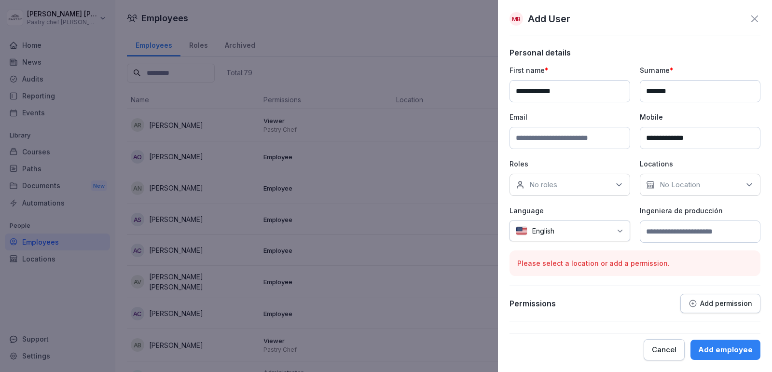
type input "**********"
click at [595, 183] on div "No roles" at bounding box center [569, 185] width 121 height 22
type input "***"
click at [520, 229] on button "Auxiliar de Mantenimiento" at bounding box center [520, 227] width 9 height 9
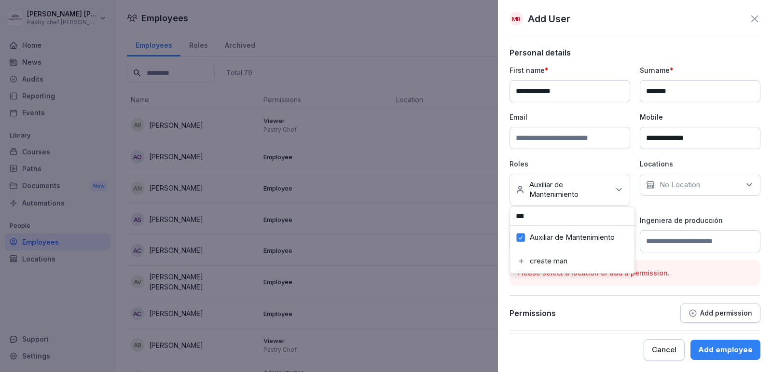
click at [673, 207] on div "**********" at bounding box center [634, 158] width 251 height 187
click at [617, 239] on icon at bounding box center [620, 241] width 8 height 8
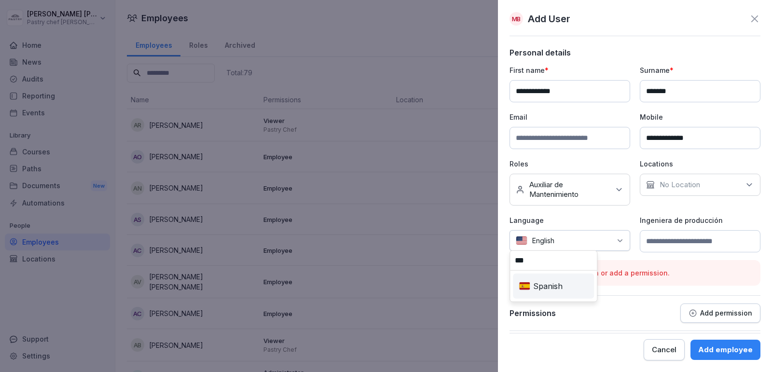
type input "***"
click at [531, 289] on div "Spanish" at bounding box center [553, 285] width 77 height 21
click at [735, 312] on p "Add permission" at bounding box center [726, 313] width 52 height 8
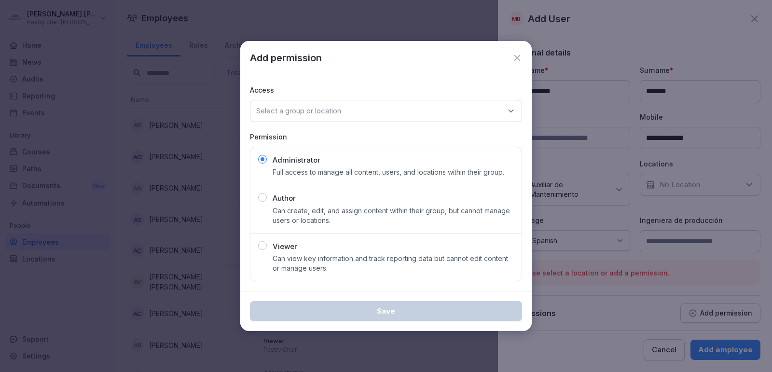
click at [353, 115] on div "Select a group or location" at bounding box center [386, 111] width 272 height 22
click at [306, 170] on div "Pastry Chef" at bounding box center [386, 171] width 266 height 18
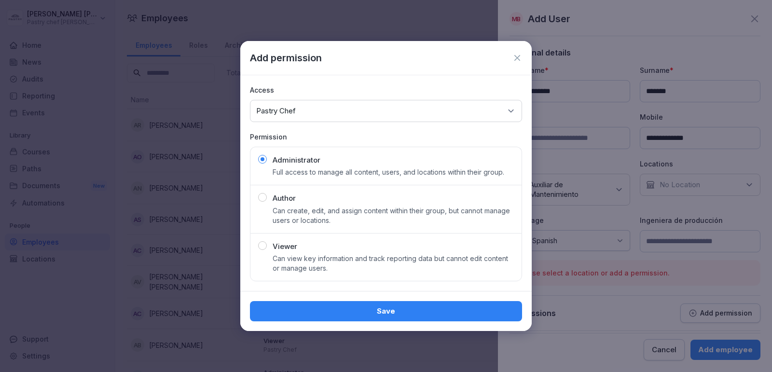
click at [331, 258] on p "Can view key information and track reporting data but cannot edit content or ma…" at bounding box center [392, 263] width 241 height 19
click at [378, 309] on div "Save" at bounding box center [386, 311] width 257 height 11
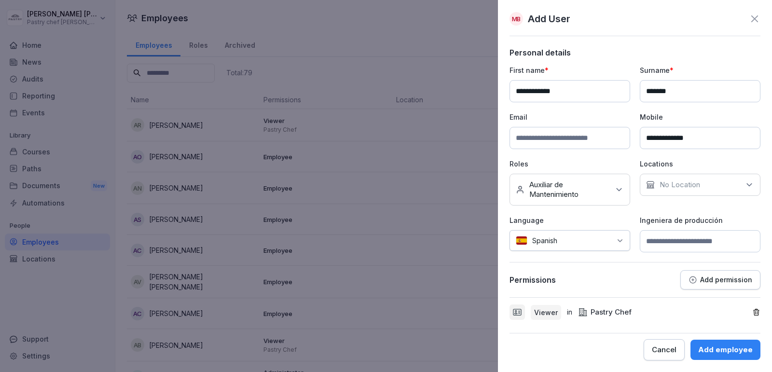
click at [702, 276] on p "Add permission" at bounding box center [726, 280] width 52 height 8
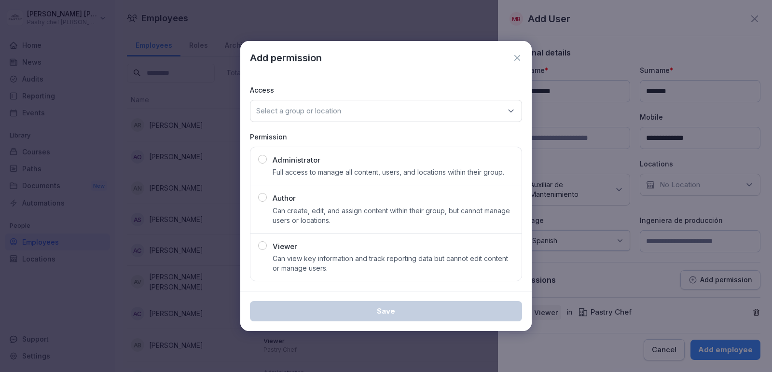
click at [355, 117] on div "Select a group or location" at bounding box center [386, 111] width 272 height 22
click at [293, 177] on div "Pastry Chef" at bounding box center [386, 171] width 266 height 18
click at [514, 58] on icon at bounding box center [517, 58] width 10 height 10
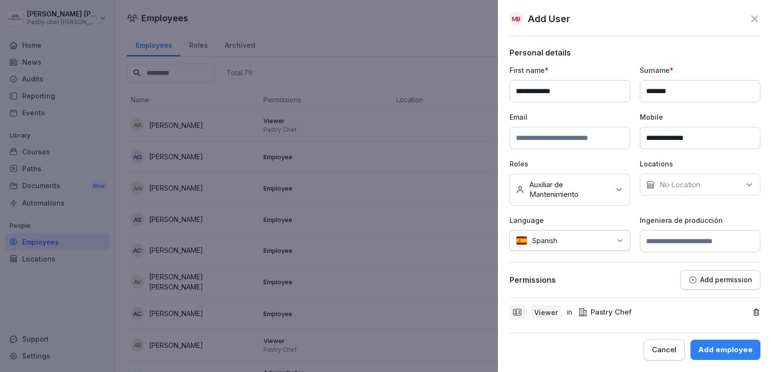
click at [729, 355] on button "Add employee" at bounding box center [725, 350] width 70 height 20
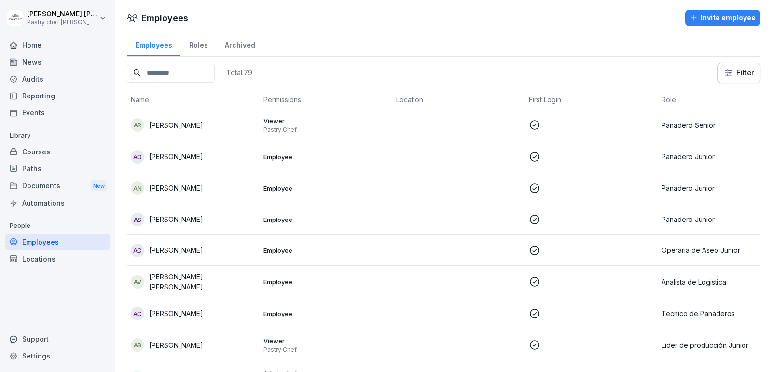
click at [174, 71] on input at bounding box center [171, 73] width 88 height 19
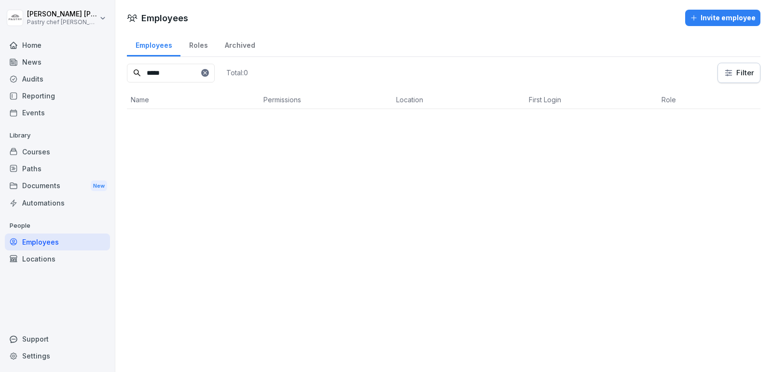
type input "*****"
click at [224, 125] on div "MB [PERSON_NAME] [PERSON_NAME]" at bounding box center [193, 125] width 125 height 20
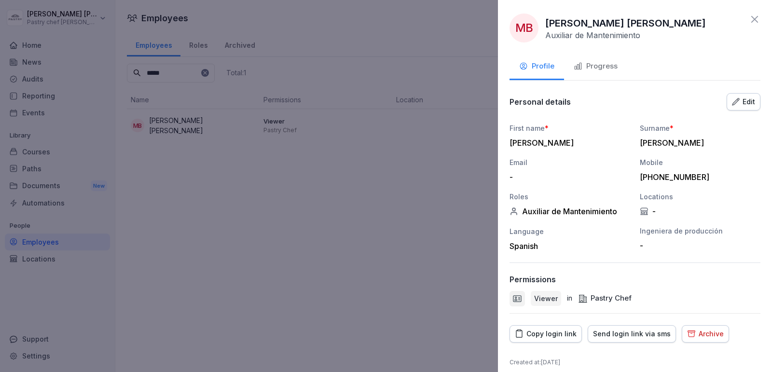
click at [648, 213] on div "-" at bounding box center [699, 211] width 121 height 10
click at [742, 101] on div "Edit" at bounding box center [743, 101] width 23 height 11
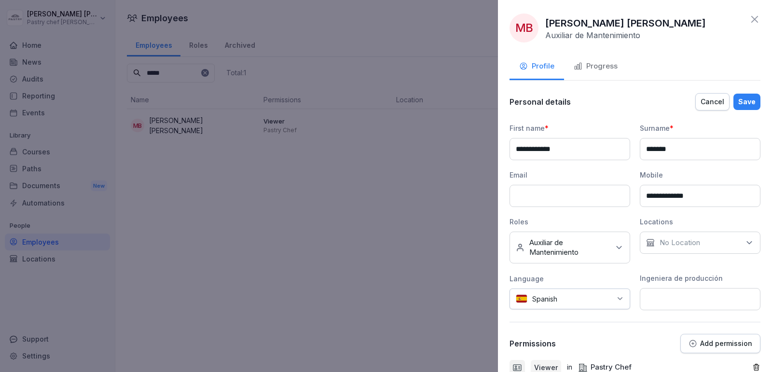
click at [680, 252] on div "Locations No Location" at bounding box center [699, 240] width 121 height 47
click at [692, 246] on div "No Location" at bounding box center [699, 242] width 121 height 22
type input "*"
click at [746, 288] on input at bounding box center [699, 299] width 121 height 22
click at [742, 104] on div "Save" at bounding box center [746, 101] width 17 height 11
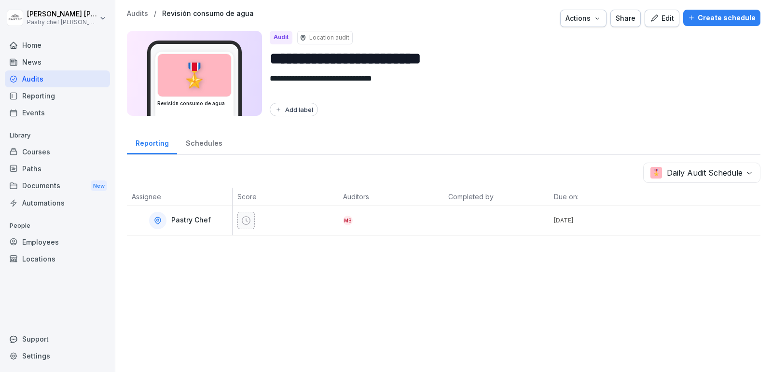
click at [36, 151] on div "Courses" at bounding box center [57, 151] width 105 height 17
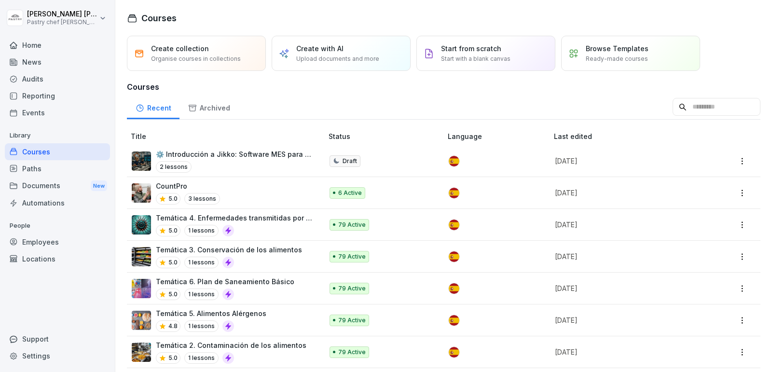
click at [218, 197] on div "CountPro 5.0 3 lessons" at bounding box center [222, 193] width 181 height 24
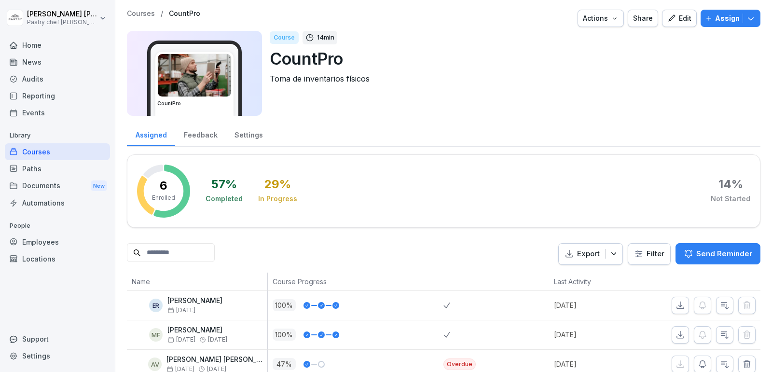
click at [755, 22] on icon "button" at bounding box center [751, 19] width 10 height 10
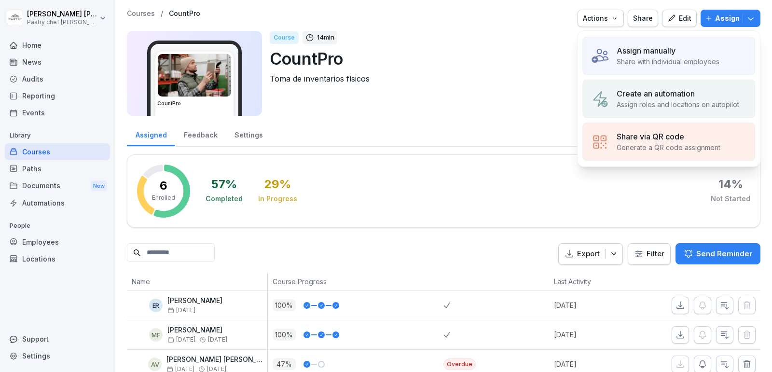
click at [669, 59] on p "Share with individual employees" at bounding box center [667, 61] width 103 height 10
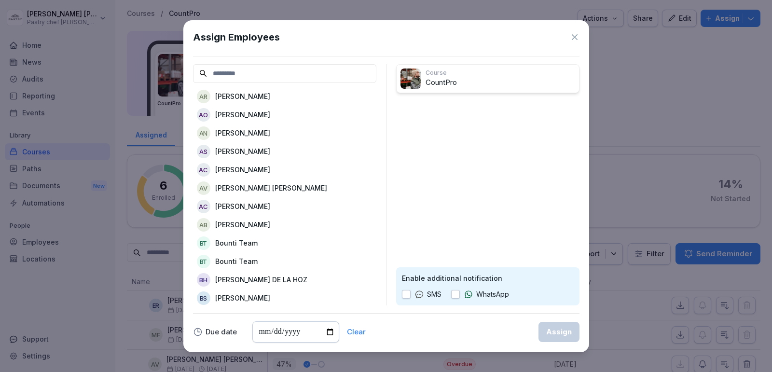
click at [576, 41] on icon at bounding box center [575, 37] width 10 height 10
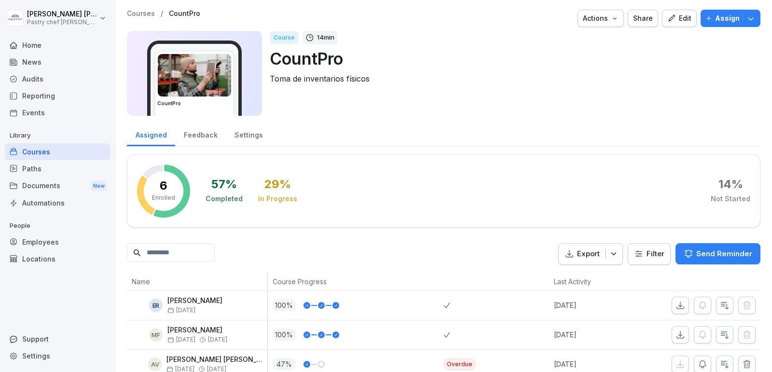
click at [48, 67] on div "News" at bounding box center [57, 62] width 105 height 17
click at [43, 81] on div "Audits" at bounding box center [57, 78] width 105 height 17
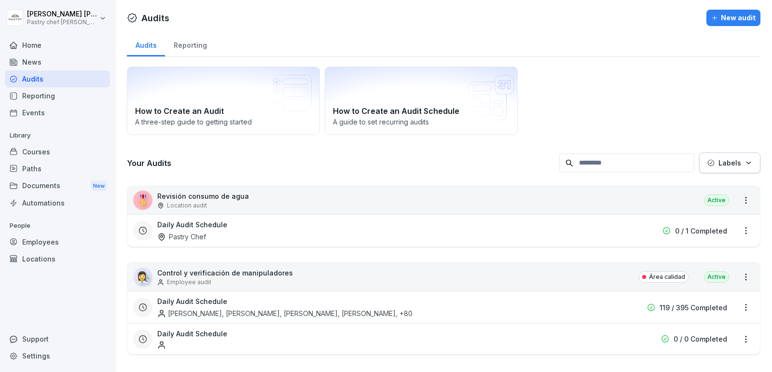
scroll to position [3, 0]
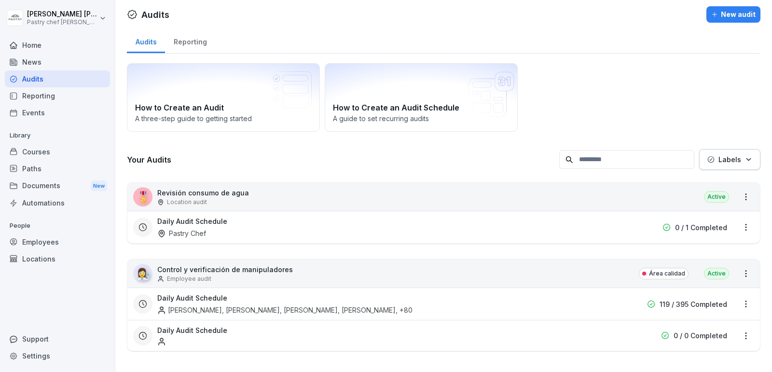
click at [252, 200] on div "🎖️ Revisión consumo de agua Location audit Active" at bounding box center [443, 197] width 632 height 28
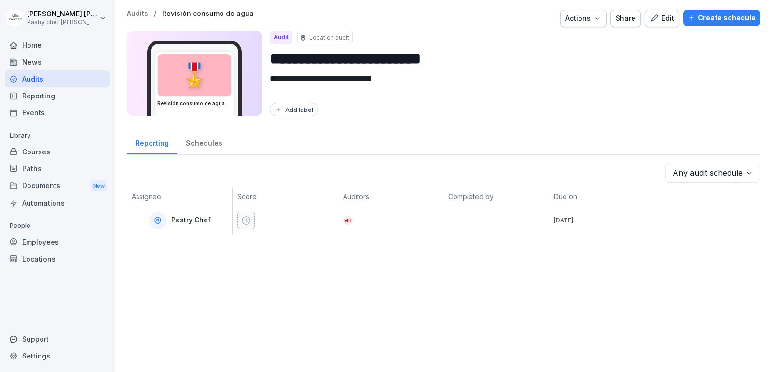
click at [45, 76] on div "Audits" at bounding box center [57, 78] width 105 height 17
